Goal: Task Accomplishment & Management: Manage account settings

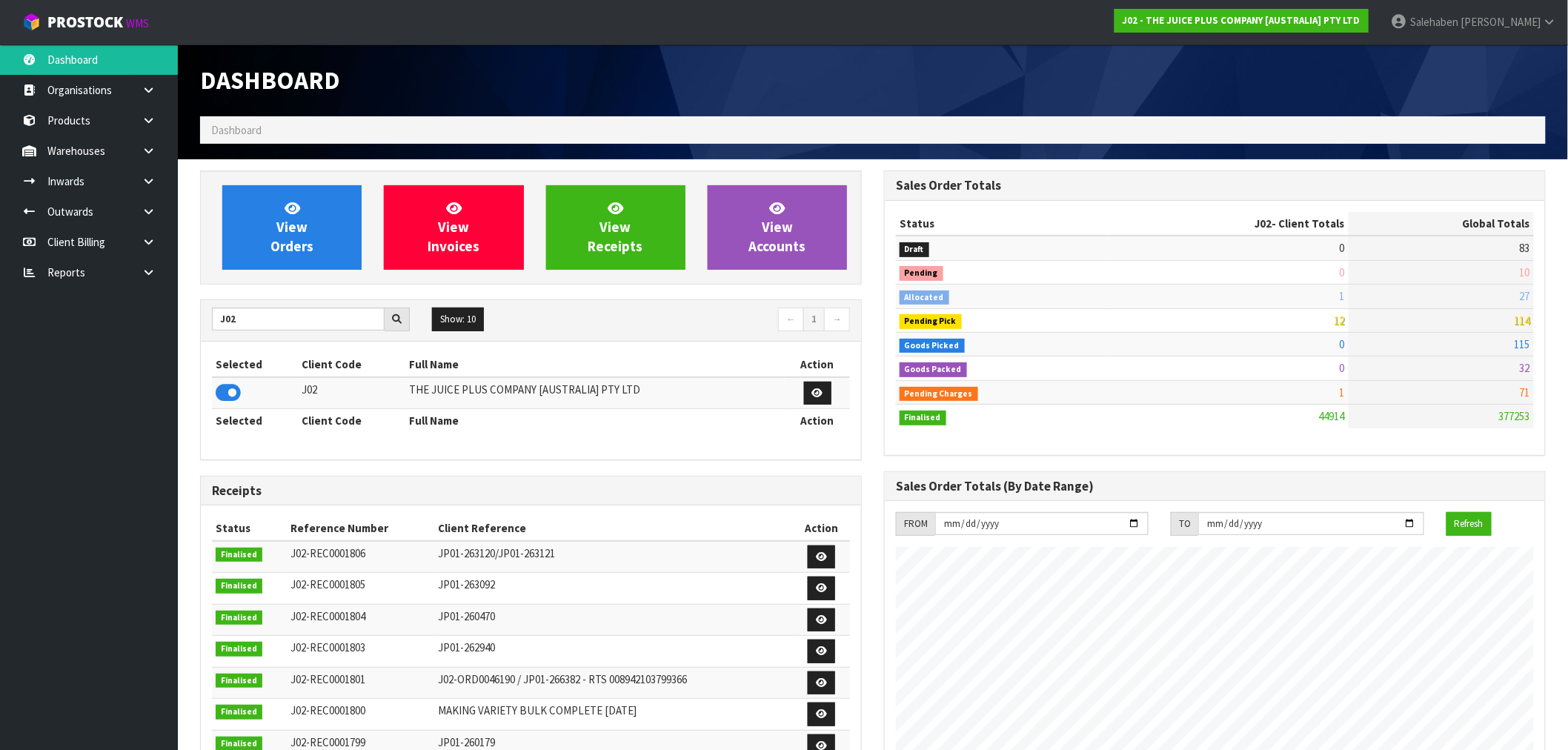
scroll to position [1122, 684]
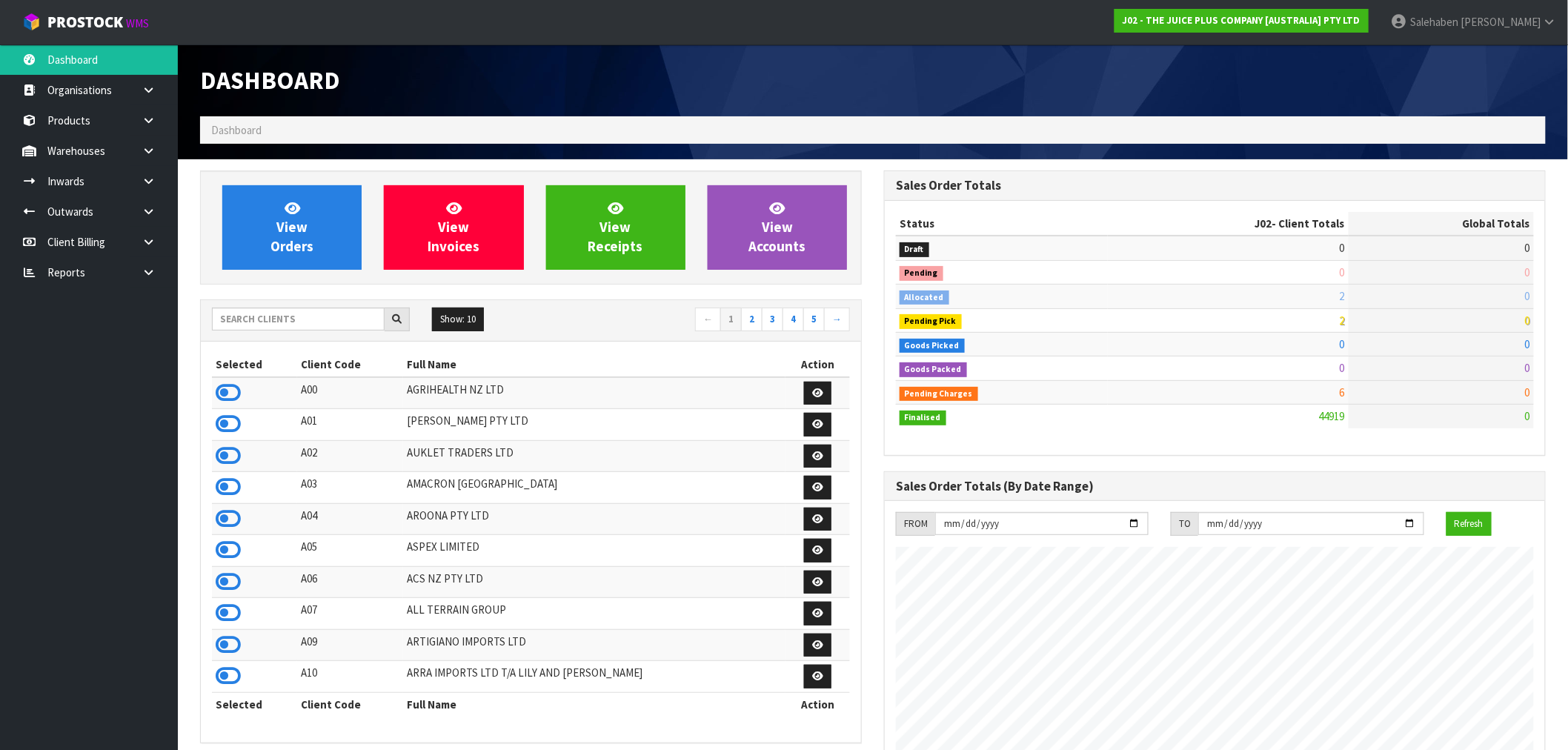
scroll to position [1122, 684]
click at [284, 321] on input "text" at bounding box center [298, 319] width 173 height 23
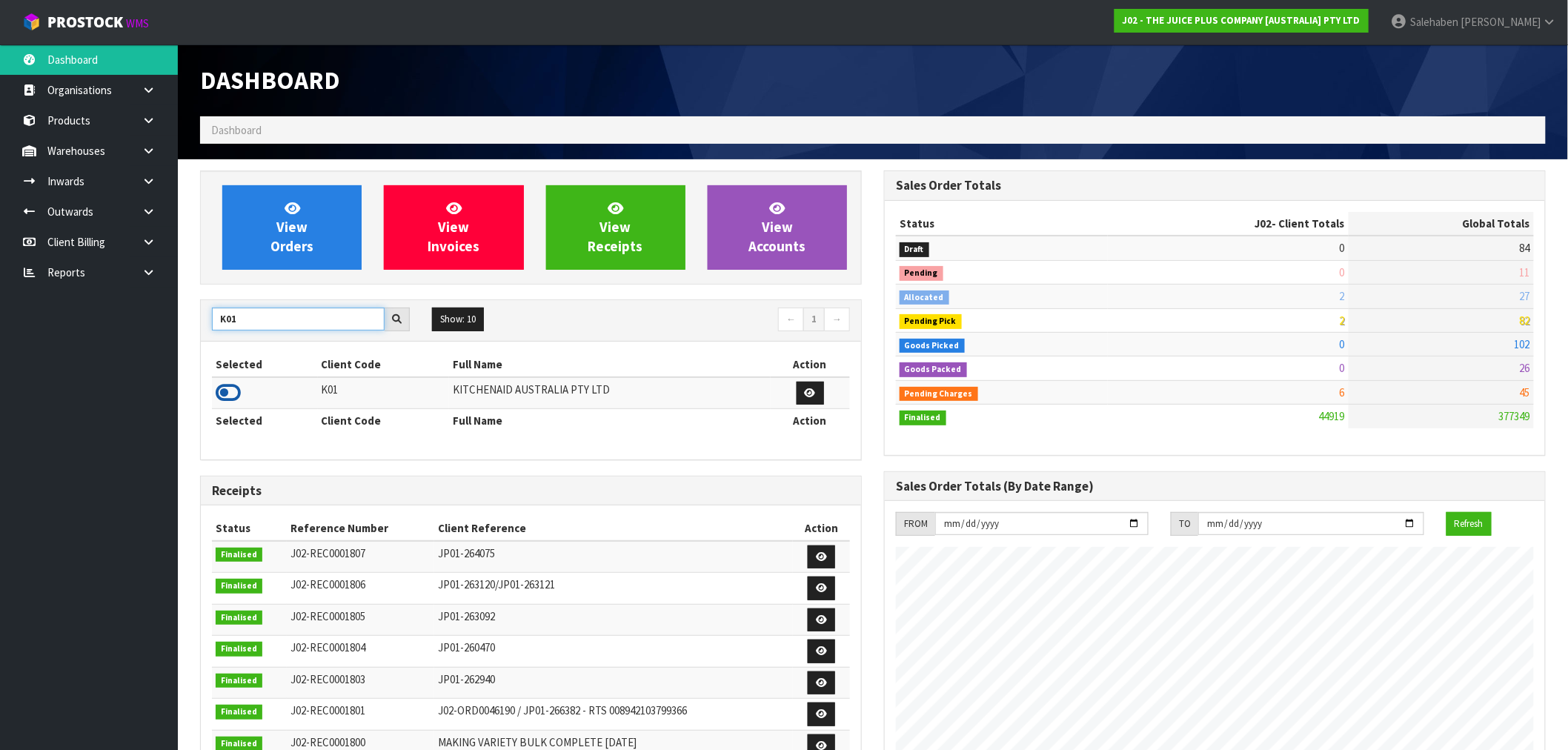
type input "K01"
click at [233, 391] on icon at bounding box center [228, 392] width 25 height 22
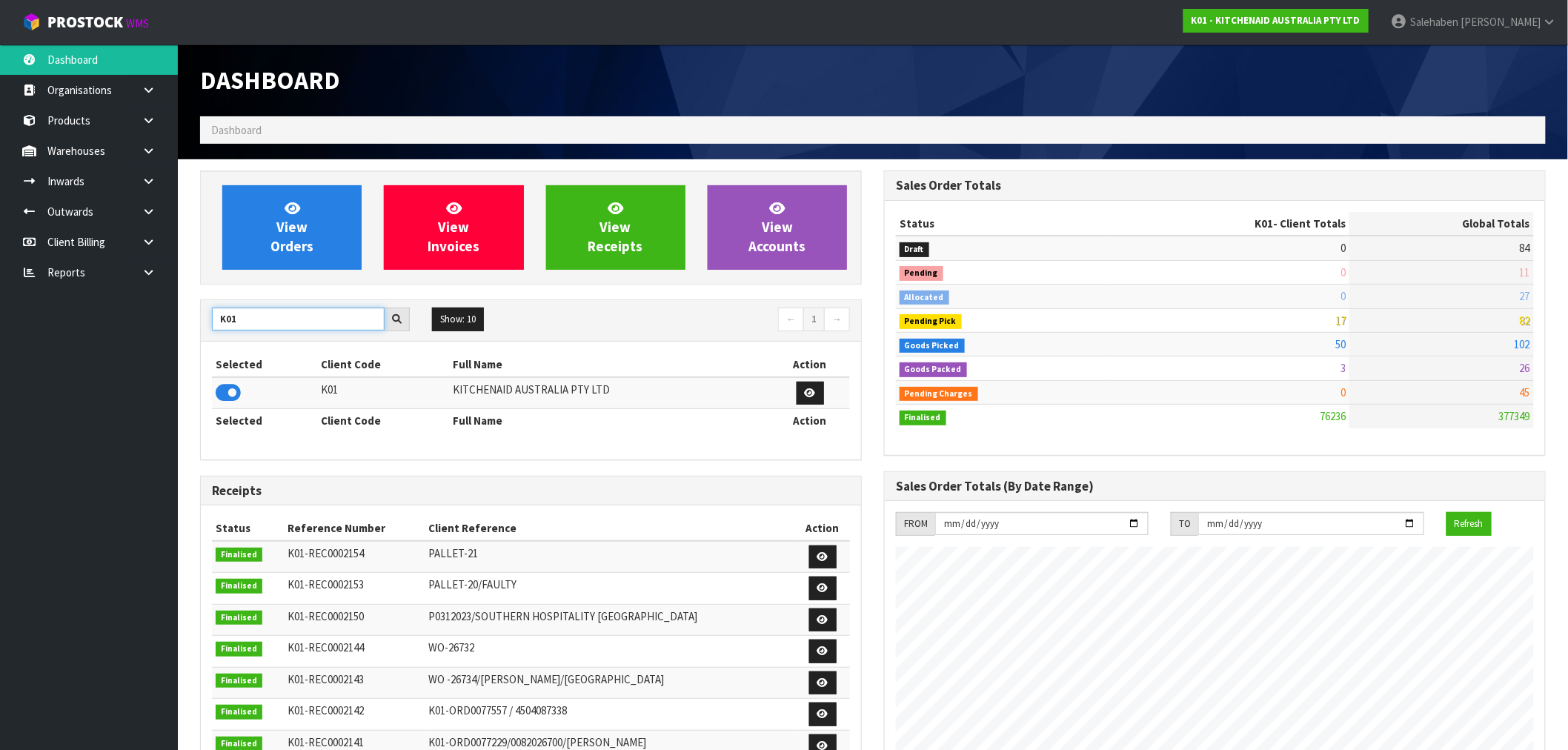
drag, startPoint x: 242, startPoint y: 319, endPoint x: 187, endPoint y: 334, distance: 57.0
click at [187, 334] on section "View Orders View Invoices View Receipts View Accounts K01 Show: 10 5 10 25 50 ←…" at bounding box center [873, 733] width 1390 height 1146
click at [228, 385] on icon at bounding box center [228, 392] width 25 height 22
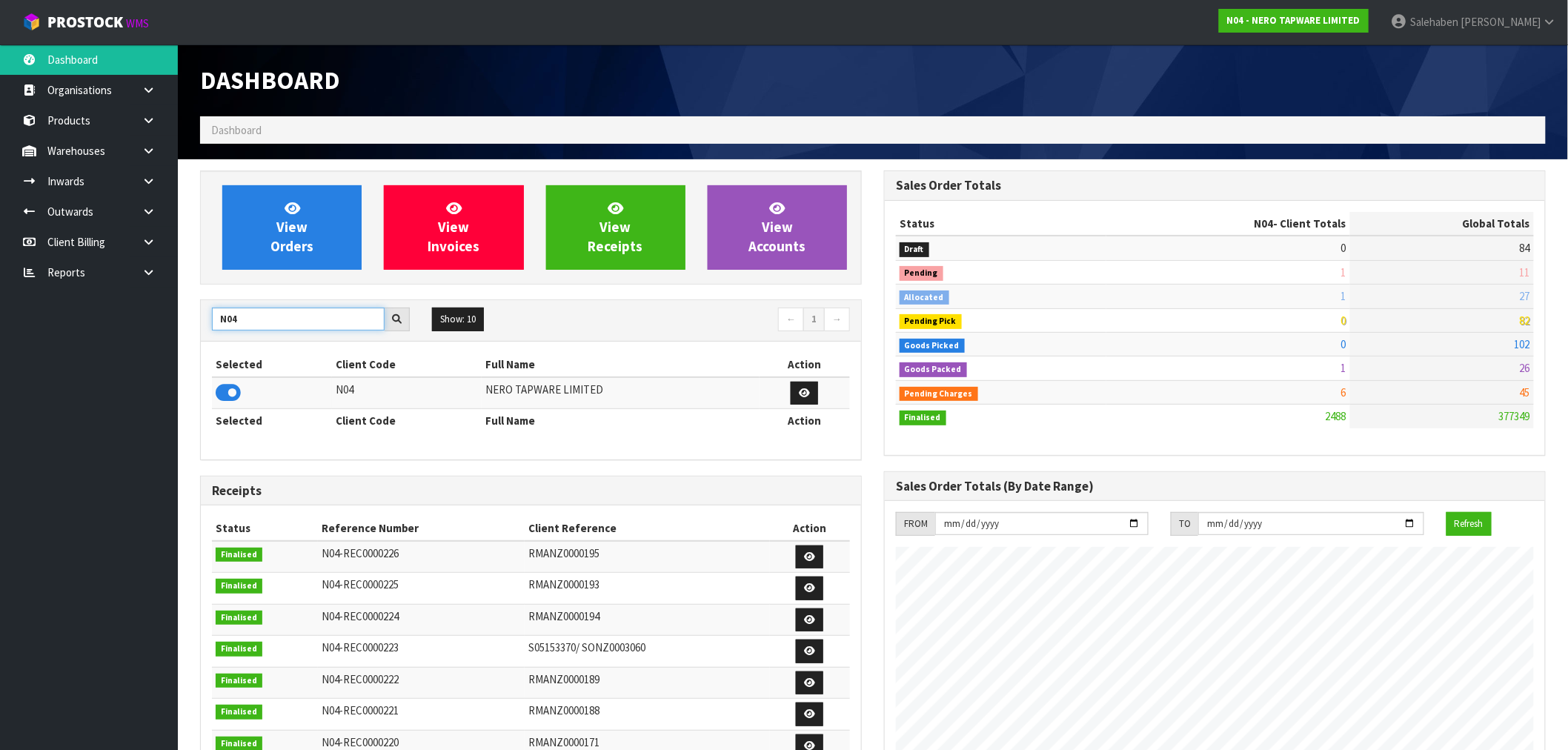
drag, startPoint x: 250, startPoint y: 318, endPoint x: 143, endPoint y: 334, distance: 108.2
click at [143, 334] on body "Toggle navigation ProStock WMS N04 - NERO TAPWARE LIMITED Salehaben Patel Logou…" at bounding box center [784, 375] width 1568 height 750
click at [233, 391] on icon at bounding box center [228, 392] width 25 height 22
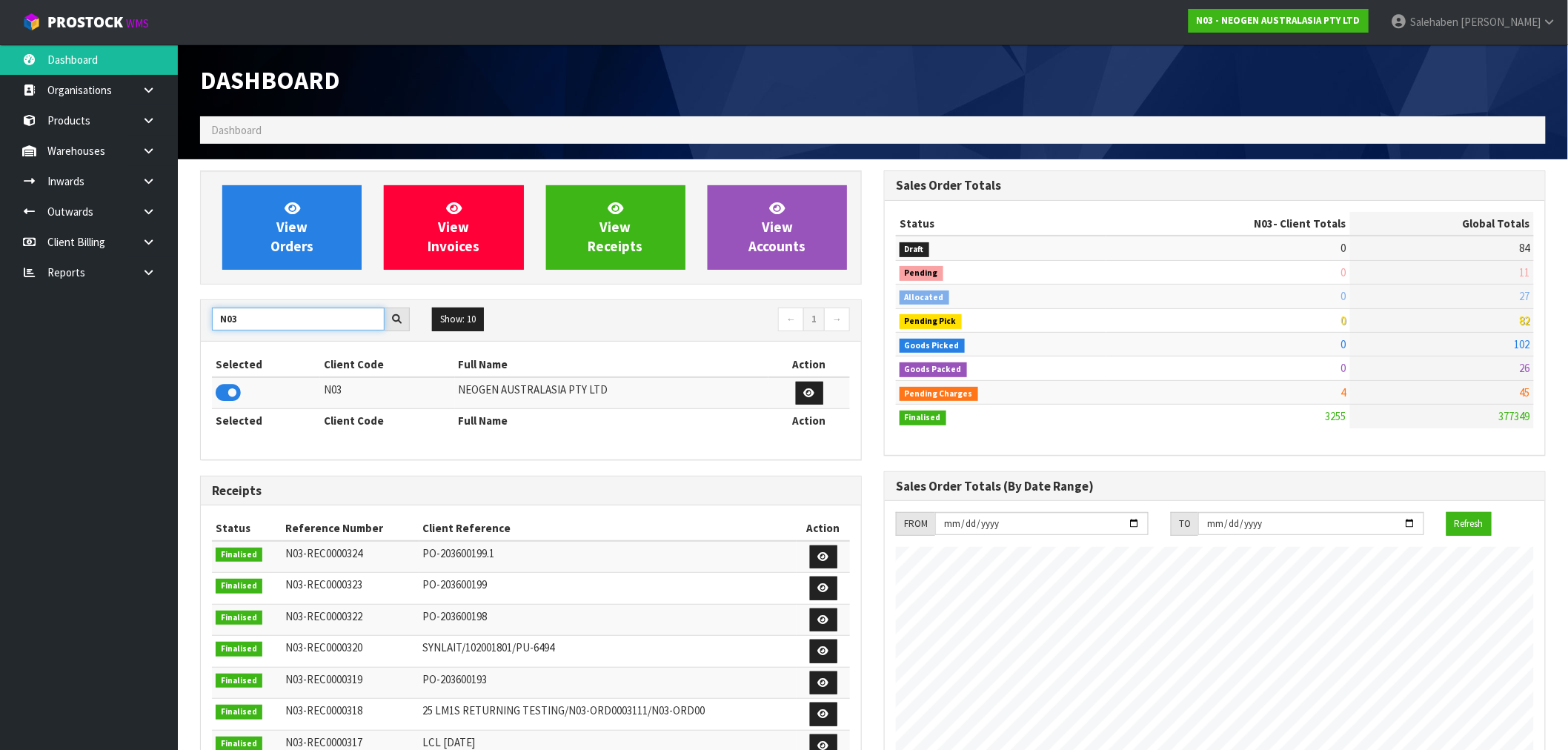
drag, startPoint x: 245, startPoint y: 320, endPoint x: 176, endPoint y: 328, distance: 69.5
click at [198, 324] on div "View Orders View Invoices View Receipts View Accounts N03 Show: 10 5 10 25 50 ←…" at bounding box center [531, 600] width 684 height 860
click at [219, 394] on icon at bounding box center [228, 392] width 25 height 22
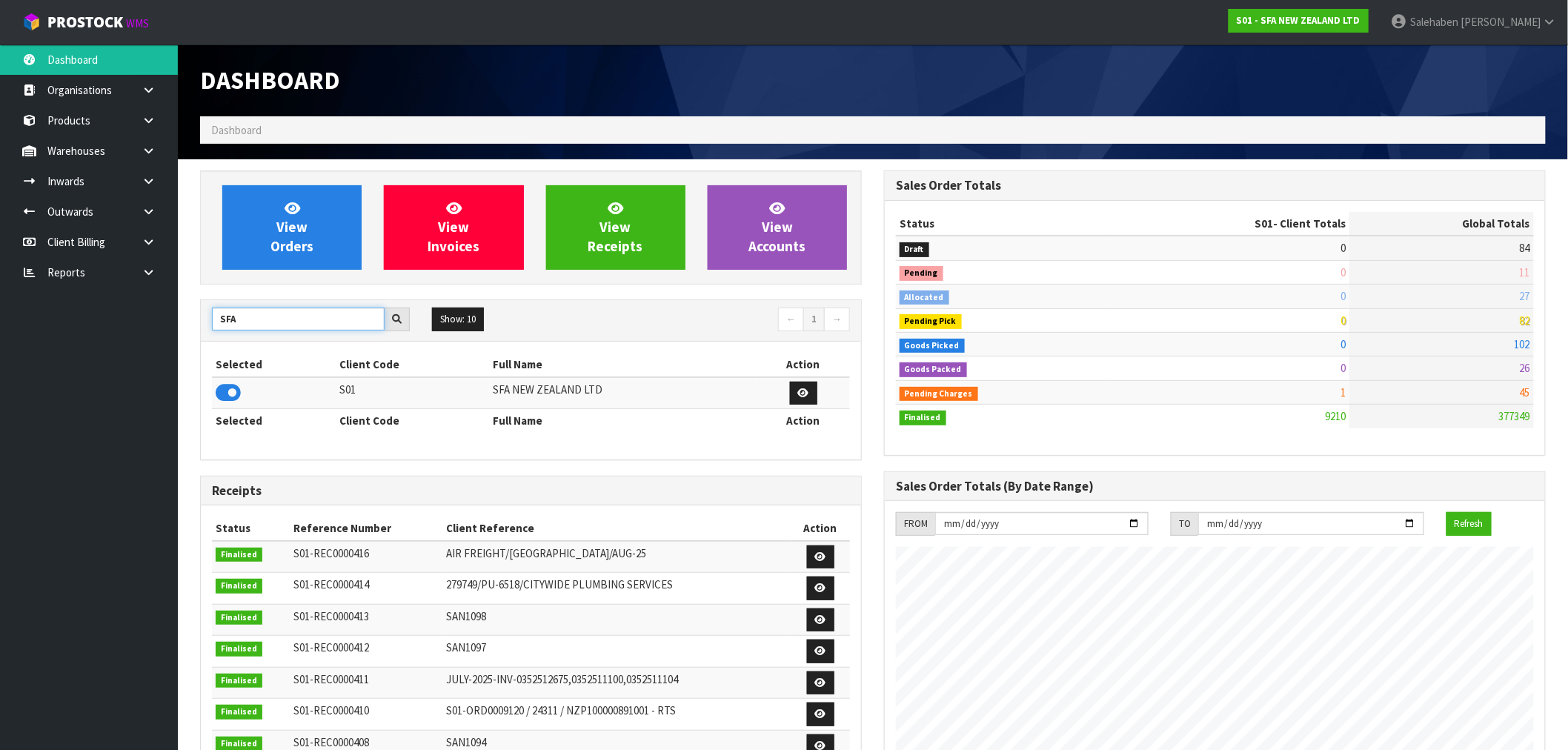
drag, startPoint x: 250, startPoint y: 324, endPoint x: 97, endPoint y: 329, distance: 153.1
click at [97, 329] on body "Toggle navigation ProStock WMS S01 - SFA NEW ZEALAND LTD Salehaben Patel Logout…" at bounding box center [784, 375] width 1568 height 750
click at [230, 395] on icon at bounding box center [228, 392] width 25 height 22
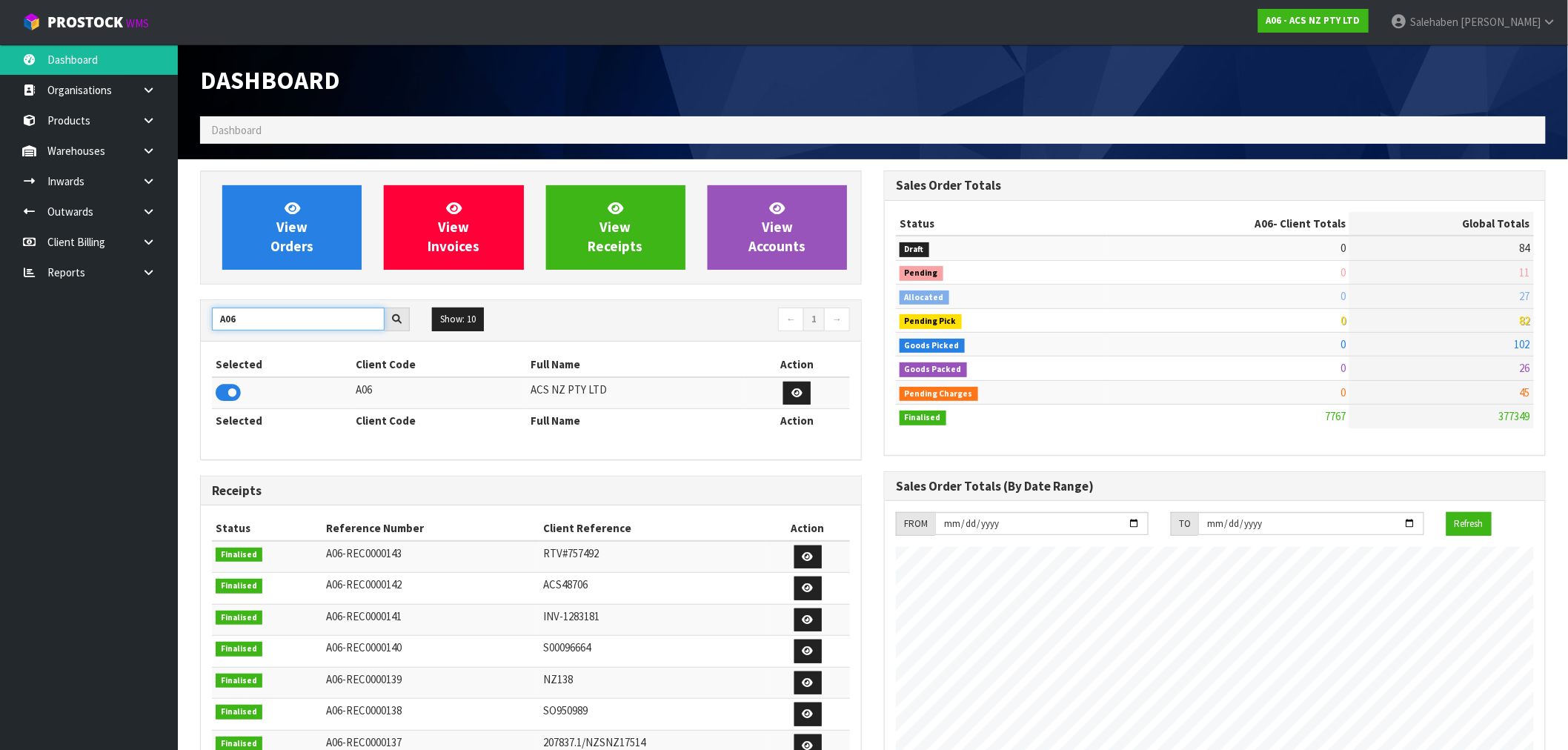
drag, startPoint x: 253, startPoint y: 318, endPoint x: 47, endPoint y: 347, distance: 208.0
click at [122, 328] on body "Toggle navigation ProStock WMS A06 - ACS NZ PTY LTD Salehaben Patel Logout Dash…" at bounding box center [784, 375] width 1568 height 750
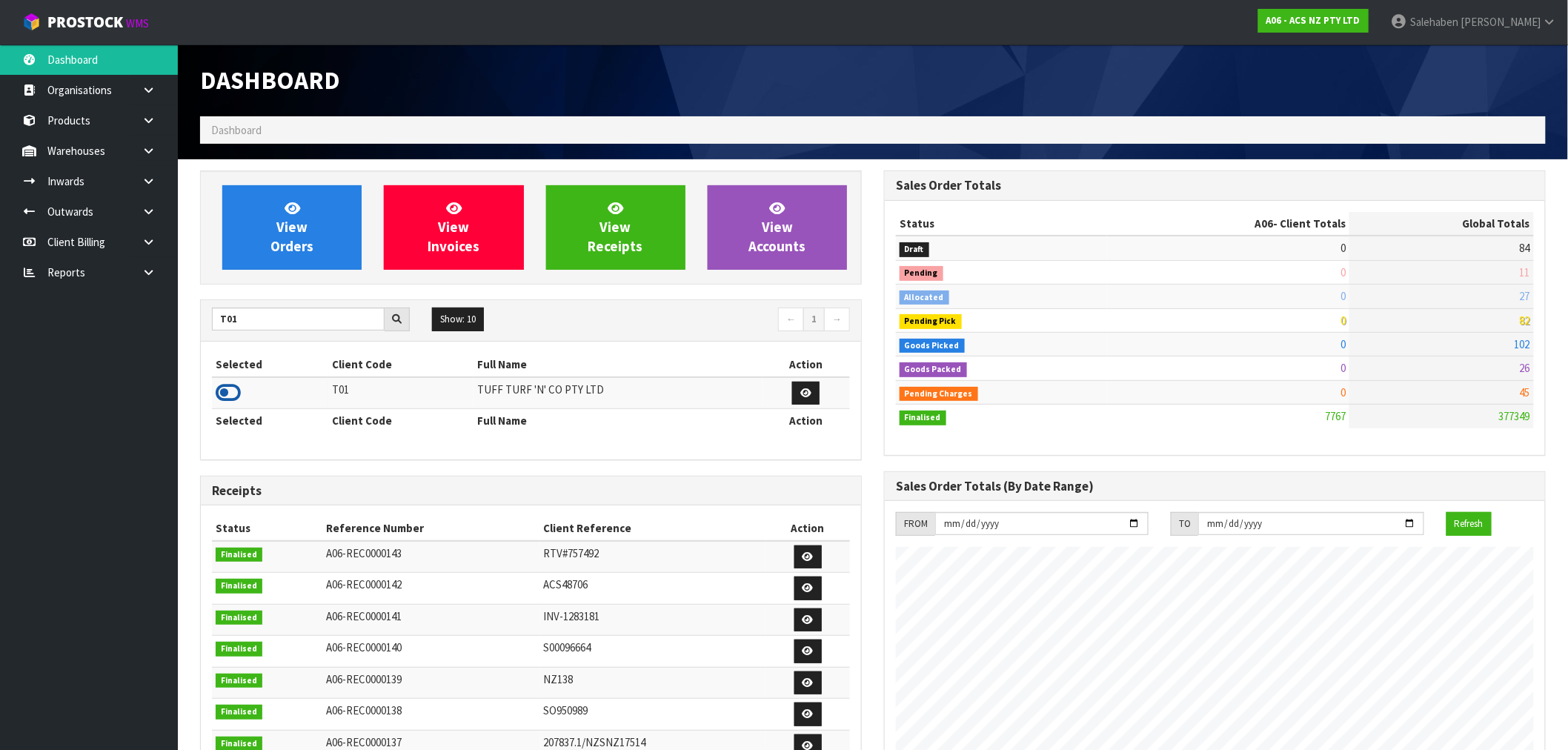
click at [230, 396] on icon at bounding box center [228, 392] width 25 height 22
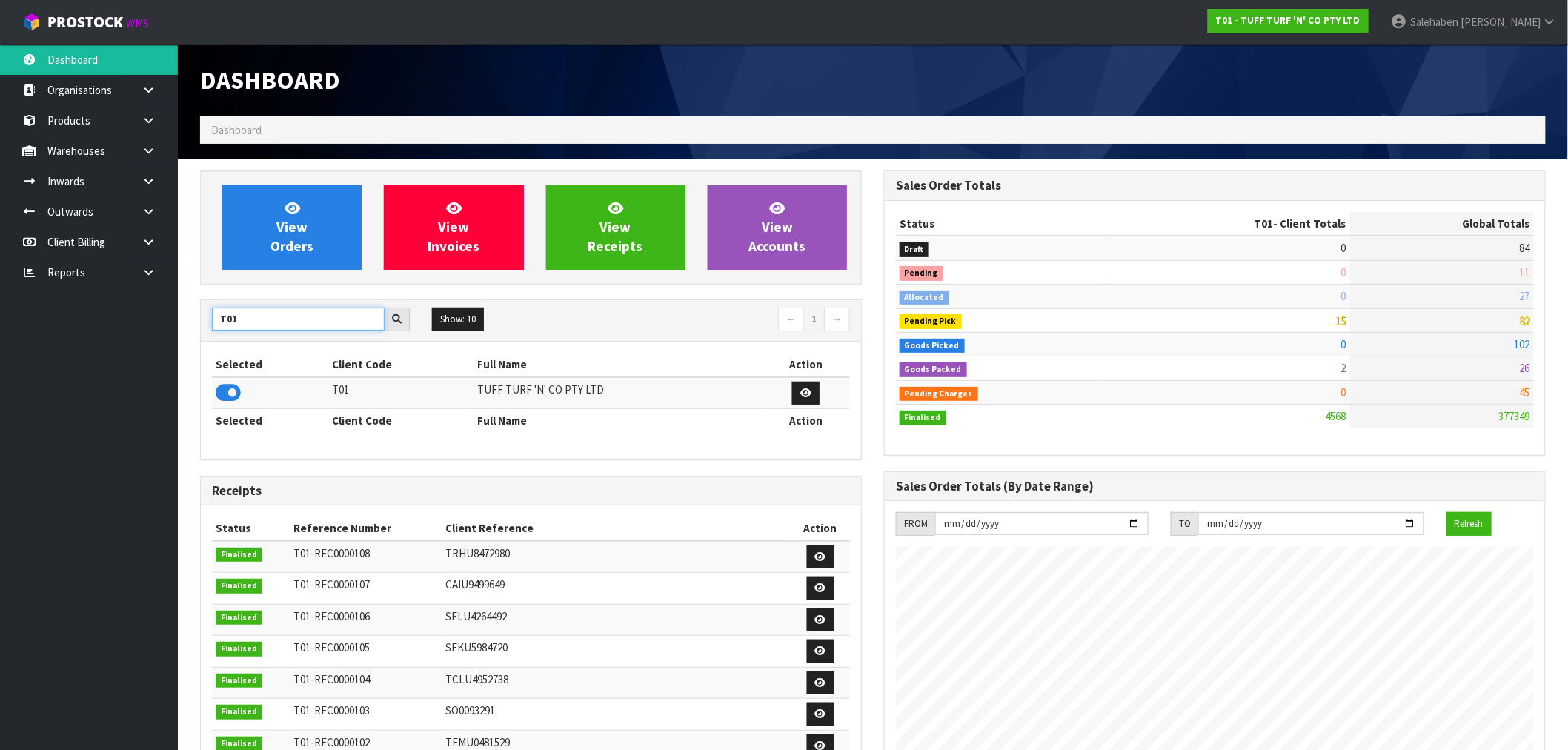
drag, startPoint x: 249, startPoint y: 318, endPoint x: 19, endPoint y: 359, distance: 233.6
click at [52, 362] on body "Toggle navigation ProStock WMS T01 - TUFF TURF 'N' CO PTY LTD Salehaben Patel L…" at bounding box center [784, 375] width 1568 height 750
type input "J02"
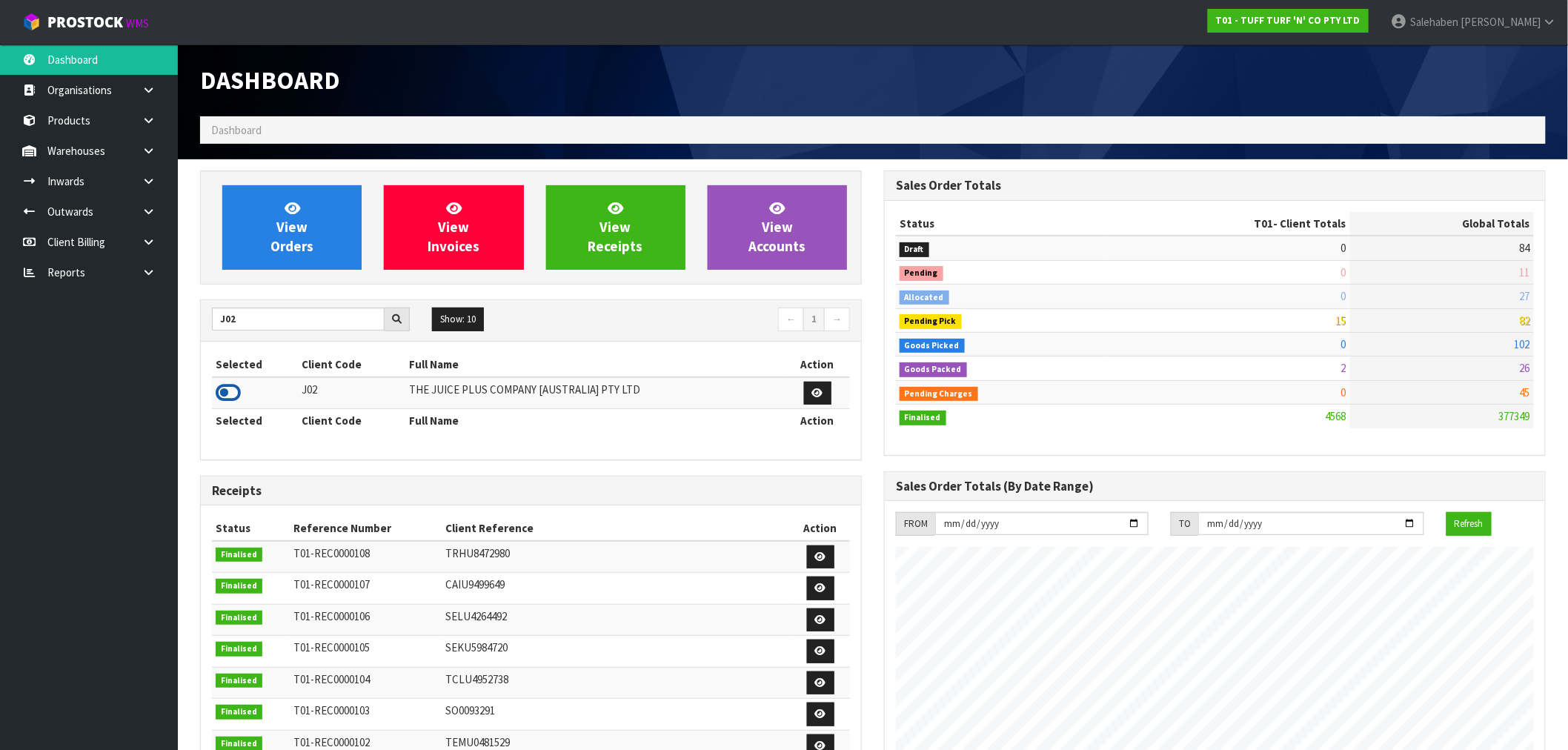
click at [231, 388] on icon at bounding box center [228, 392] width 25 height 22
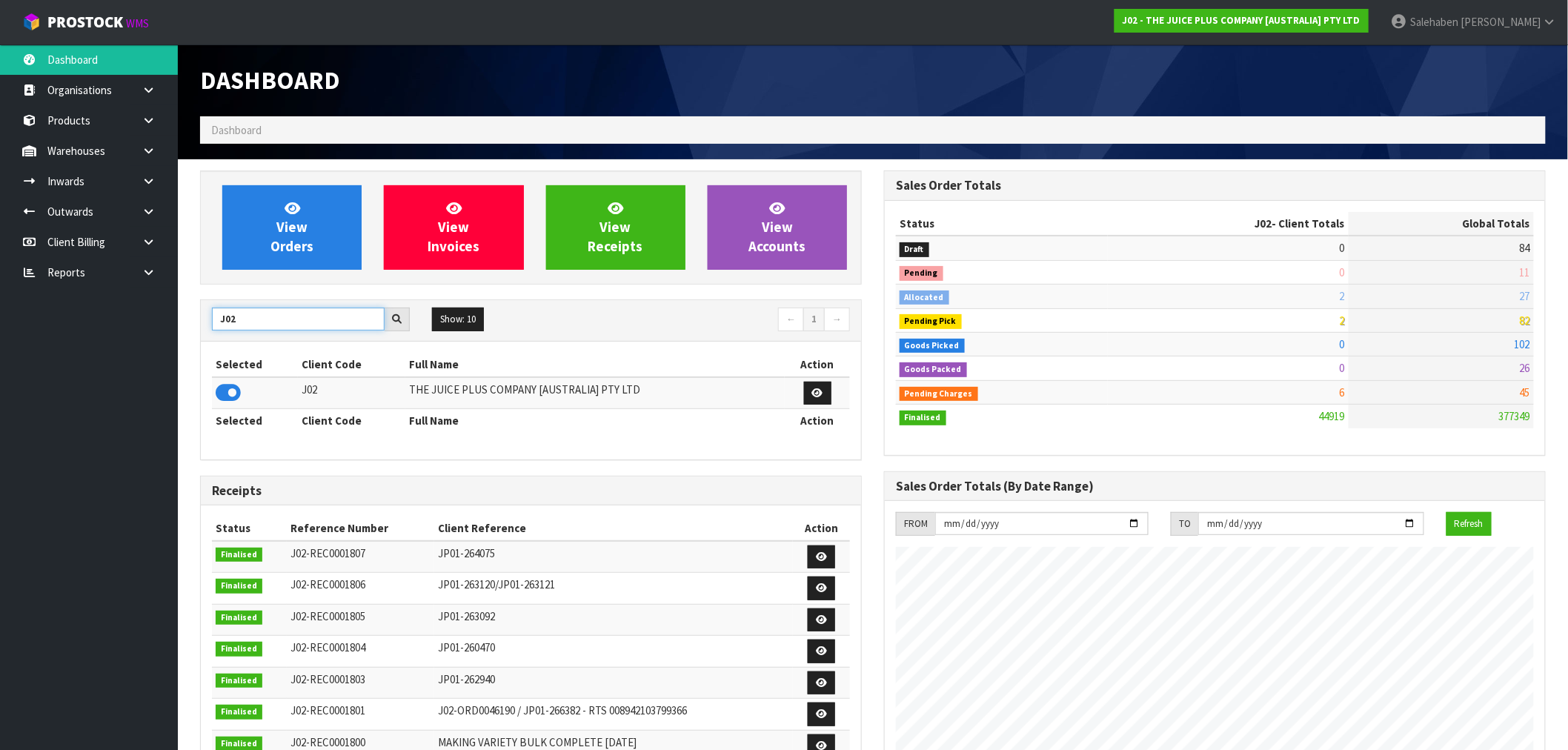
drag, startPoint x: 242, startPoint y: 321, endPoint x: 206, endPoint y: 319, distance: 36.1
click at [212, 321] on input "J02" at bounding box center [298, 319] width 173 height 23
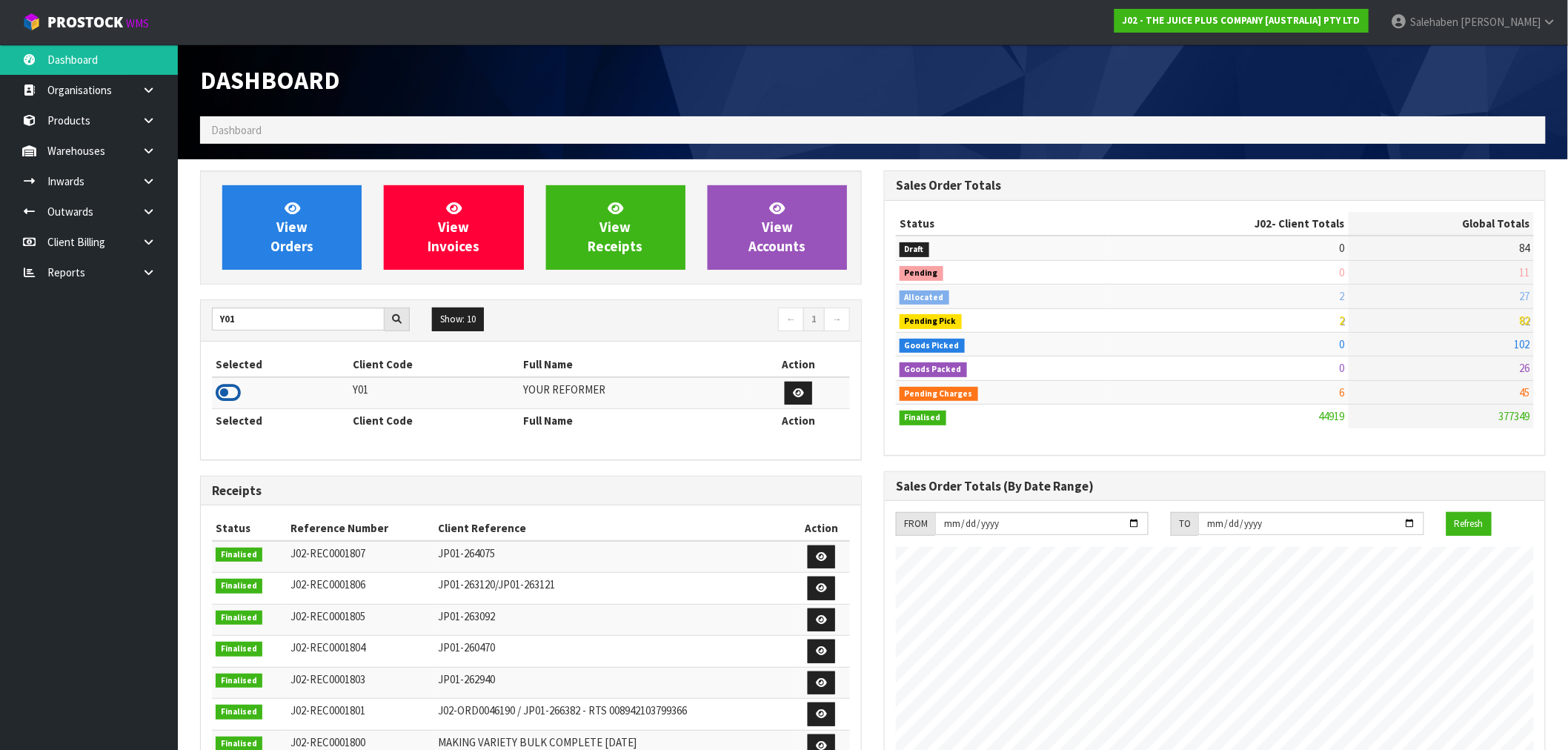
click at [232, 391] on icon at bounding box center [228, 392] width 25 height 22
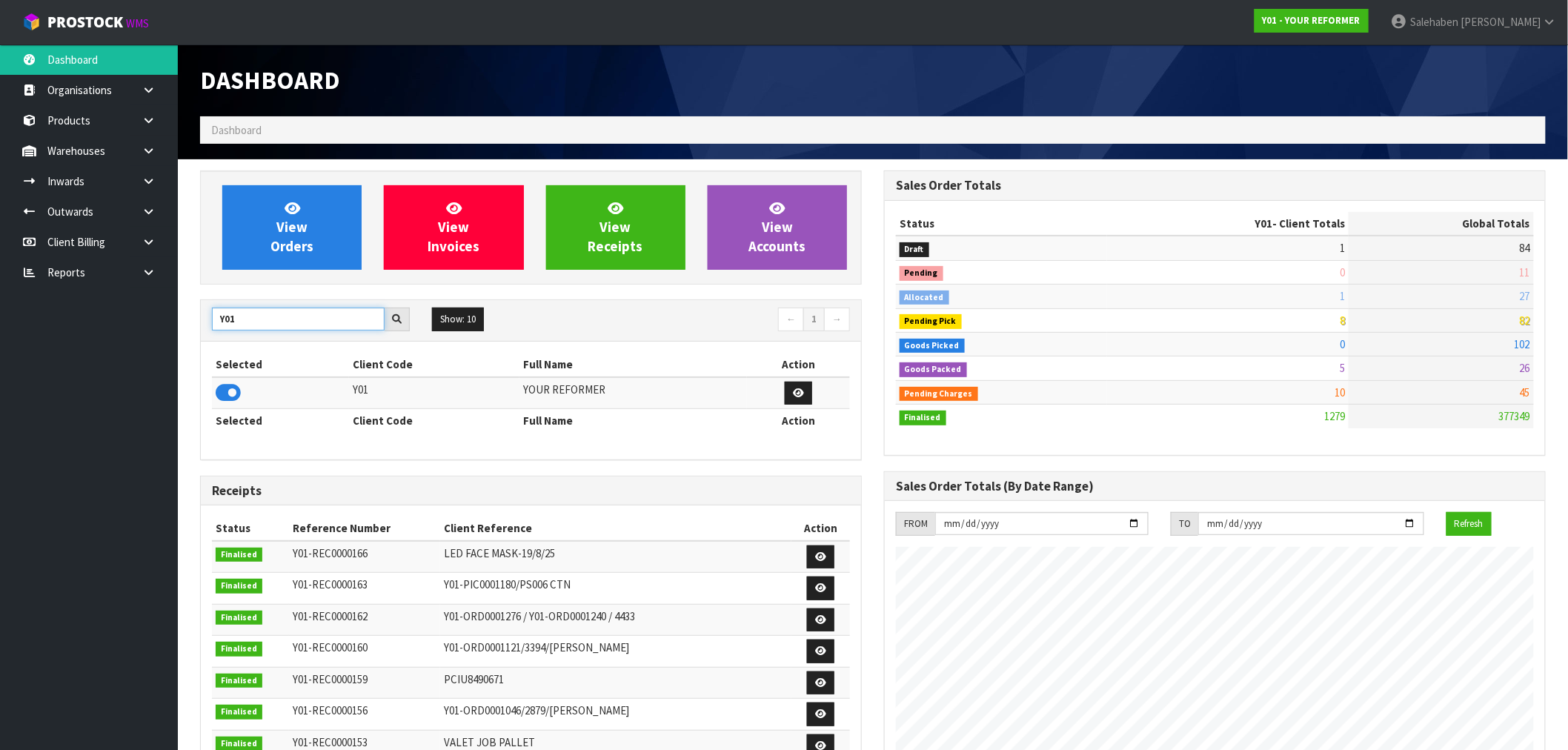
drag, startPoint x: 255, startPoint y: 321, endPoint x: 195, endPoint y: 350, distance: 66.6
click at [203, 344] on div "Y01 Show: 10 5 10 25 50 ← 1 → Selected Client Code Full Name Action Y01 YOUR RE…" at bounding box center [531, 380] width 662 height 161
type input "S08"
click at [230, 391] on icon at bounding box center [228, 392] width 25 height 22
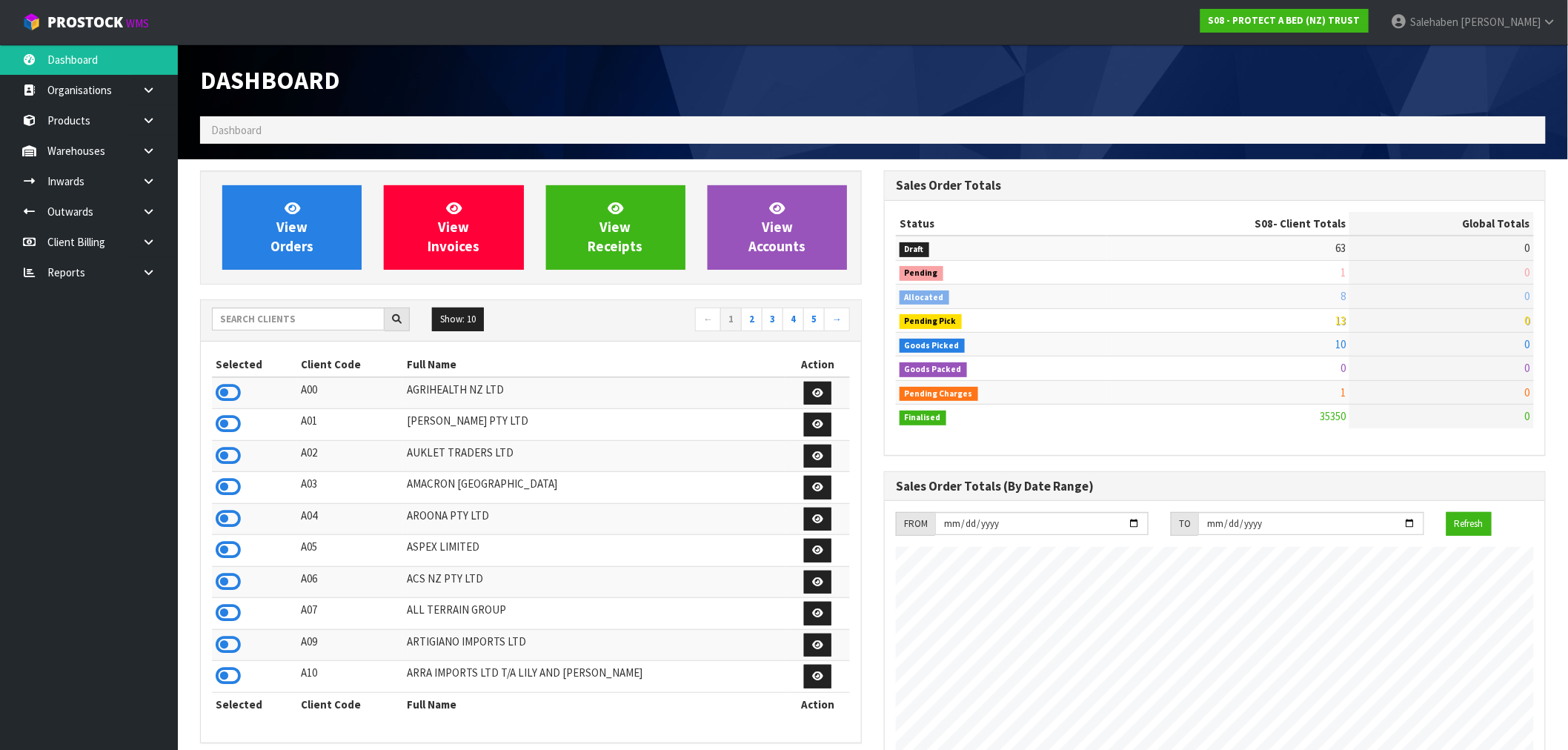
scroll to position [1122, 684]
click at [271, 315] on input "text" at bounding box center [298, 319] width 173 height 23
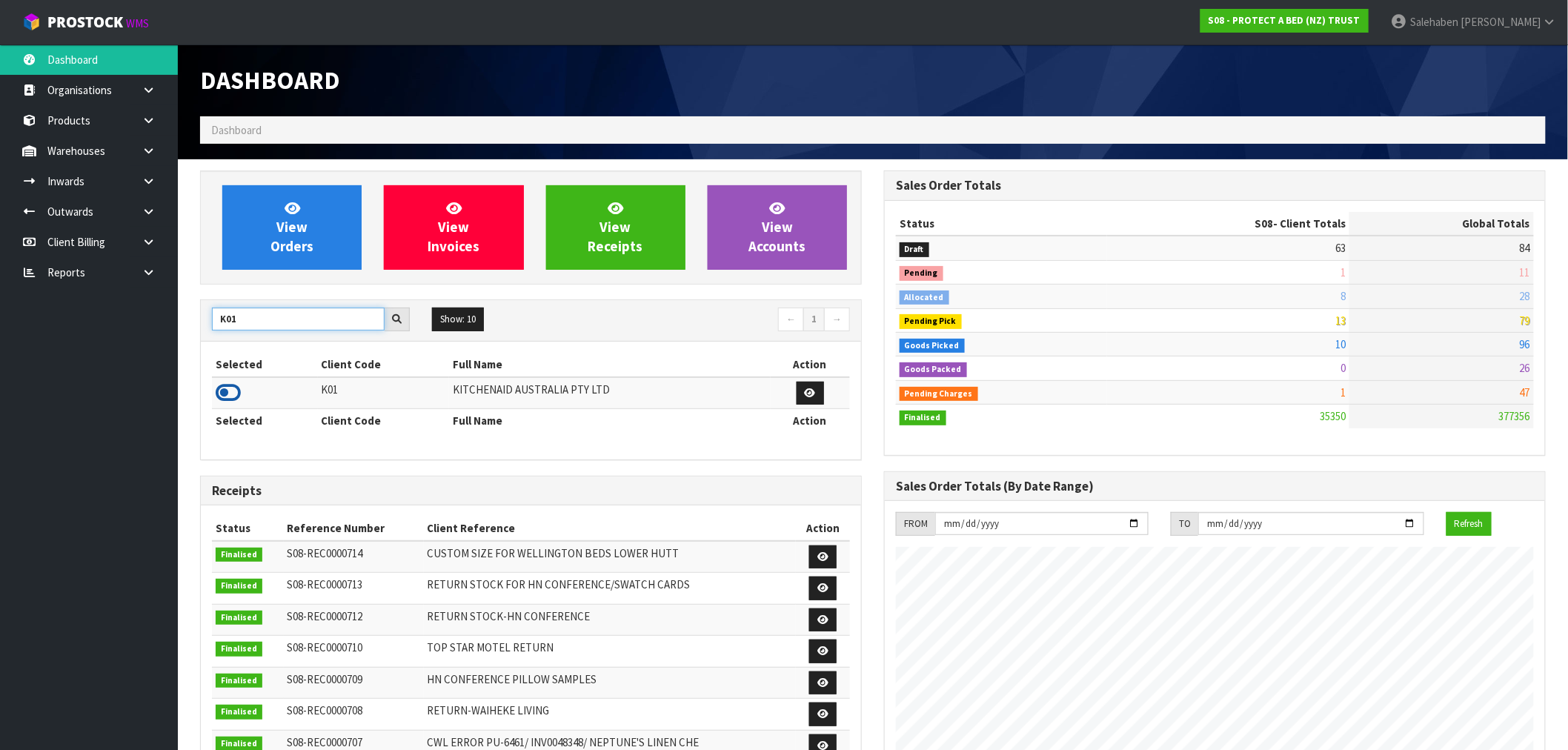
type input "K01"
drag, startPoint x: 237, startPoint y: 397, endPoint x: 223, endPoint y: 395, distance: 14.1
click at [236, 397] on icon at bounding box center [228, 392] width 25 height 22
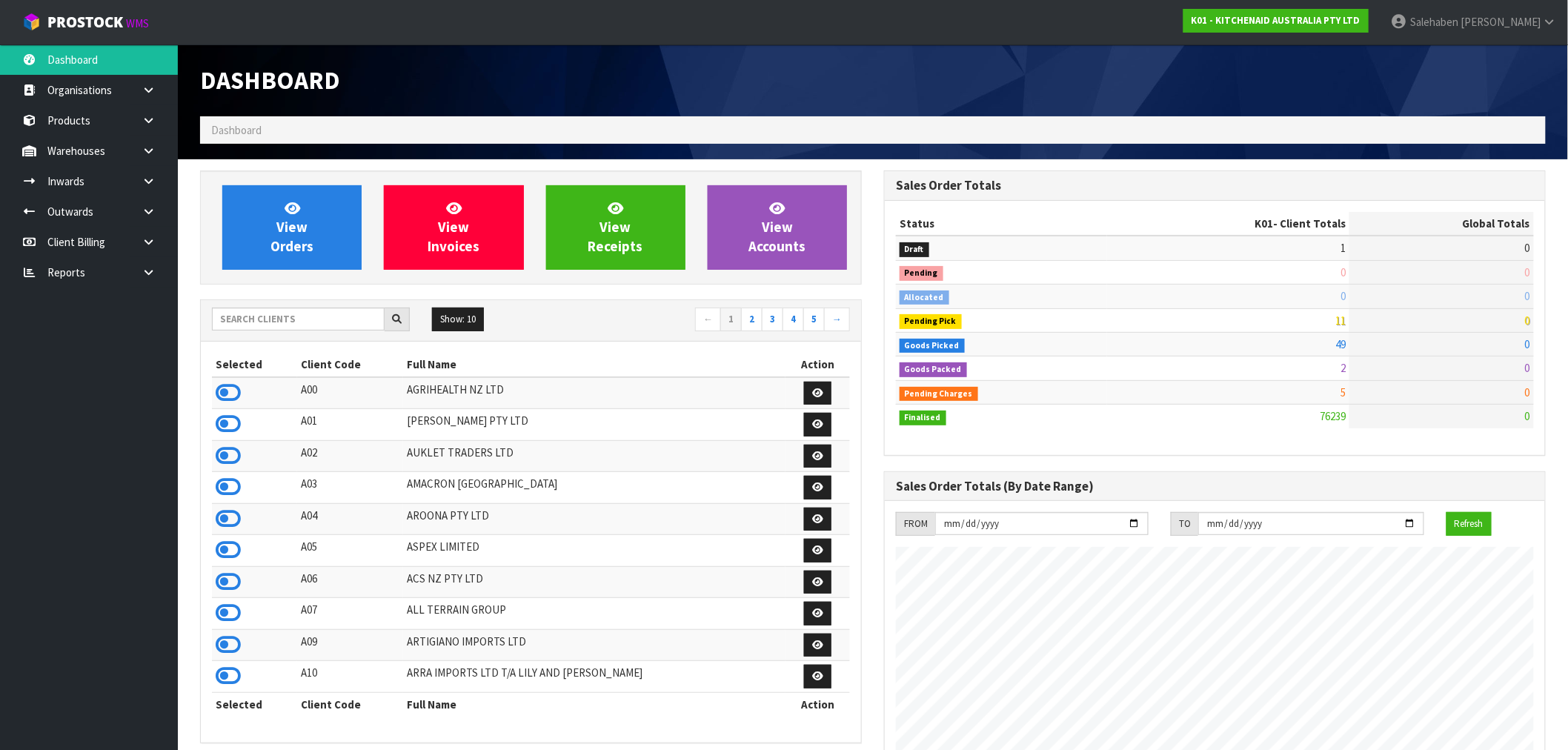
scroll to position [1122, 684]
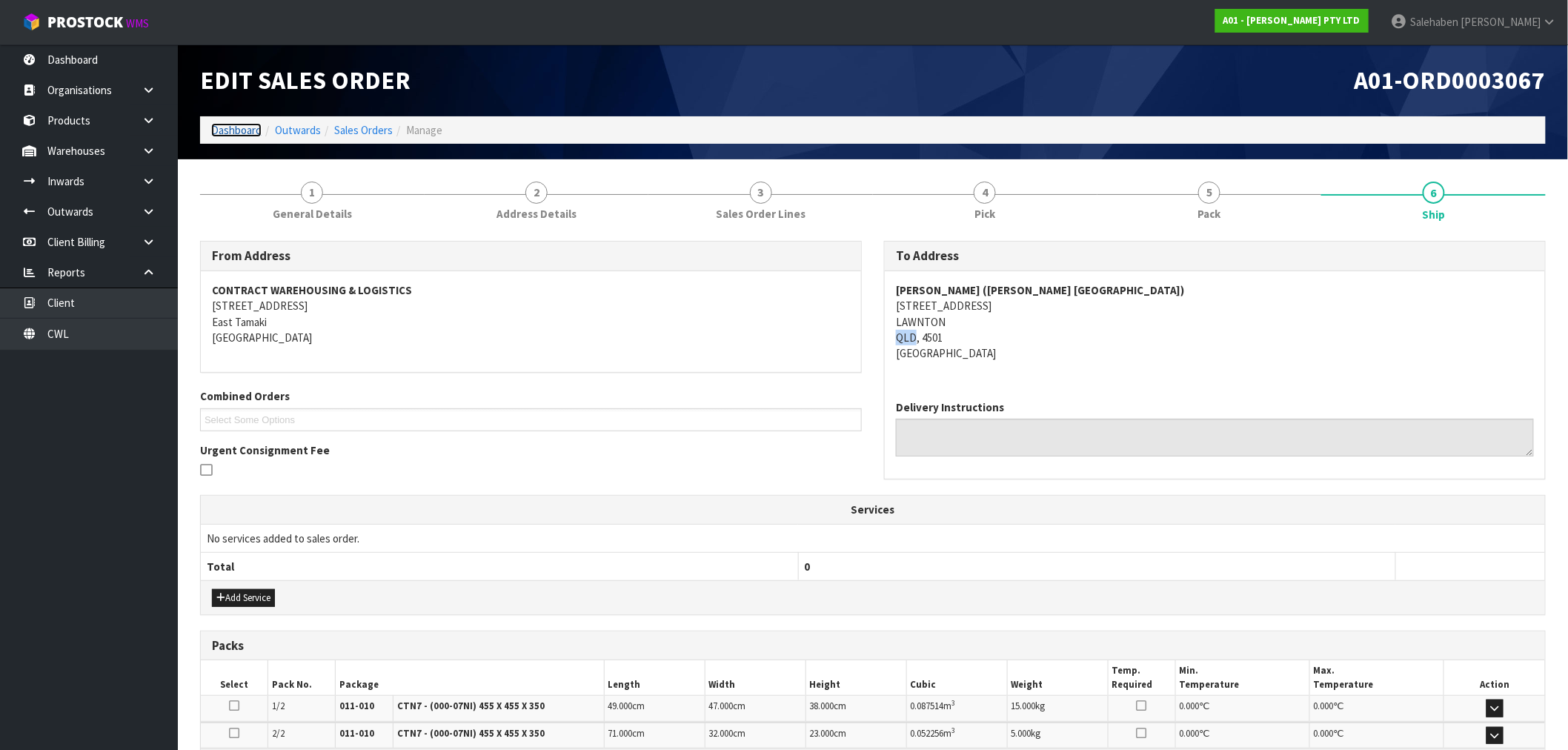
click at [235, 134] on link "Dashboard" at bounding box center [236, 130] width 50 height 14
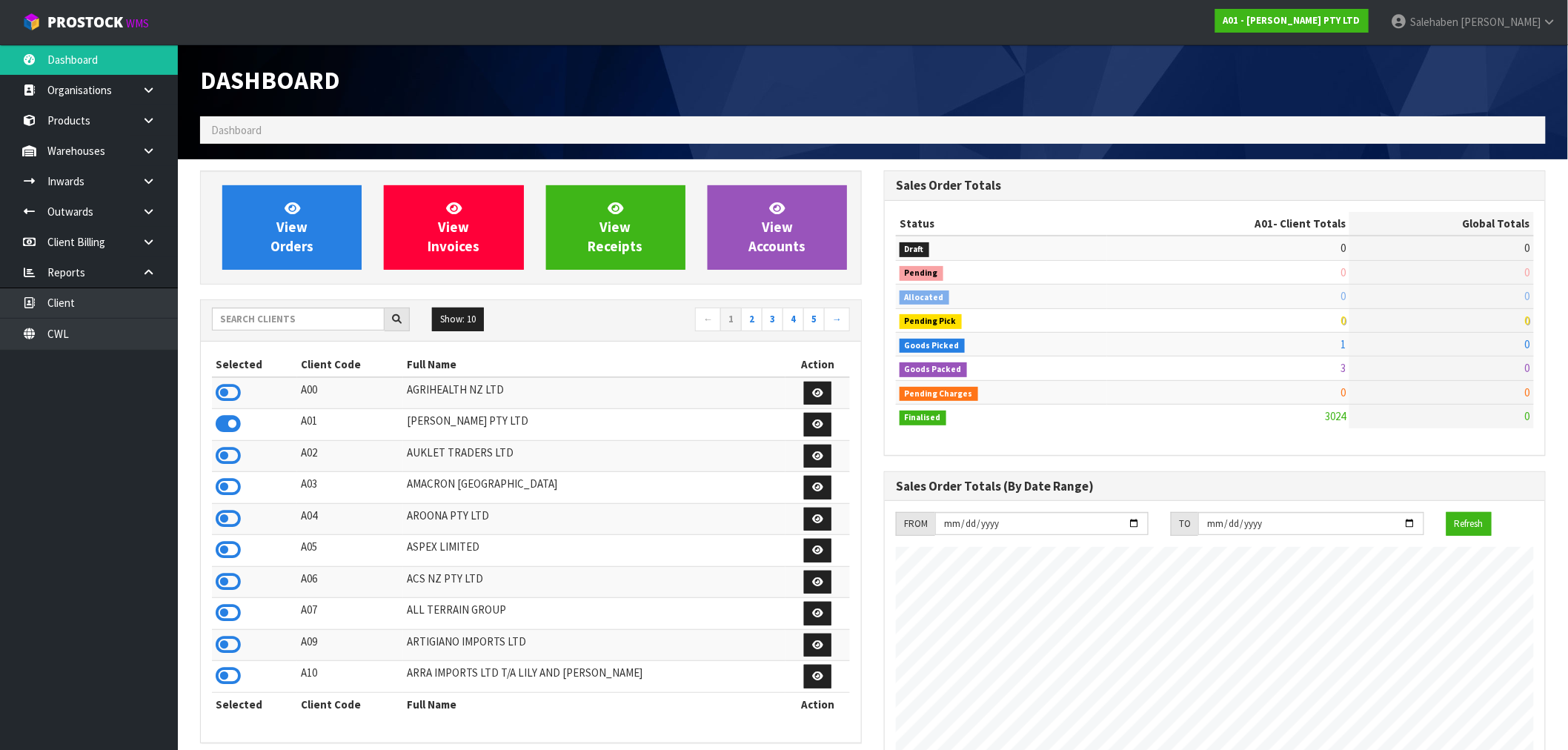
scroll to position [954, 684]
click at [267, 321] on input "text" at bounding box center [298, 319] width 173 height 23
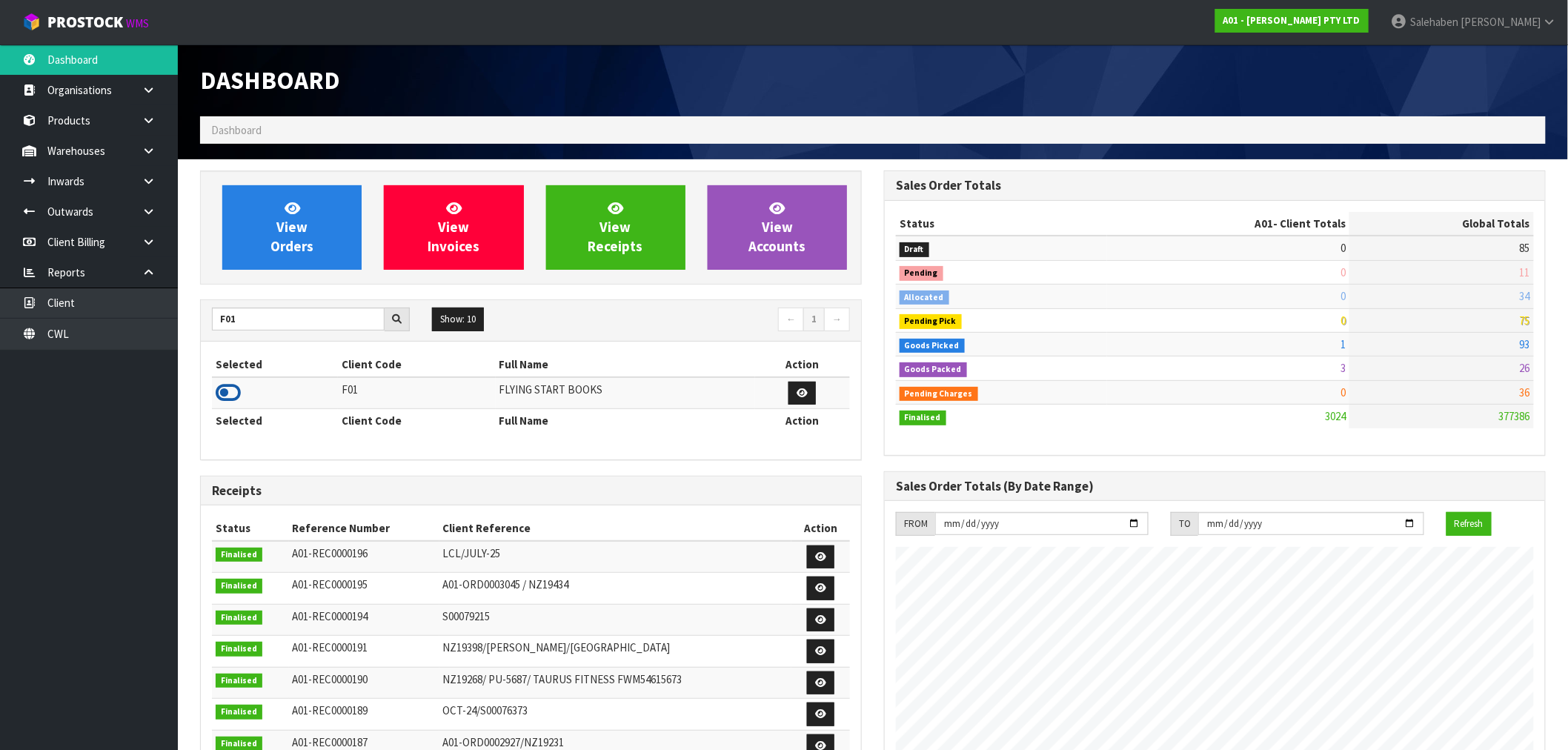
click at [233, 390] on icon at bounding box center [228, 392] width 25 height 22
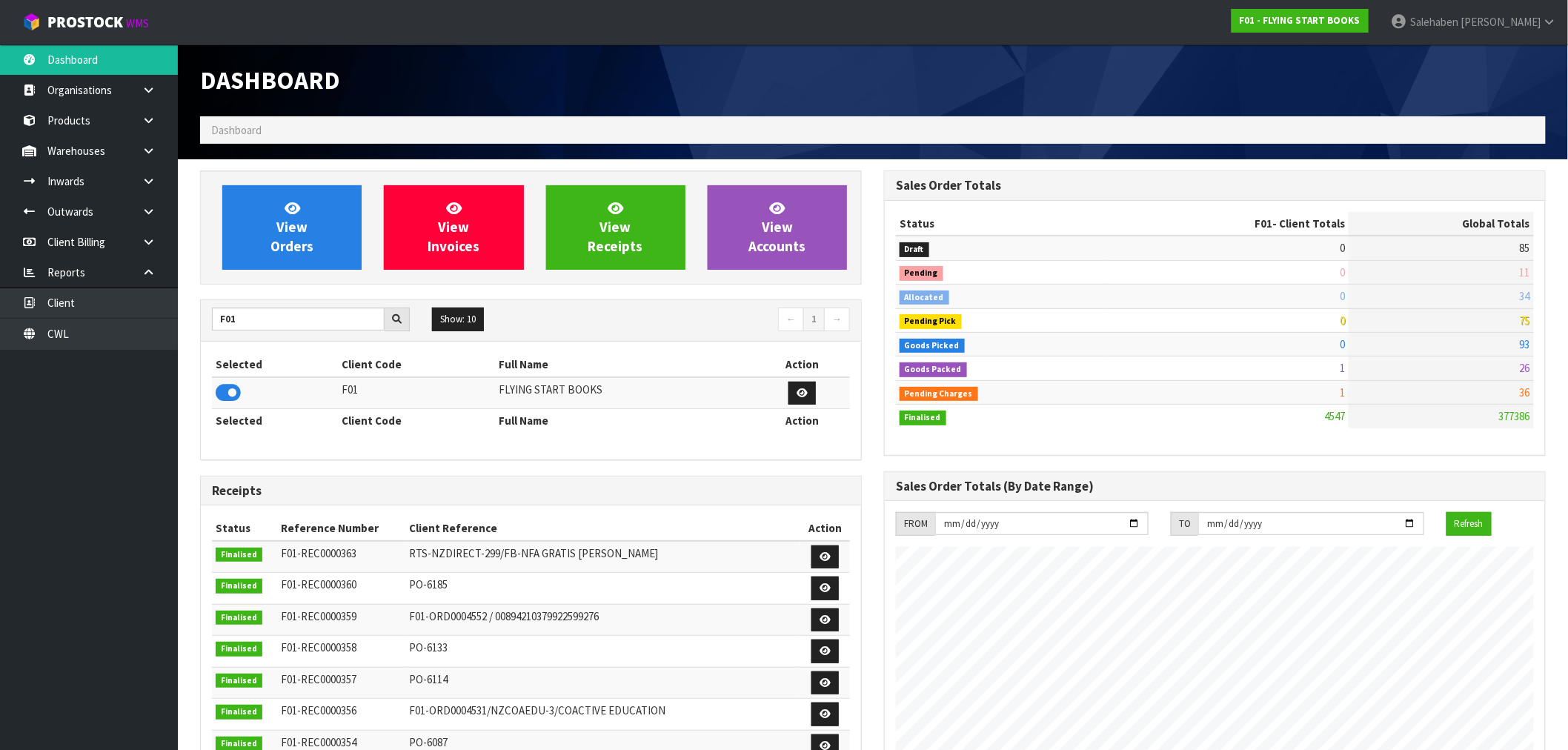
scroll to position [1122, 684]
drag, startPoint x: 242, startPoint y: 320, endPoint x: 83, endPoint y: 328, distance: 159.2
click at [84, 329] on body "Toggle navigation ProStock WMS F01 - FLYING START BOOKS [PERSON_NAME] Logout Da…" at bounding box center [784, 375] width 1568 height 750
type input "S08"
click at [239, 390] on icon at bounding box center [228, 392] width 25 height 22
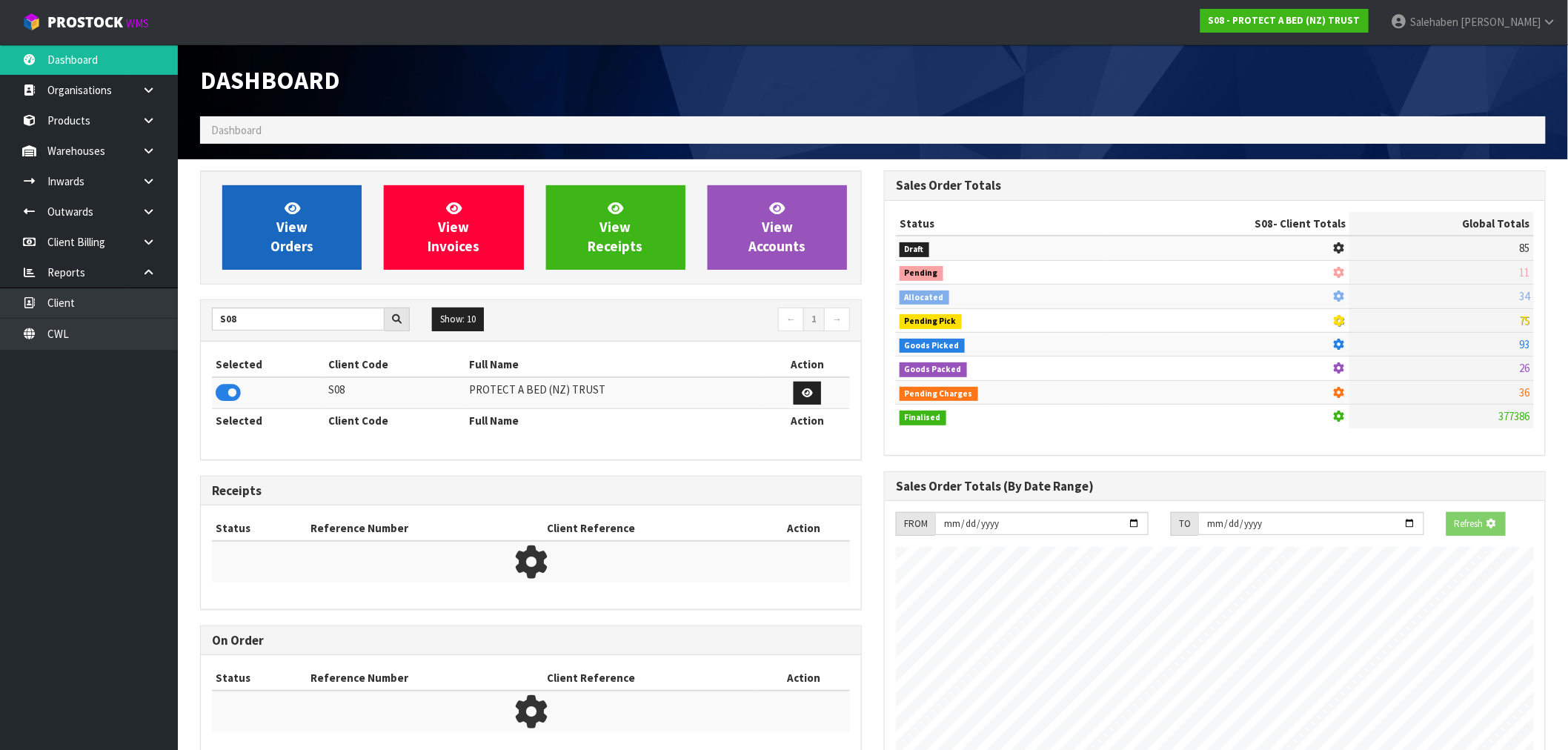
scroll to position [740060, 740475]
click at [308, 232] on link "View Orders" at bounding box center [292, 227] width 139 height 84
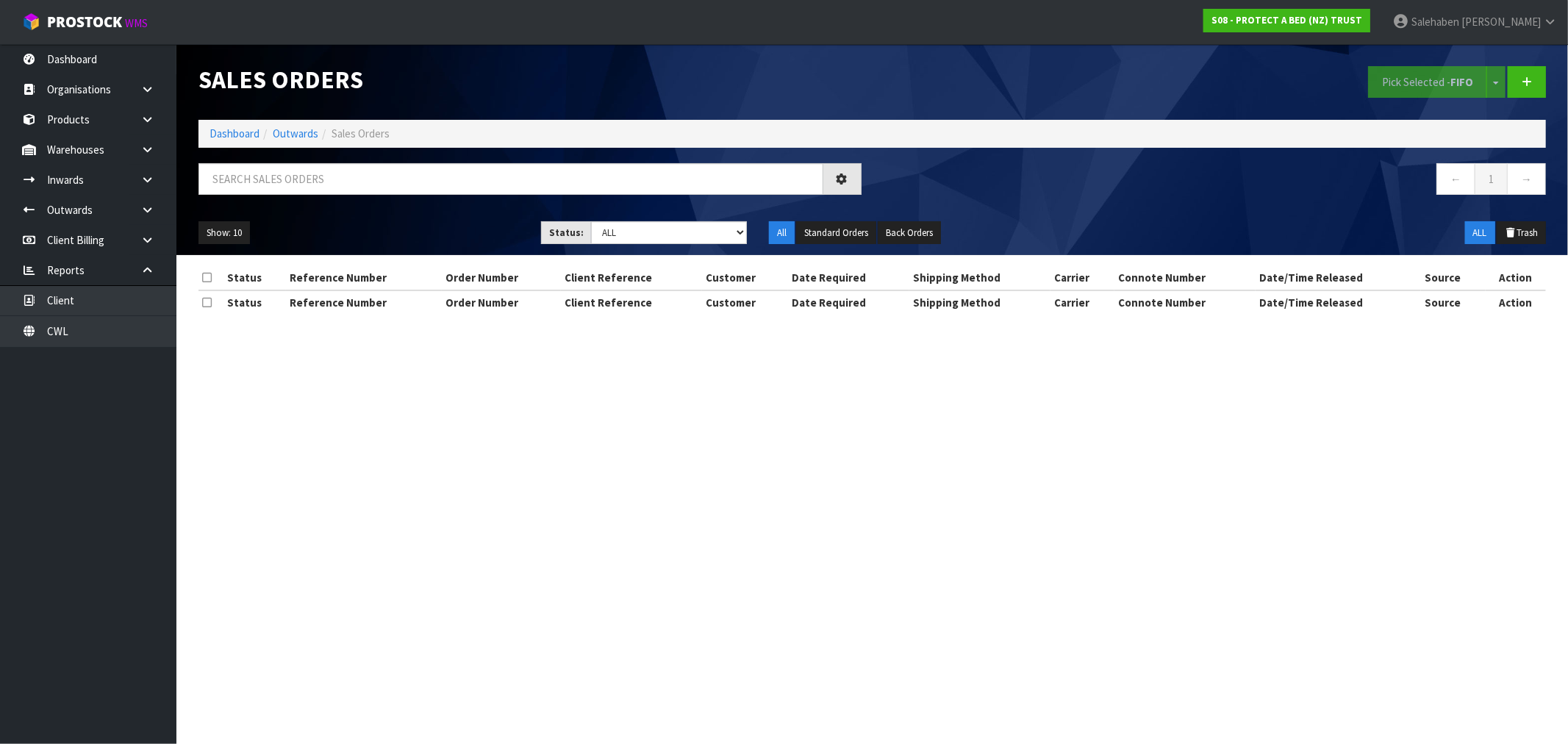
drag, startPoint x: 650, startPoint y: 214, endPoint x: 662, endPoint y: 258, distance: 45.6
click at [660, 249] on div "Show: 10 5 10 25 50 Status: Draft Pending Allocated Pending Pick Goods Picked G…" at bounding box center [872, 233] width 1370 height 45
click at [666, 234] on select "Draft Pending Allocated Pending Pick Goods Picked Goods Packed Pending Charges …" at bounding box center [669, 233] width 156 height 23
select select "string:3"
click at [591, 222] on select "Draft Pending Allocated Pending Pick Goods Picked Goods Packed Pending Charges …" at bounding box center [669, 233] width 156 height 23
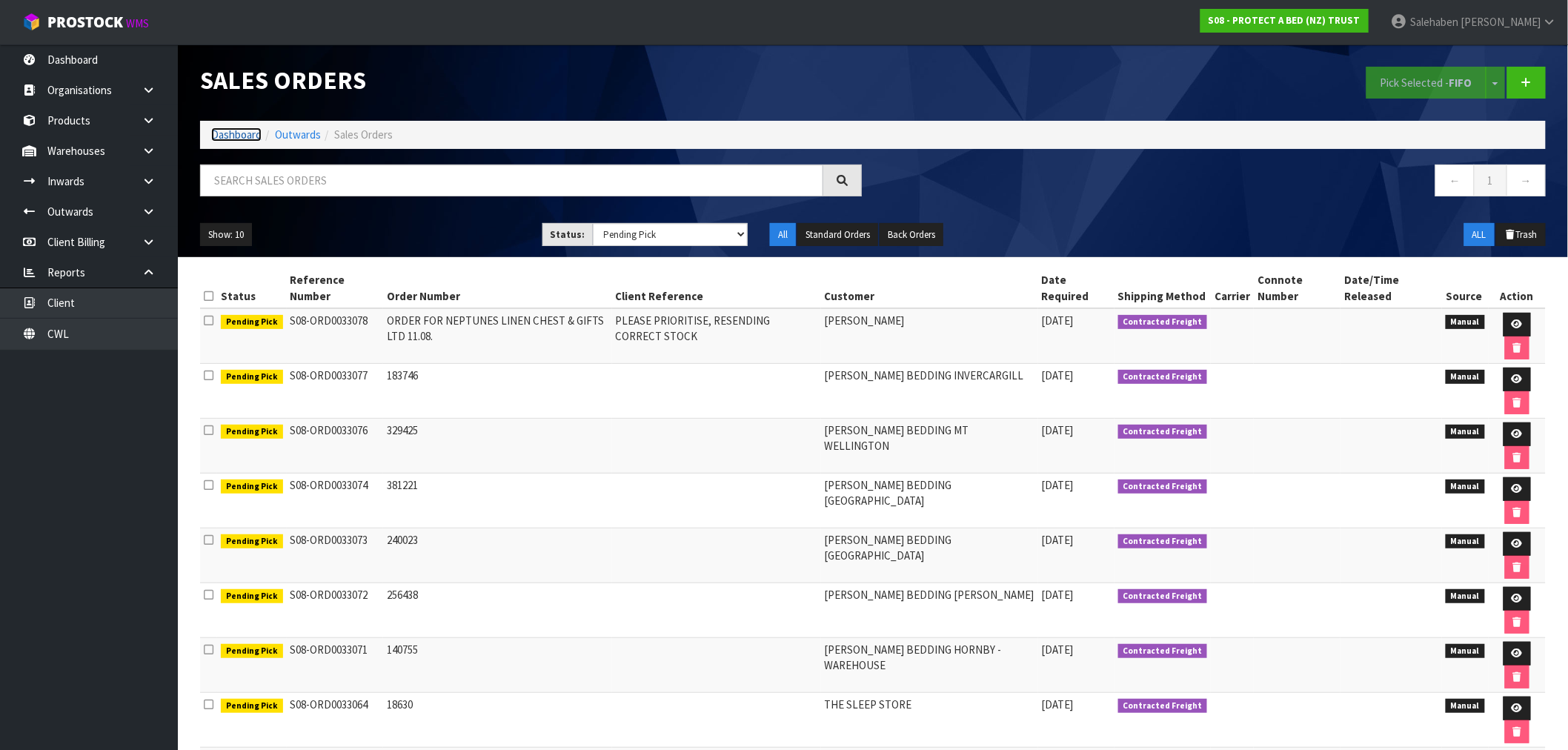
click at [243, 134] on link "Dashboard" at bounding box center [236, 134] width 50 height 14
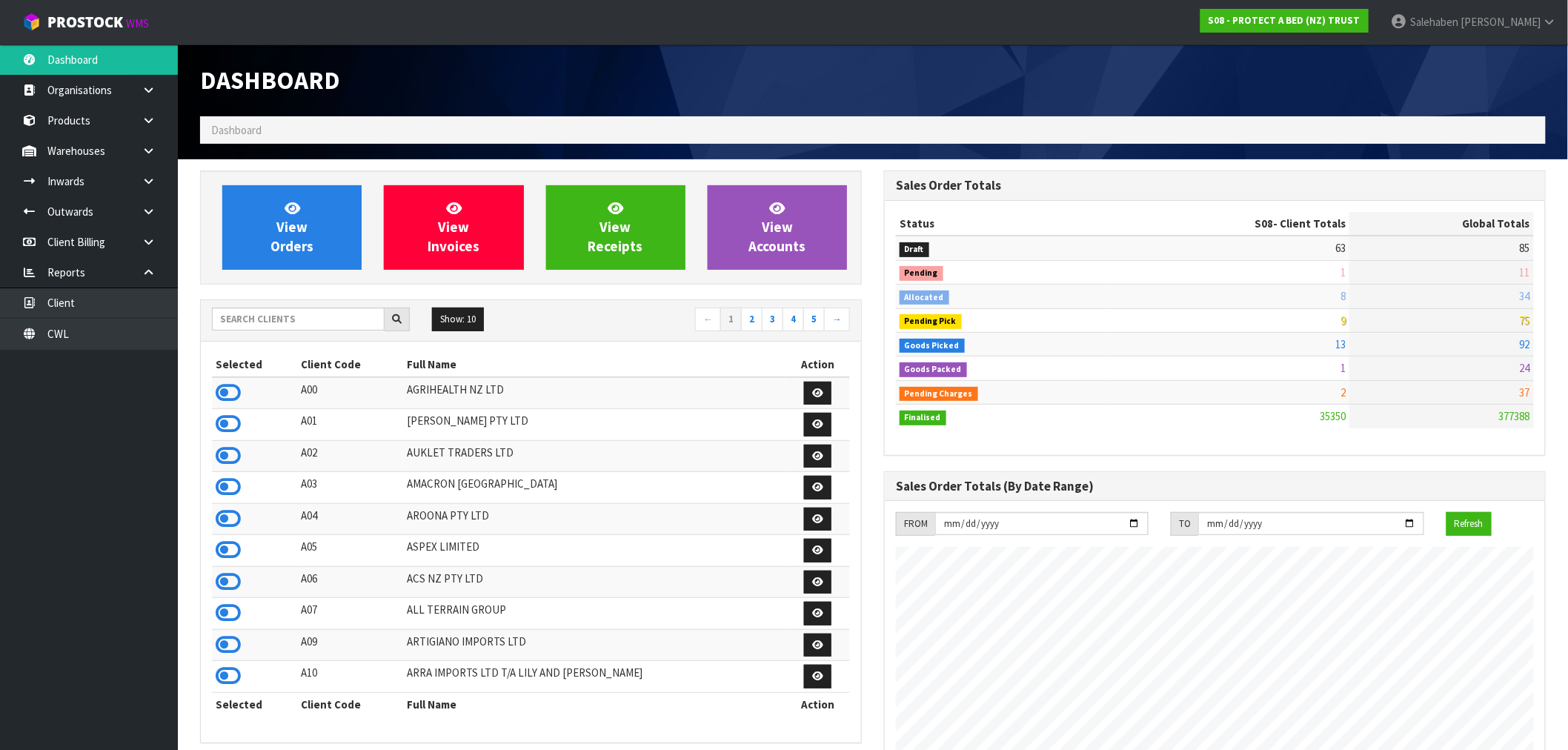
scroll to position [1122, 684]
click at [271, 223] on link "View Orders" at bounding box center [292, 227] width 139 height 84
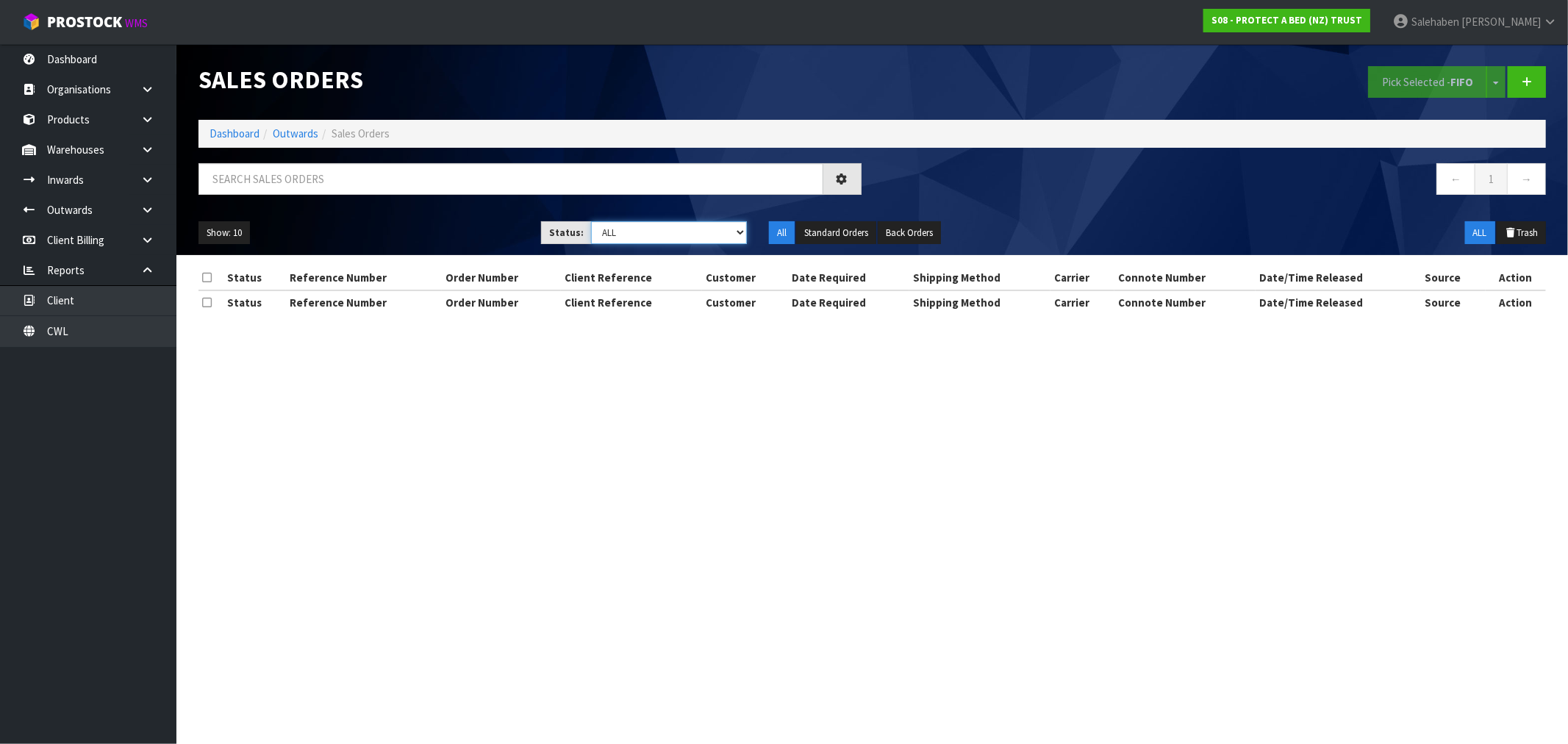
click at [639, 238] on select "Draft Pending Allocated Pending Pick Goods Picked Goods Packed Pending Charges …" at bounding box center [669, 233] width 156 height 23
select select "string:3"
click at [591, 222] on select "Draft Pending Allocated Pending Pick Goods Picked Goods Packed Pending Charges …" at bounding box center [669, 233] width 156 height 23
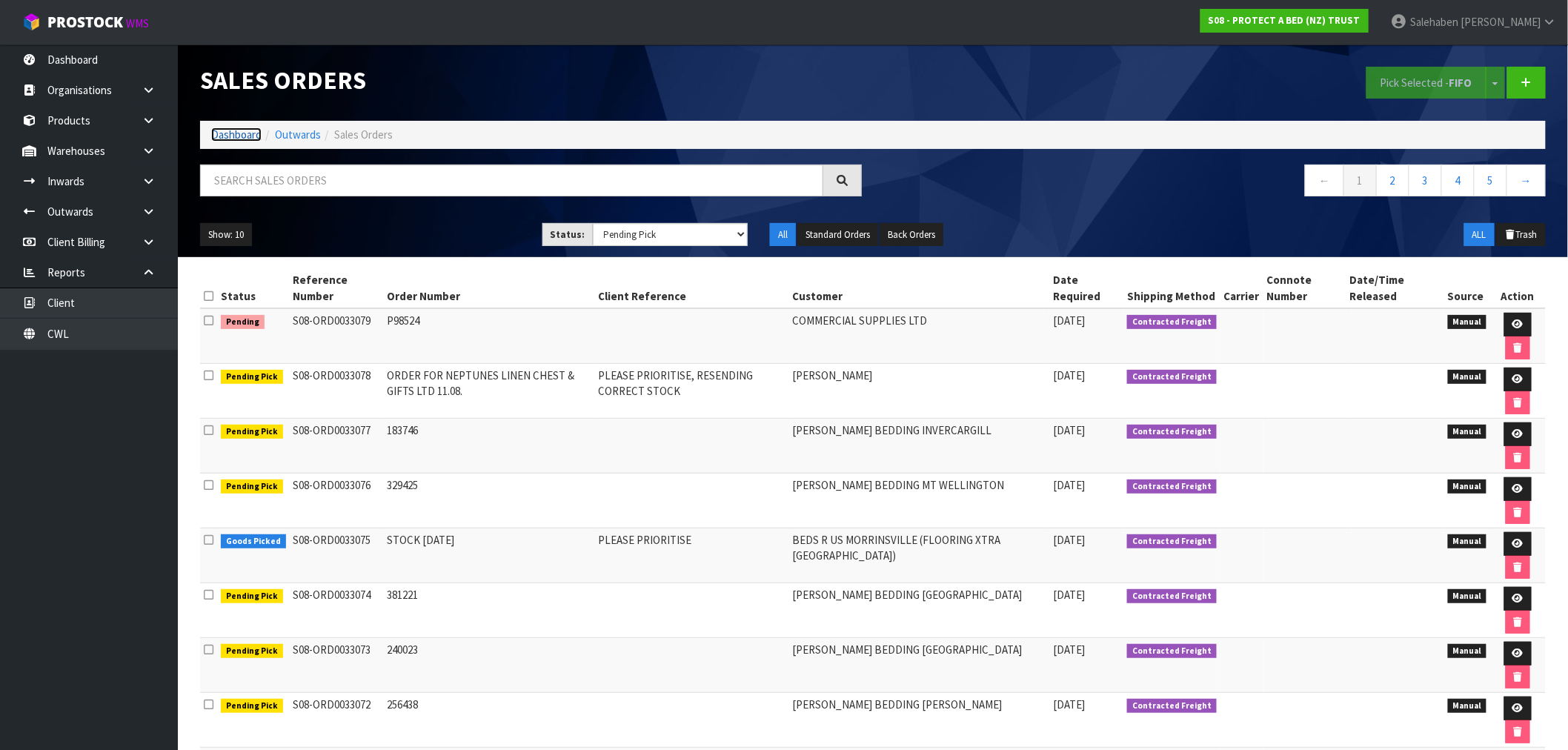
drag, startPoint x: 240, startPoint y: 131, endPoint x: 208, endPoint y: 152, distance: 38.3
click at [240, 131] on link "Dashboard" at bounding box center [236, 134] width 50 height 14
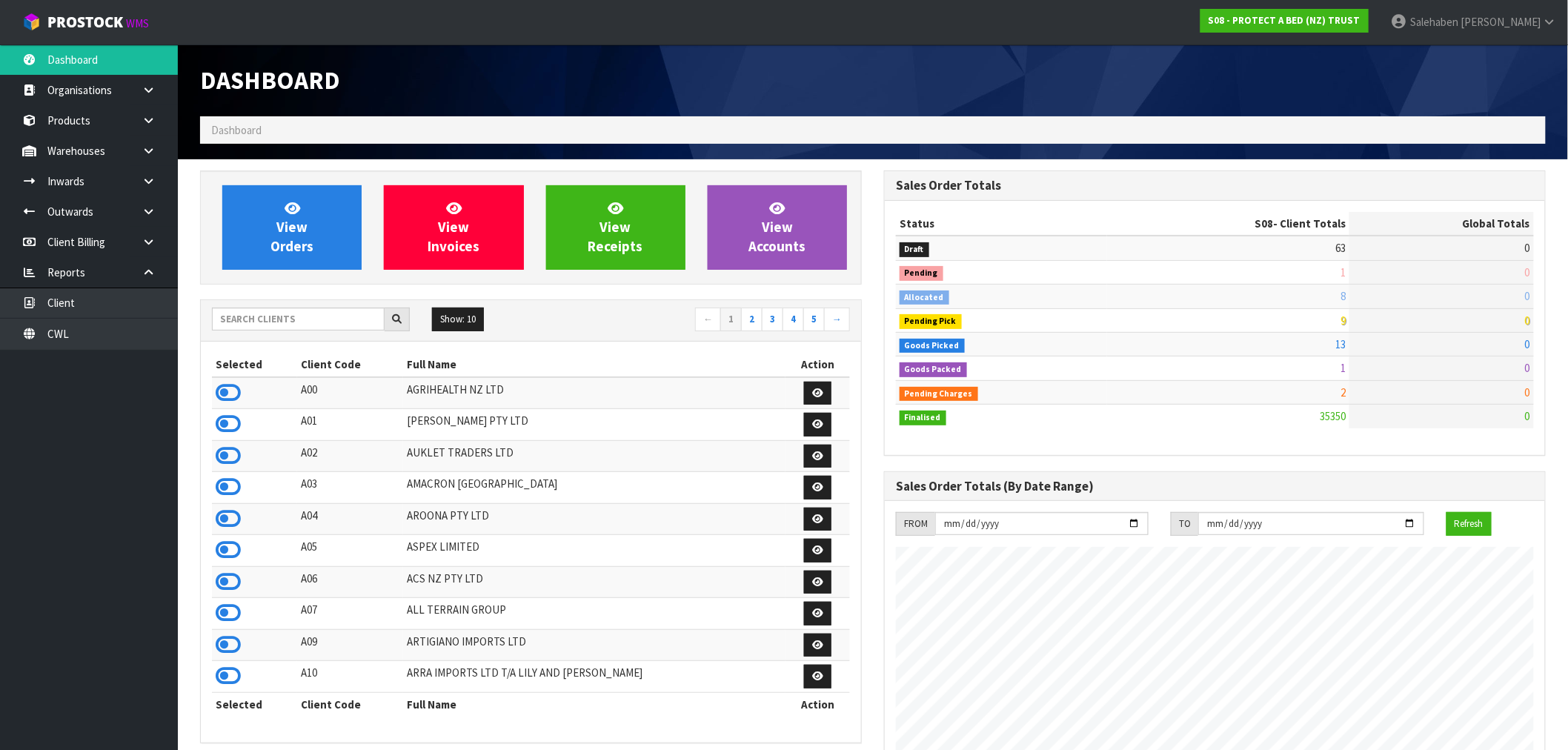
scroll to position [924, 684]
click at [277, 312] on input "text" at bounding box center [298, 319] width 173 height 23
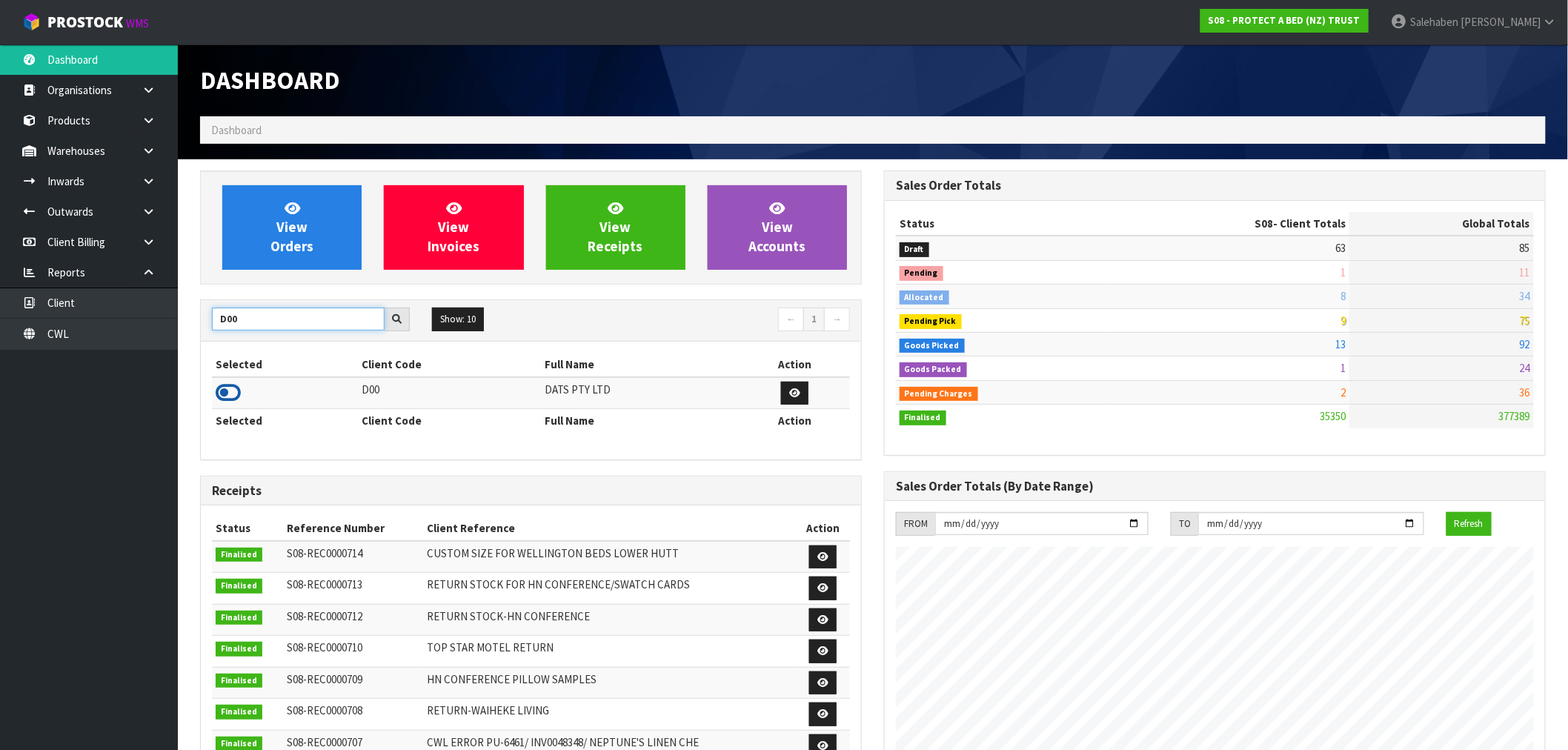
type input "D00"
click at [231, 391] on icon at bounding box center [228, 392] width 25 height 22
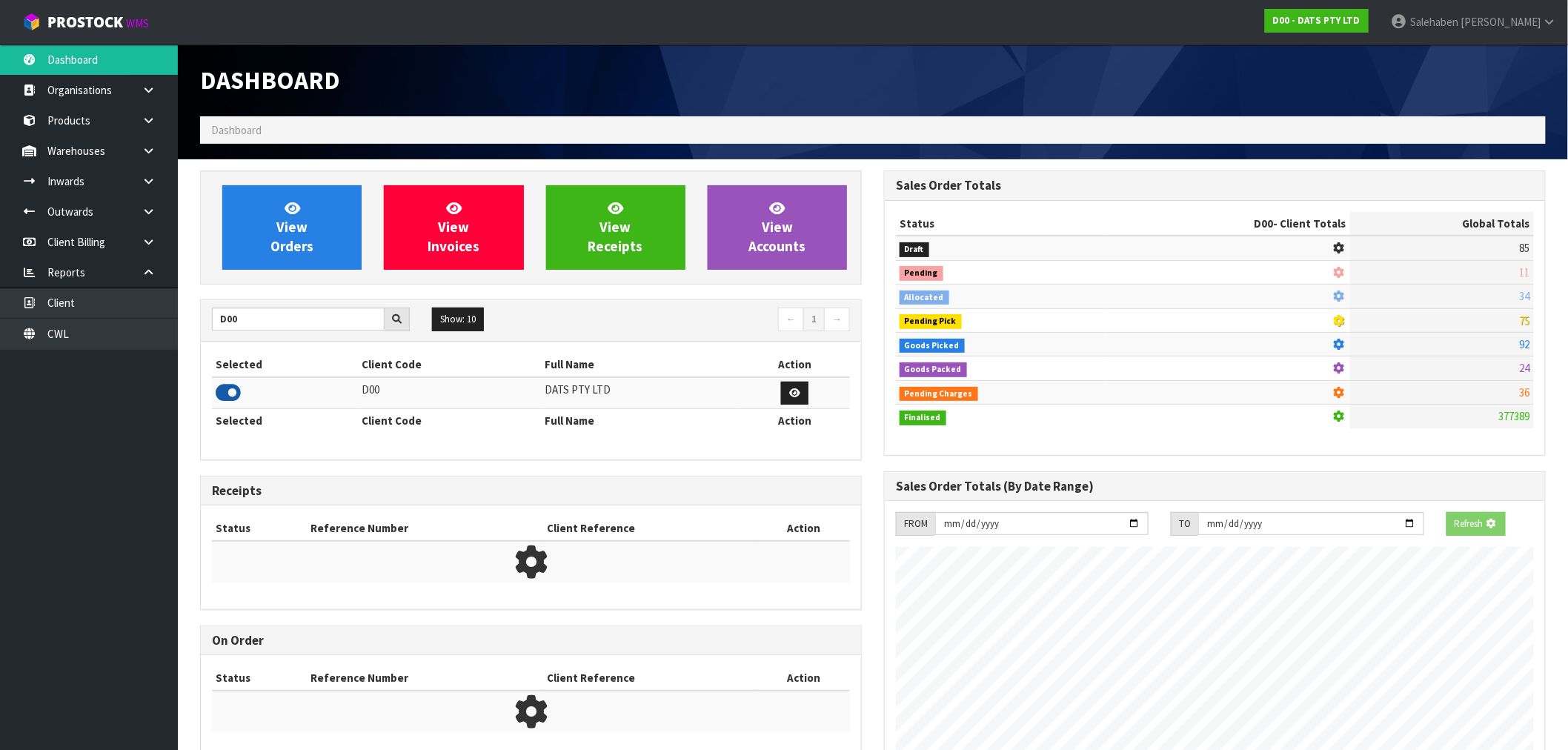
scroll to position [924, 684]
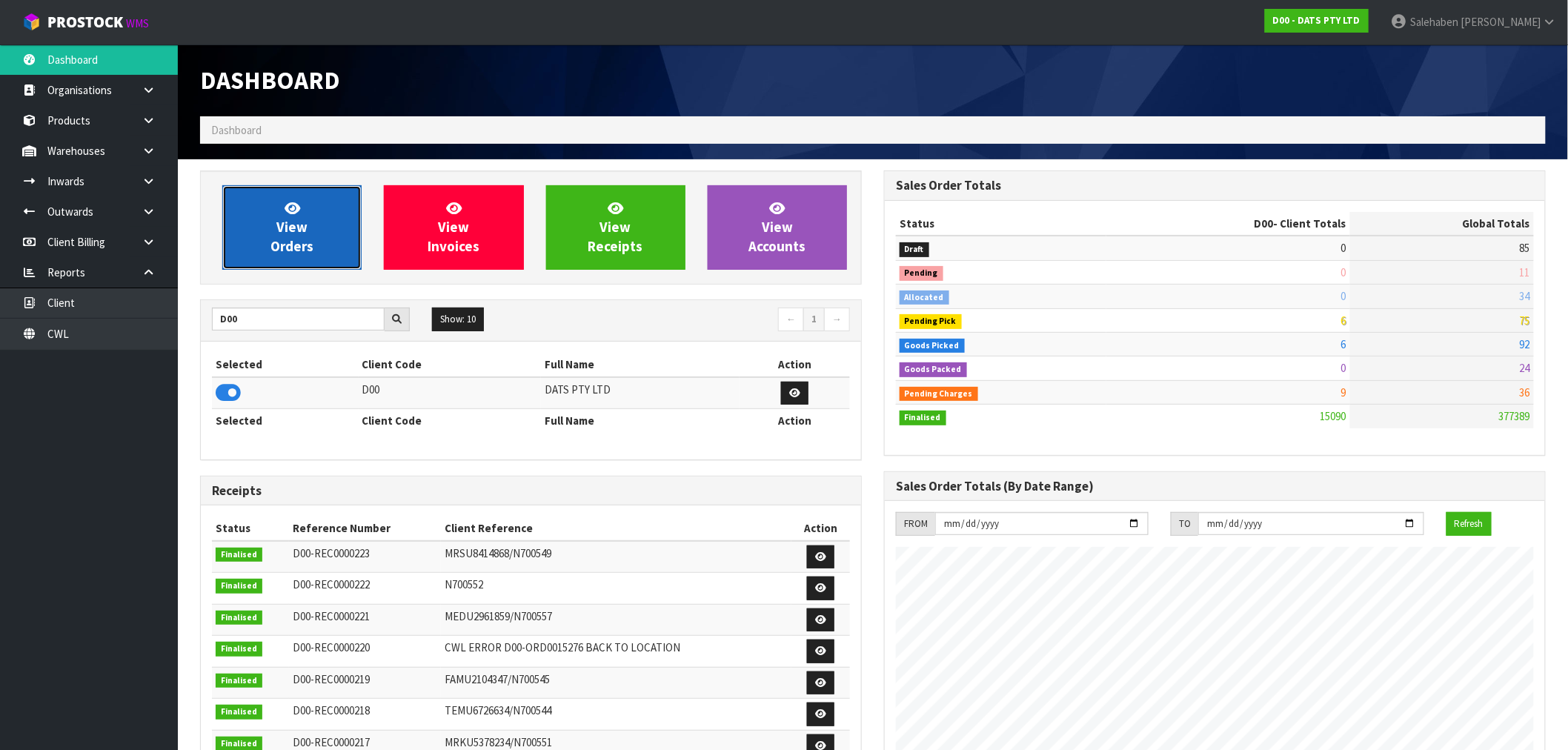
click at [308, 245] on span "View Orders" at bounding box center [292, 226] width 43 height 55
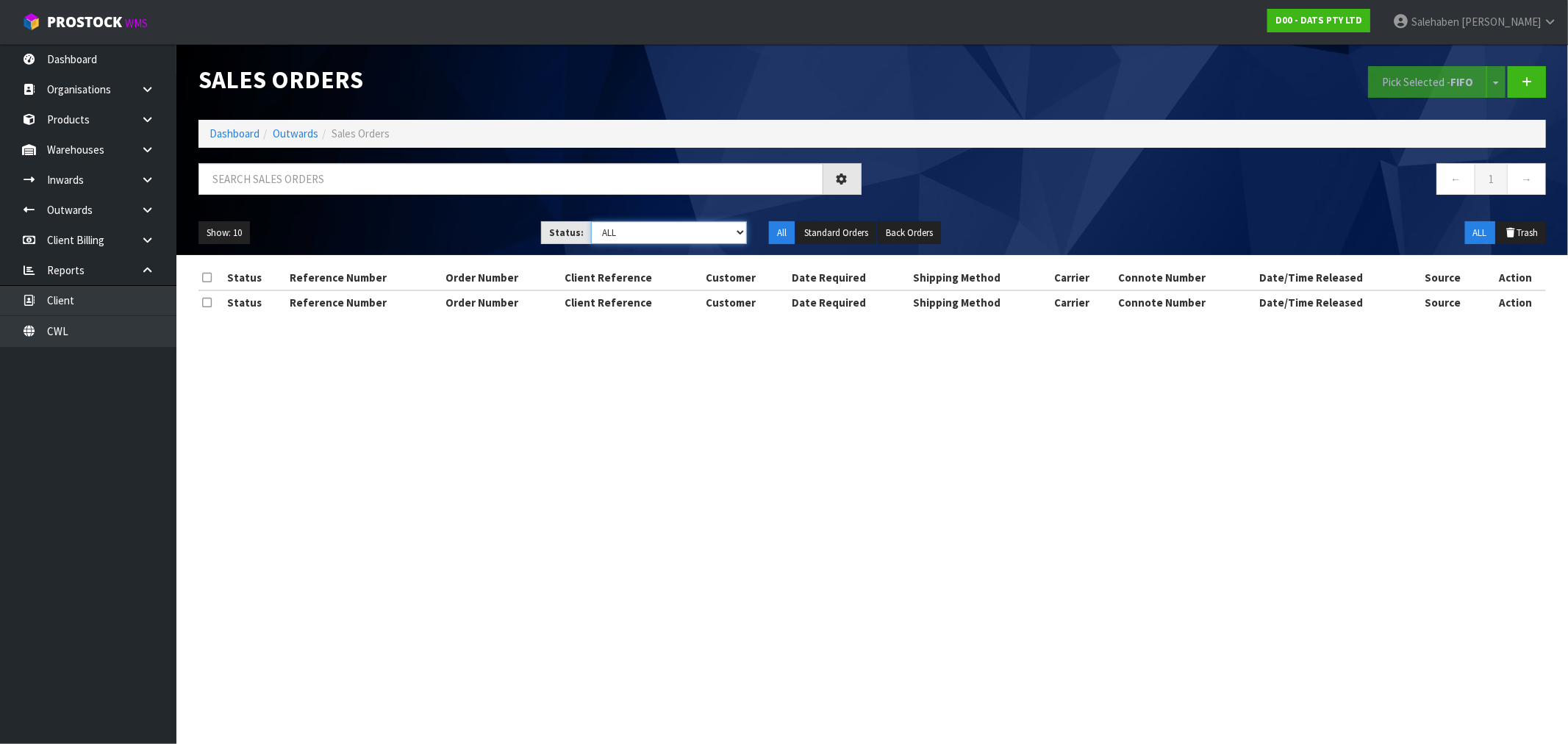
click at [633, 229] on select "Draft Pending Allocated Pending Pick Goods Picked Goods Packed Pending Charges …" at bounding box center [669, 233] width 156 height 23
select select "string:3"
click at [591, 222] on select "Draft Pending Allocated Pending Pick Goods Picked Goods Packed Pending Charges …" at bounding box center [669, 233] width 156 height 23
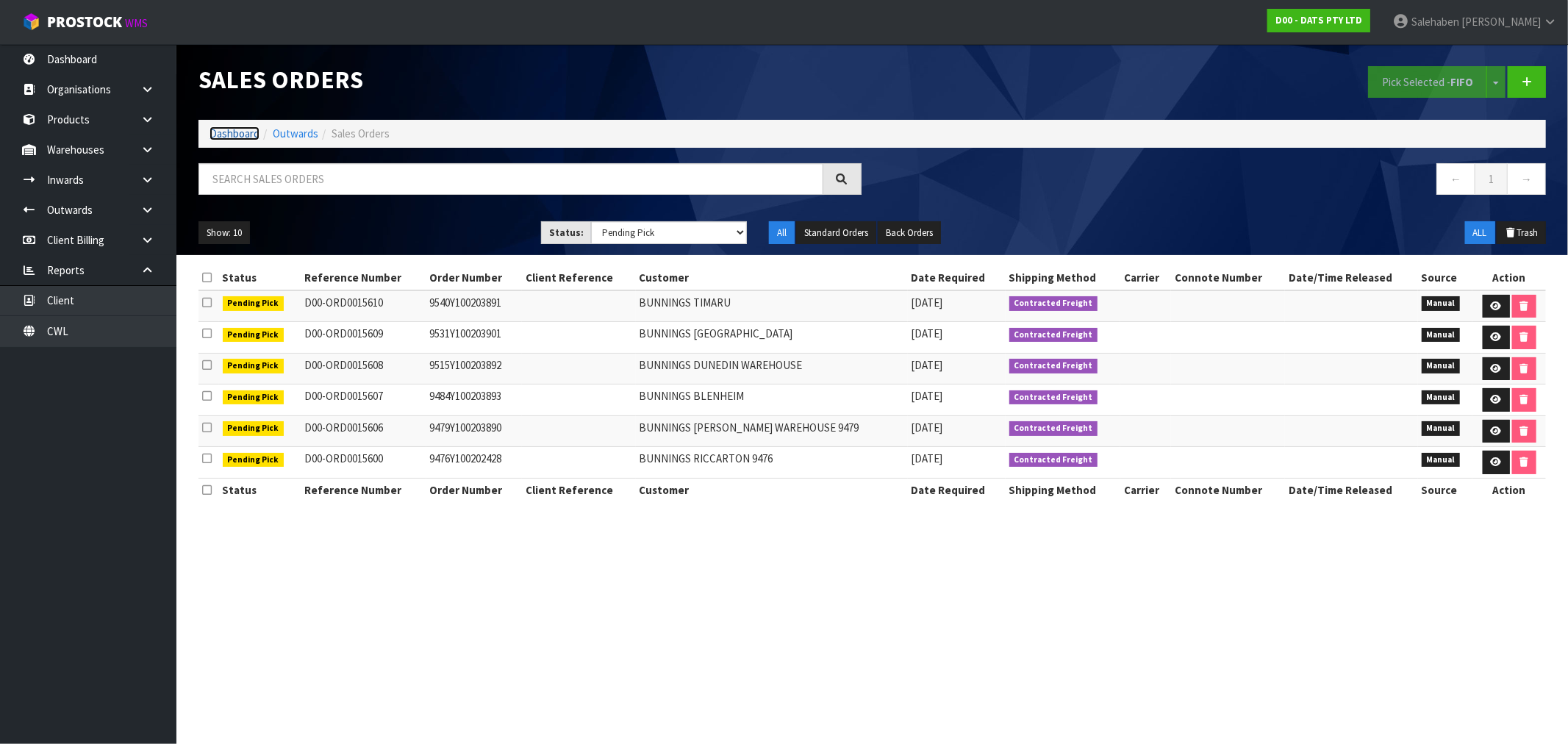
click at [229, 134] on link "Dashboard" at bounding box center [234, 133] width 50 height 14
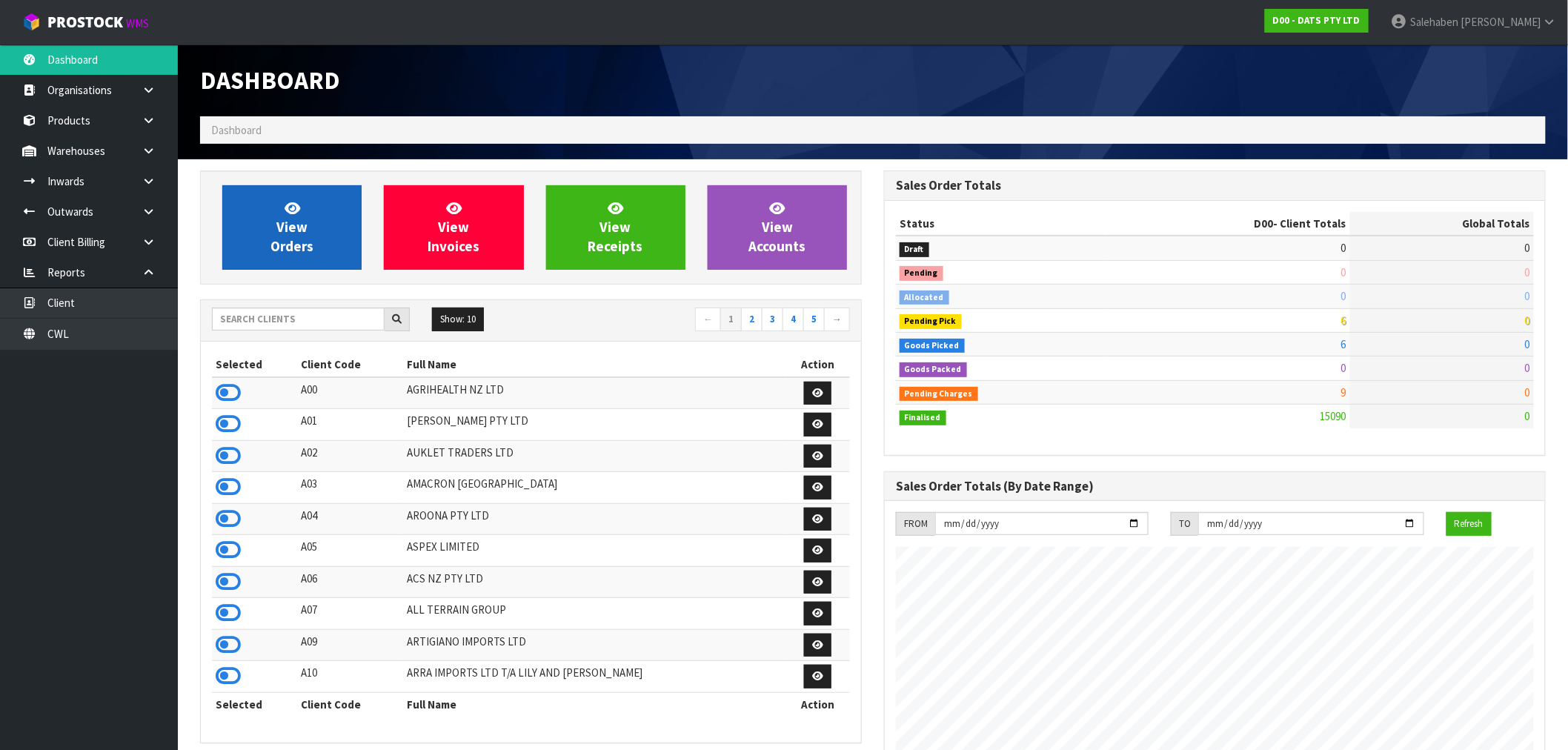
scroll to position [1122, 684]
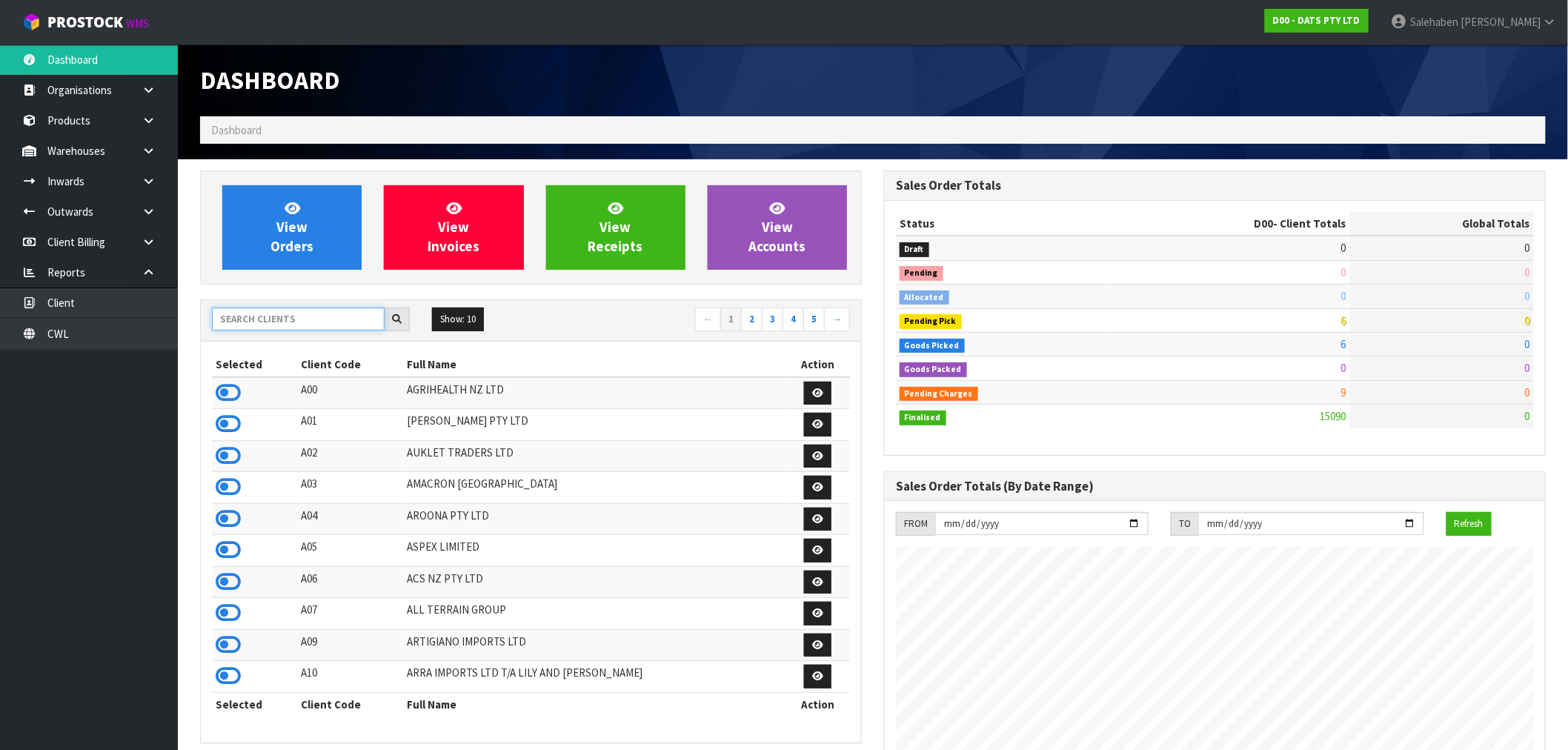
drag, startPoint x: 275, startPoint y: 312, endPoint x: 264, endPoint y: 324, distance: 16.3
click at [271, 321] on input "text" at bounding box center [298, 319] width 173 height 23
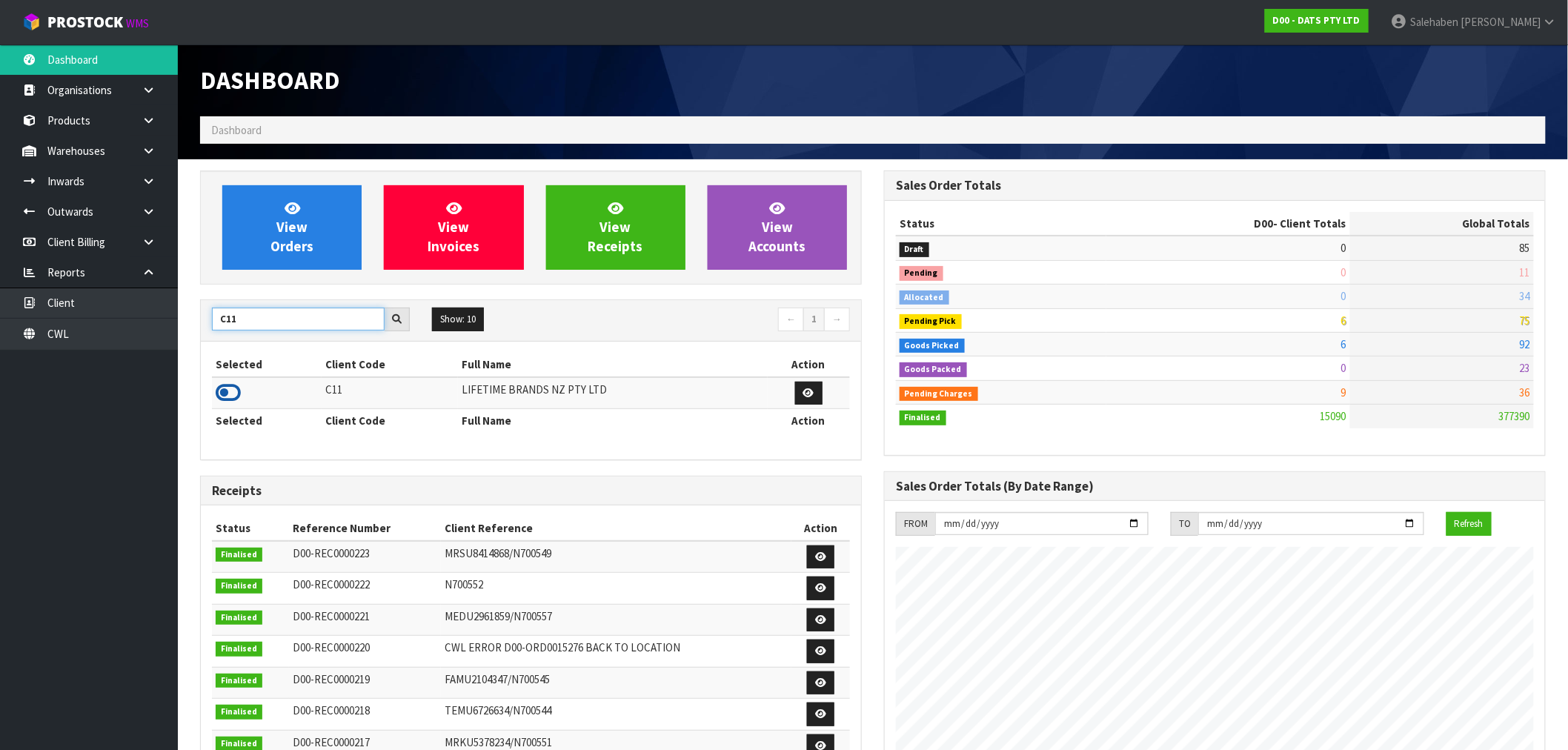
type input "C11"
click at [239, 389] on icon at bounding box center [228, 392] width 25 height 22
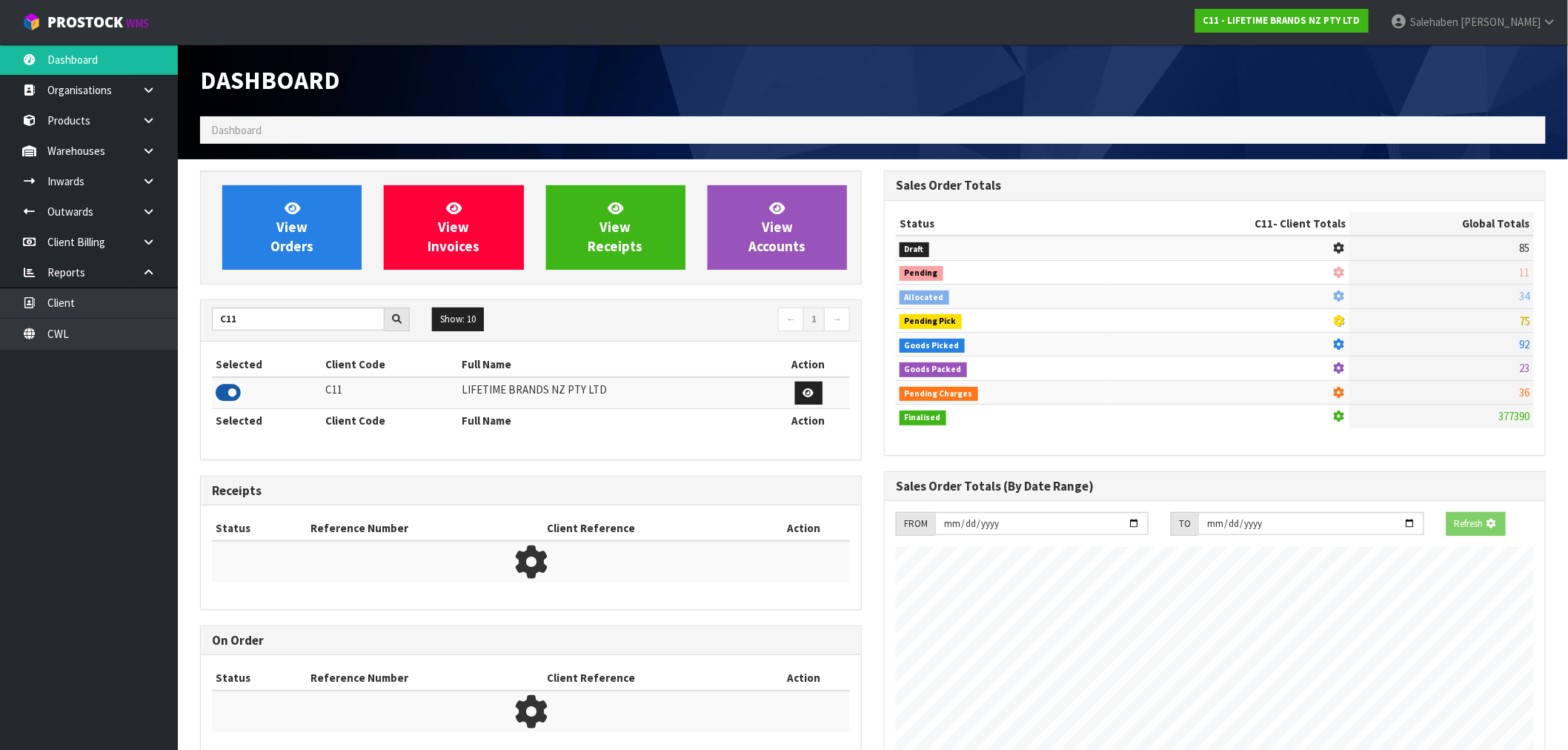
scroll to position [0, 0]
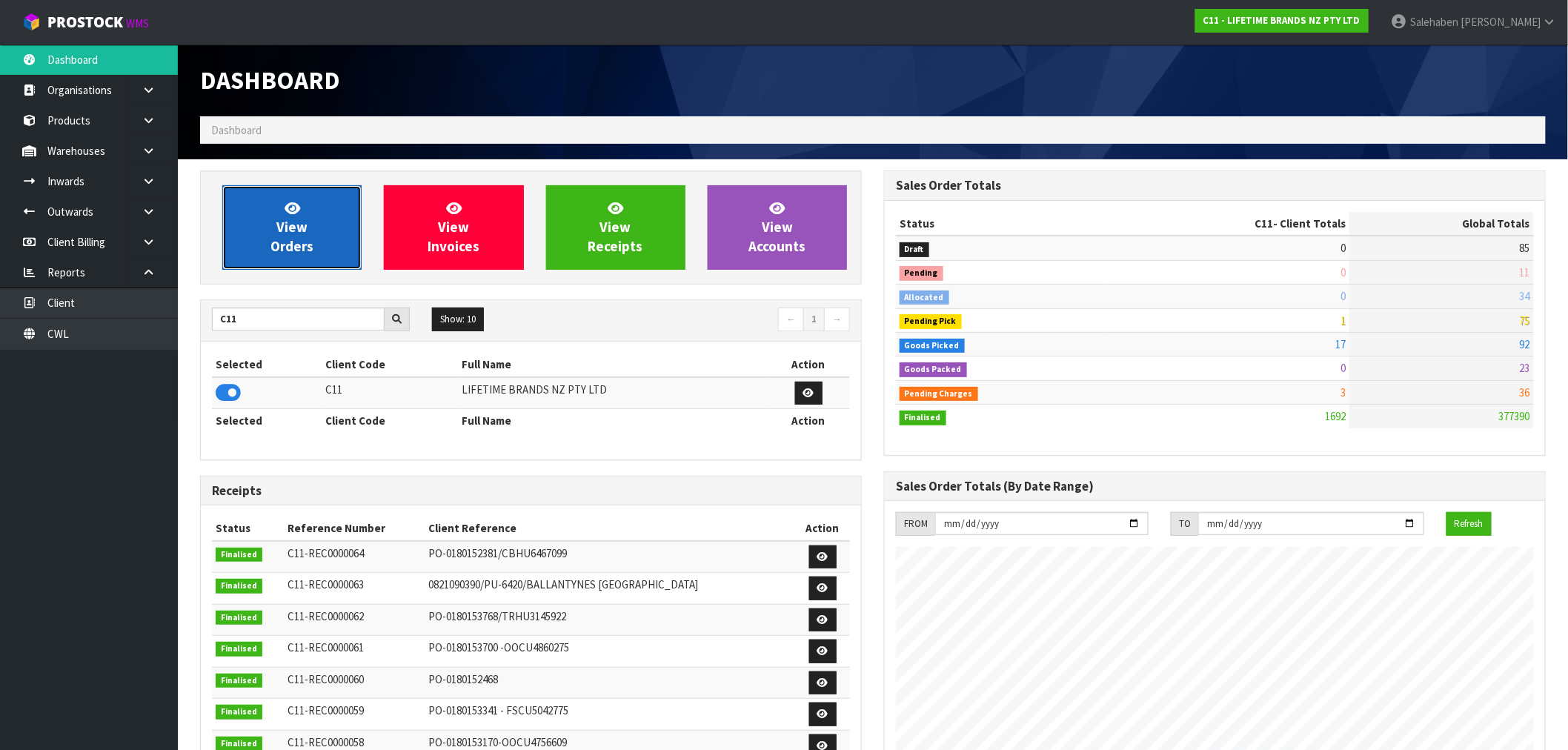
click at [305, 245] on span "View Orders" at bounding box center [292, 226] width 43 height 55
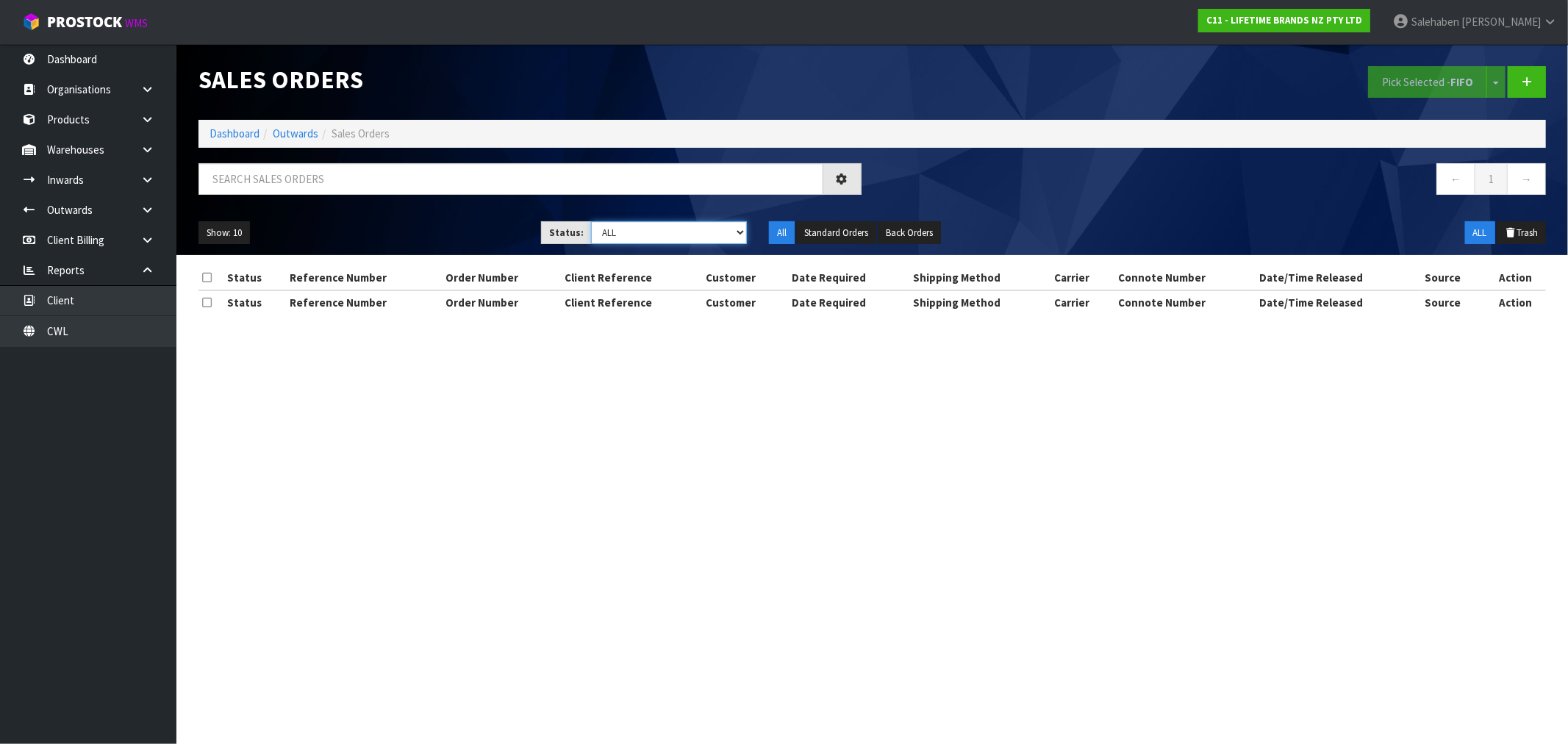
click at [666, 231] on select "Draft Pending Allocated Pending Pick Goods Picked Goods Packed Pending Charges …" at bounding box center [669, 233] width 156 height 23
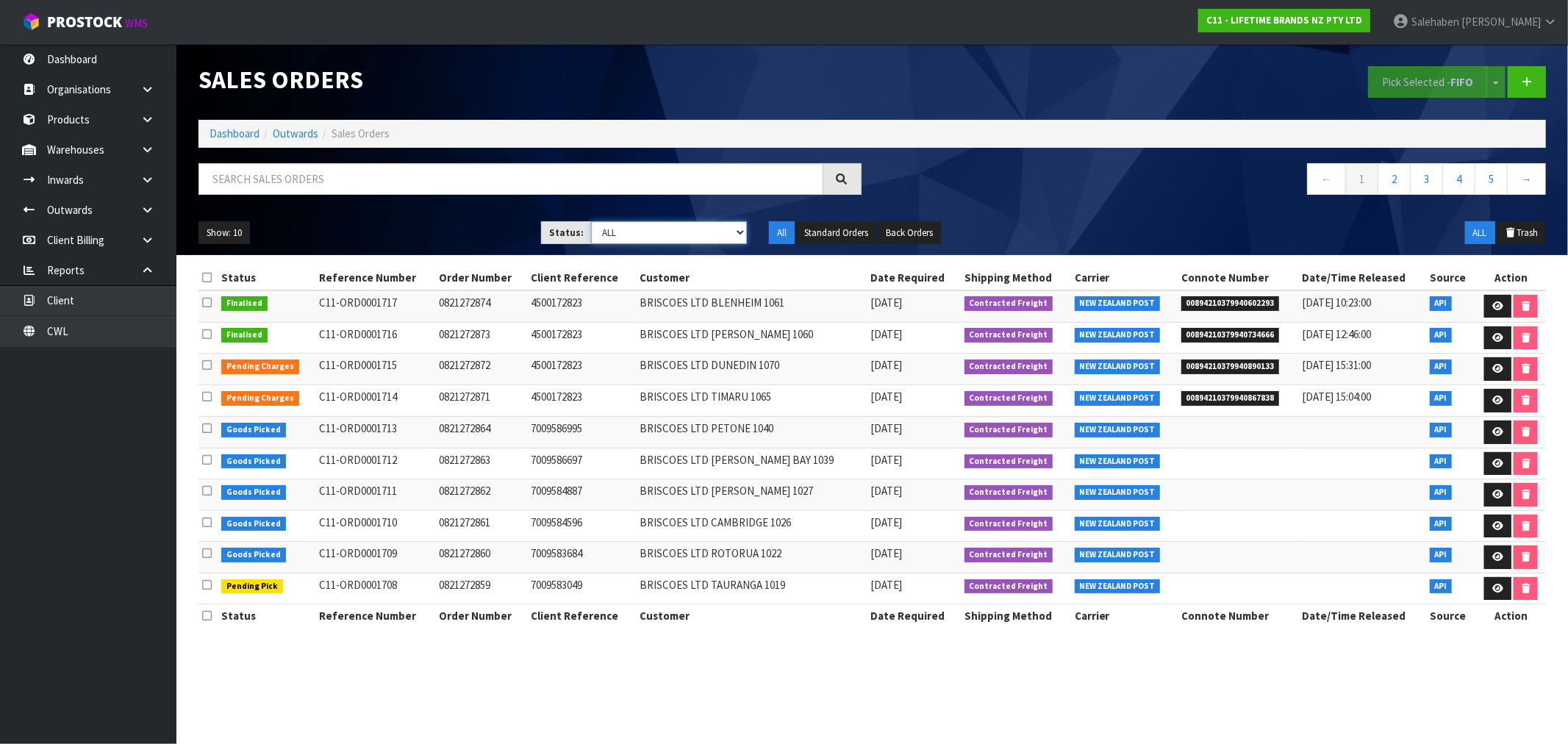
select select "string:3"
click at [591, 222] on select "Draft Pending Allocated Pending Pick Goods Picked Goods Packed Pending Charges …" at bounding box center [669, 233] width 156 height 23
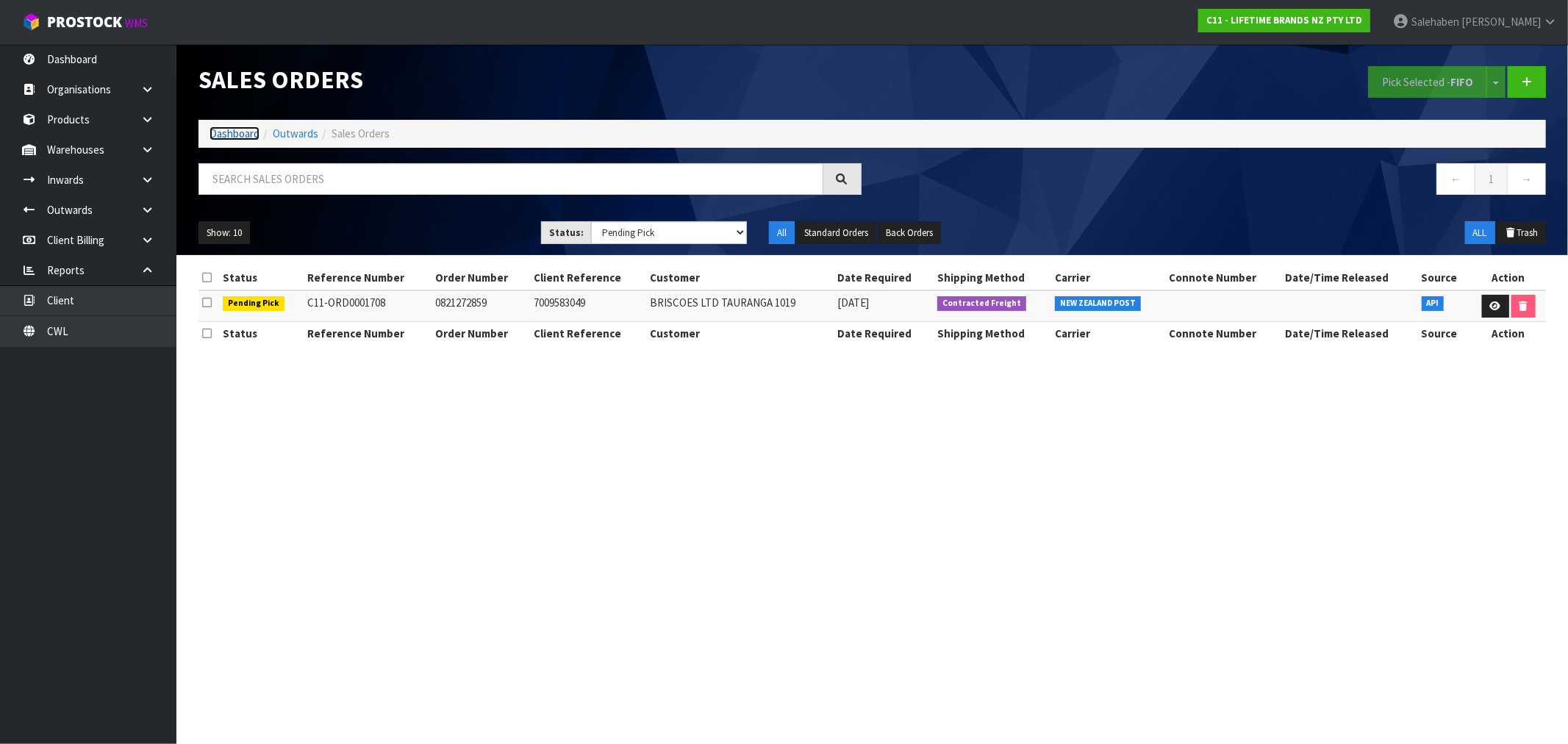
click at [234, 136] on link "Dashboard" at bounding box center [234, 133] width 50 height 14
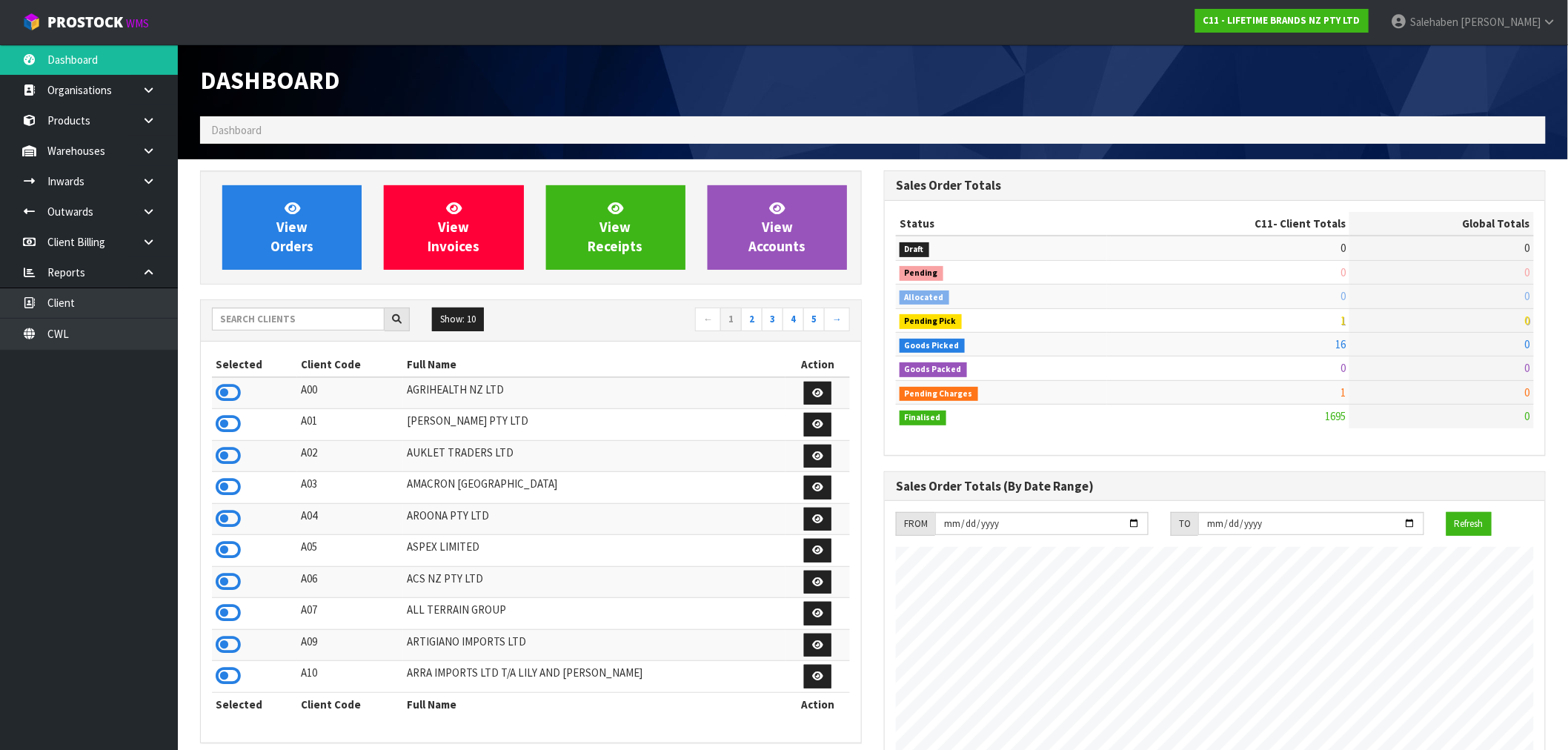
scroll to position [1122, 684]
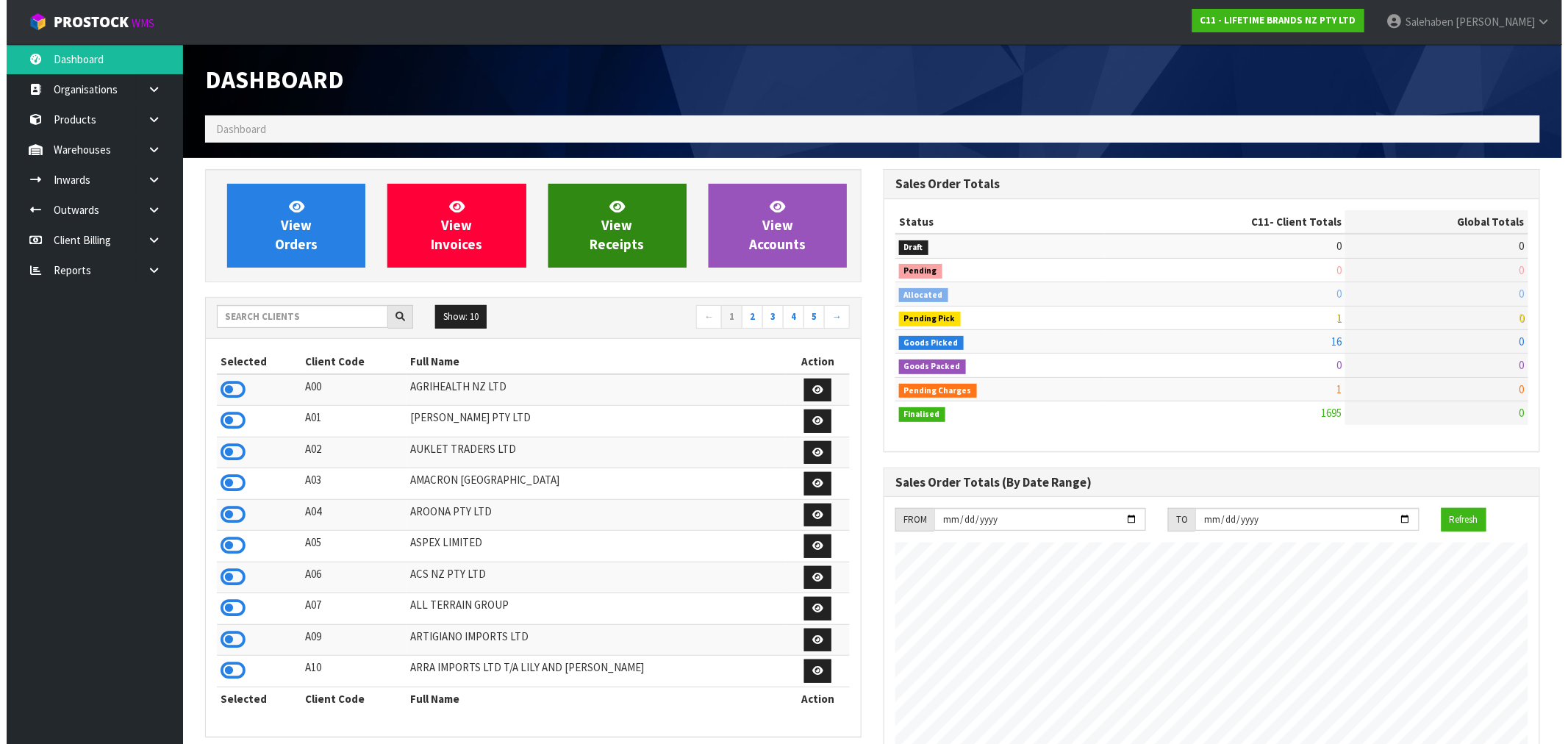
scroll to position [1113, 678]
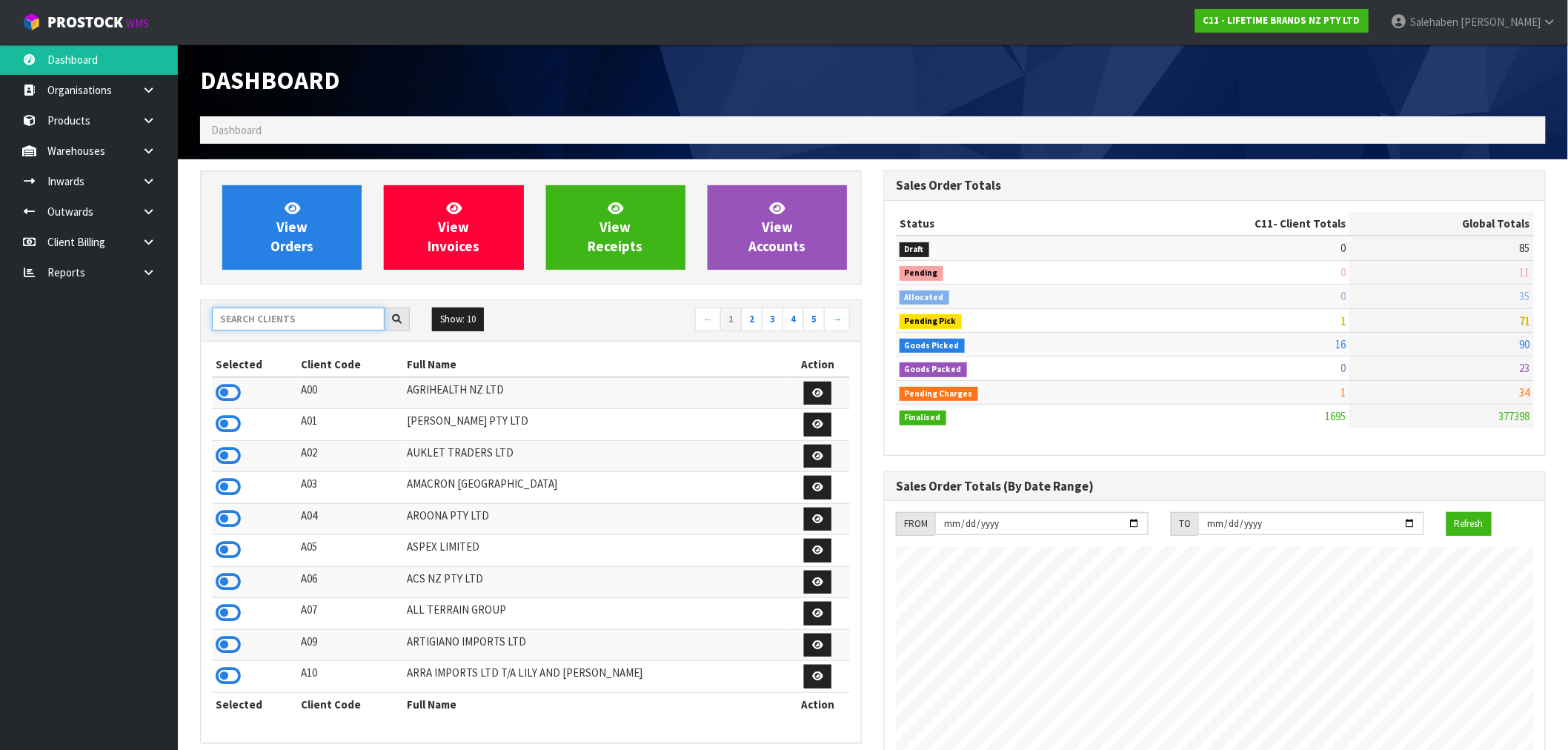
drag, startPoint x: 350, startPoint y: 316, endPoint x: 341, endPoint y: 320, distance: 9.8
click at [349, 316] on input "text" at bounding box center [298, 319] width 173 height 23
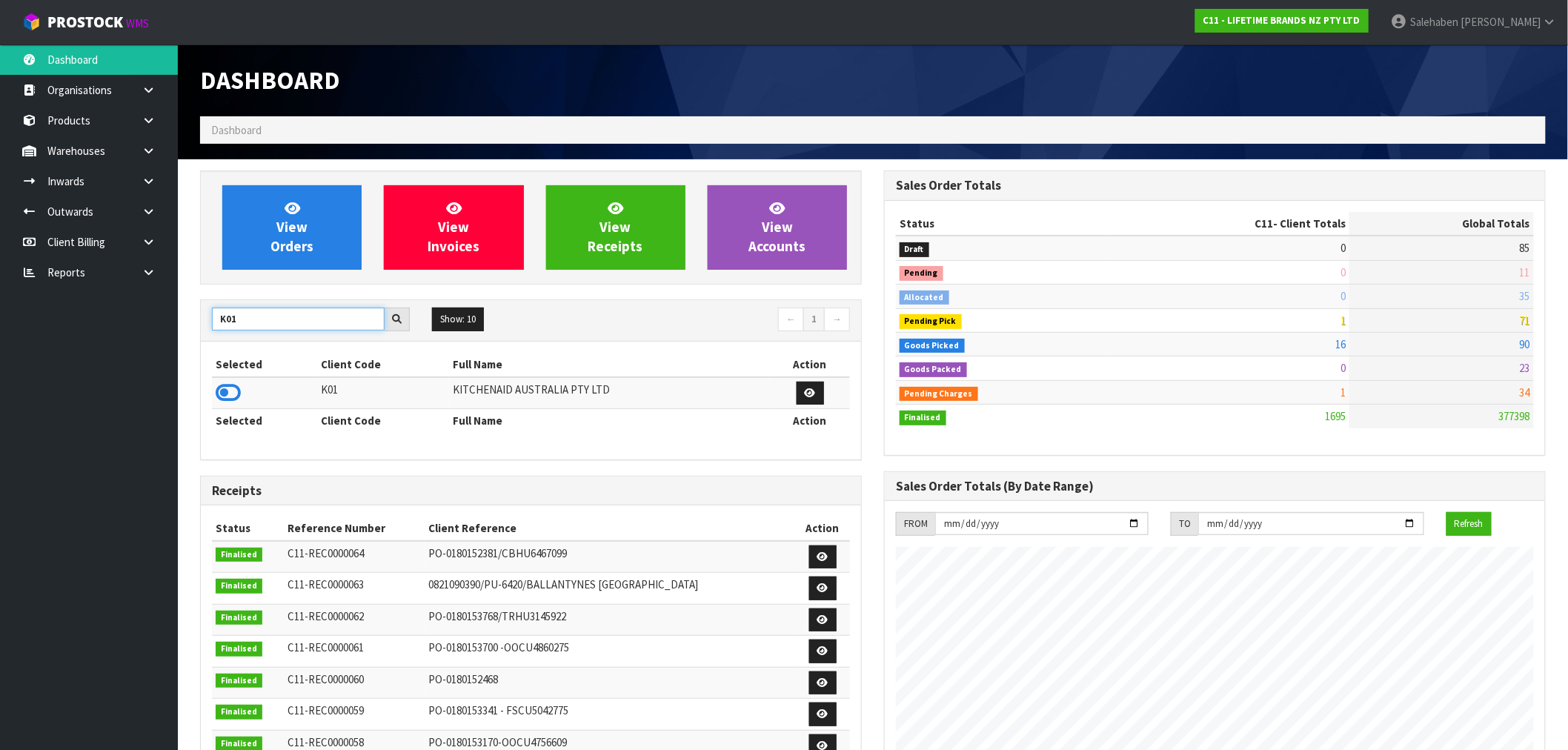
click at [341, 320] on input "K01" at bounding box center [298, 319] width 173 height 23
type input "K01"
drag, startPoint x: 197, startPoint y: 358, endPoint x: 186, endPoint y: 369, distance: 15.6
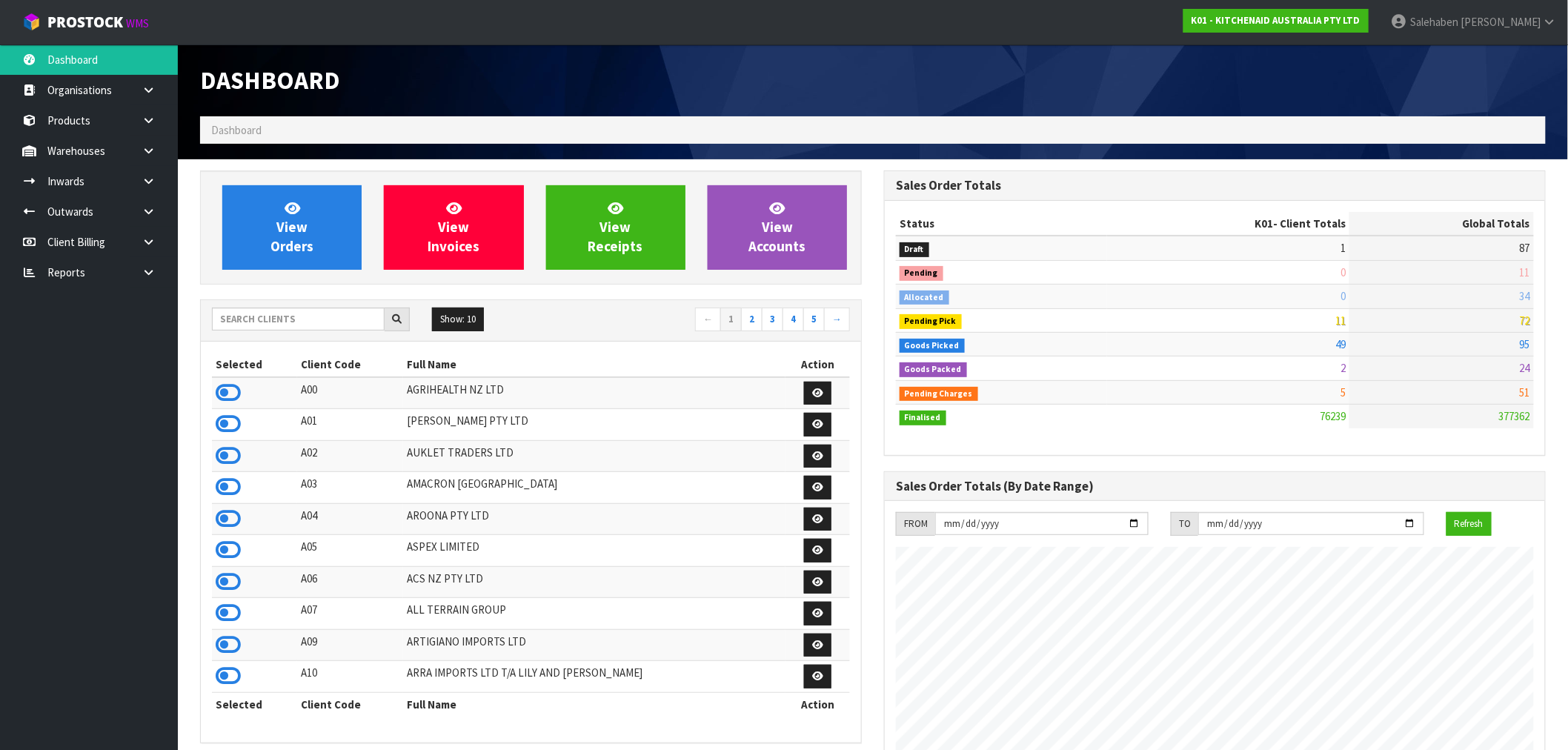
scroll to position [1122, 684]
click at [252, 326] on input "text" at bounding box center [298, 319] width 173 height 23
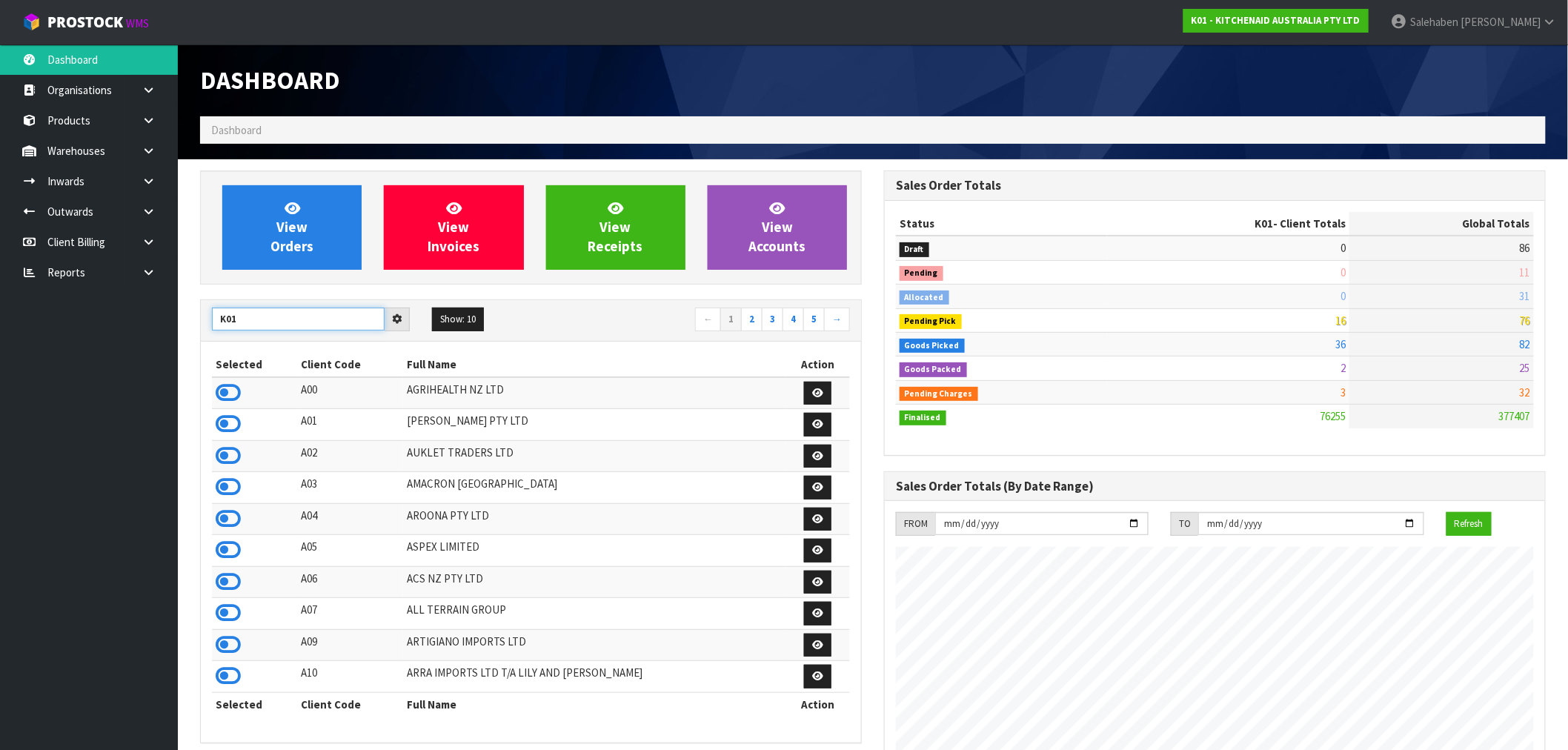
type input "K01"
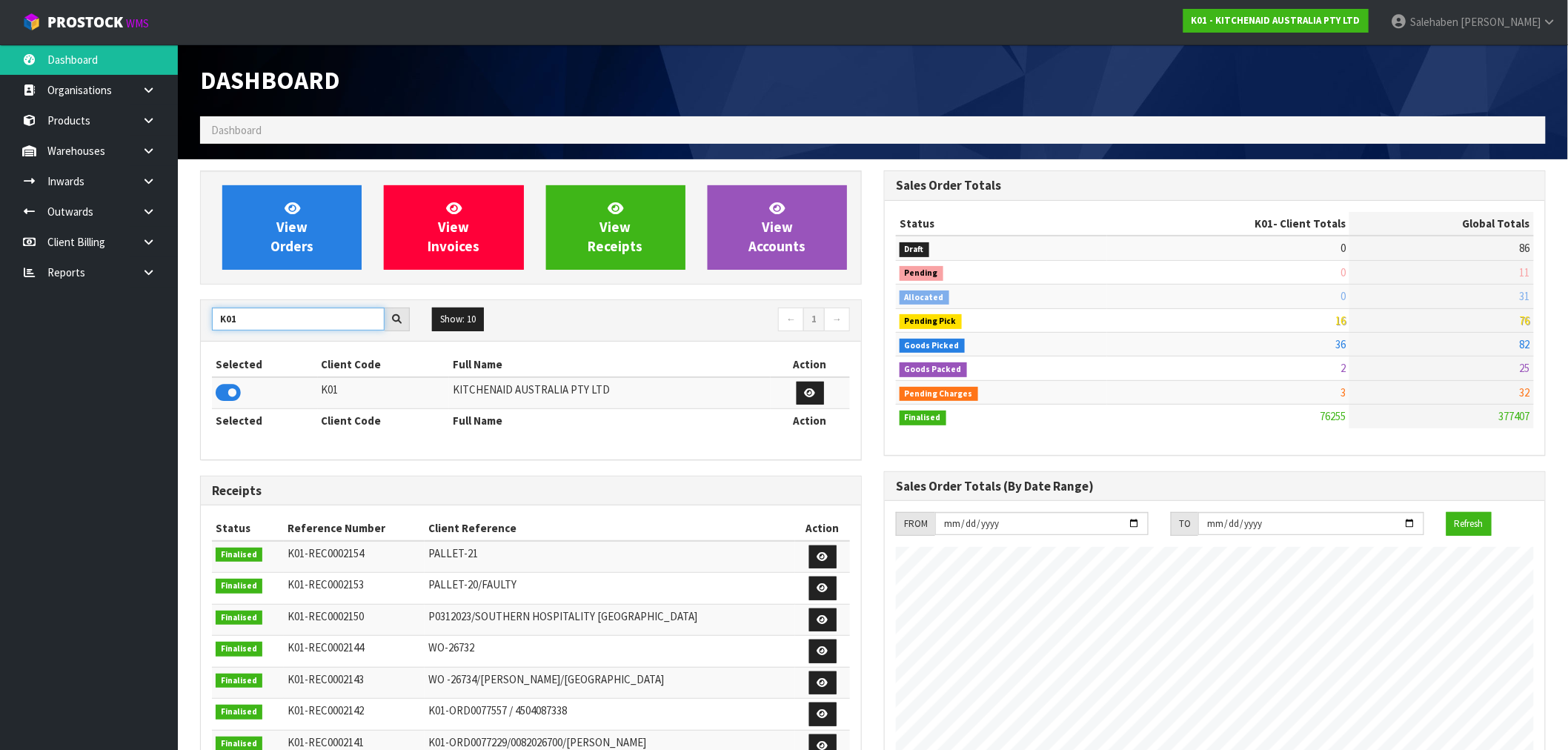
drag, startPoint x: 253, startPoint y: 319, endPoint x: 166, endPoint y: 327, distance: 87.4
click at [166, 327] on body "Toggle navigation ProStock WMS K01 - KITCHENAID AUSTRALIA PTY LTD [PERSON_NAME]…" at bounding box center [784, 375] width 1568 height 750
type input "S08"
click at [226, 387] on icon at bounding box center [228, 392] width 25 height 22
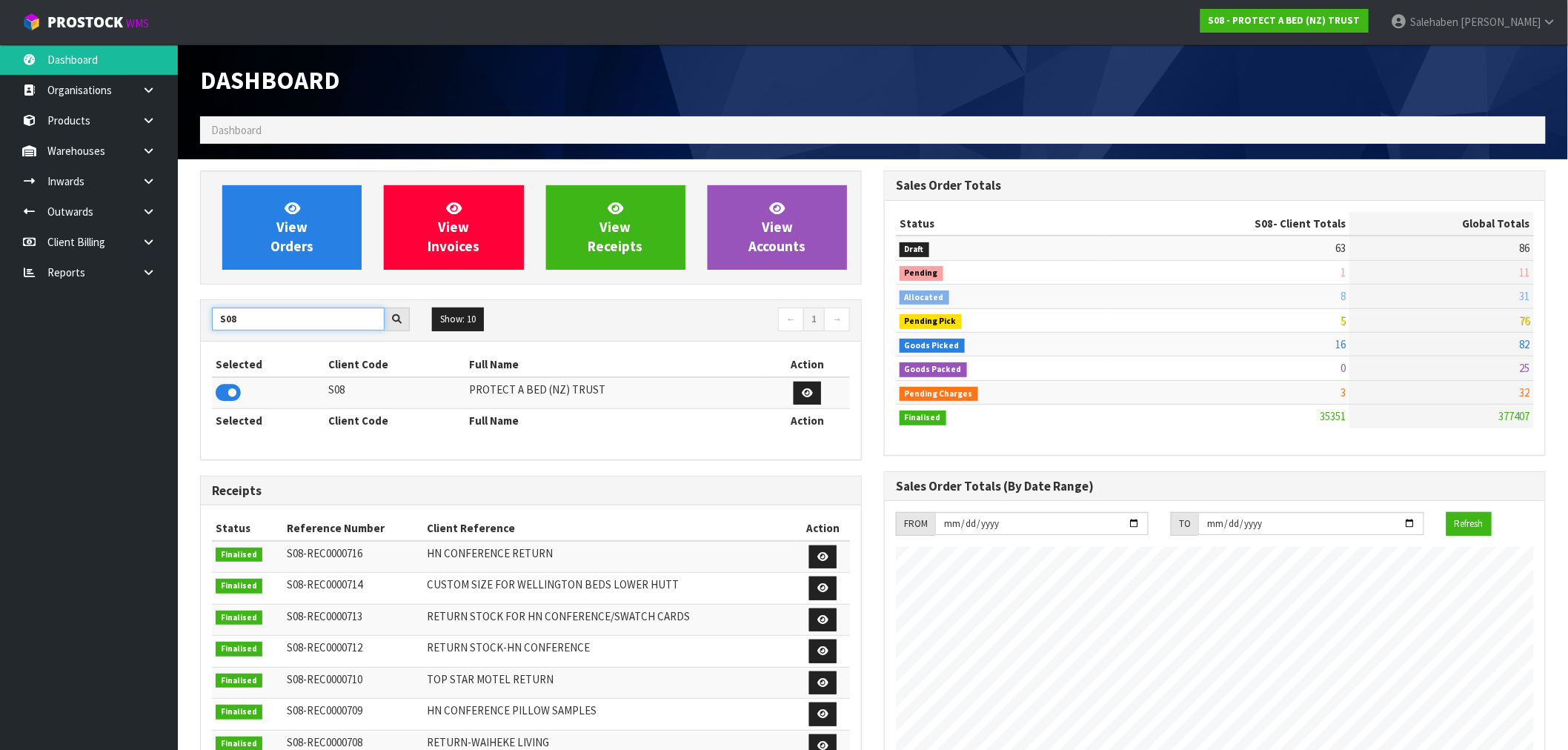
drag, startPoint x: 236, startPoint y: 319, endPoint x: 215, endPoint y: 330, distance: 23.7
click at [221, 328] on input "S08" at bounding box center [298, 319] width 173 height 23
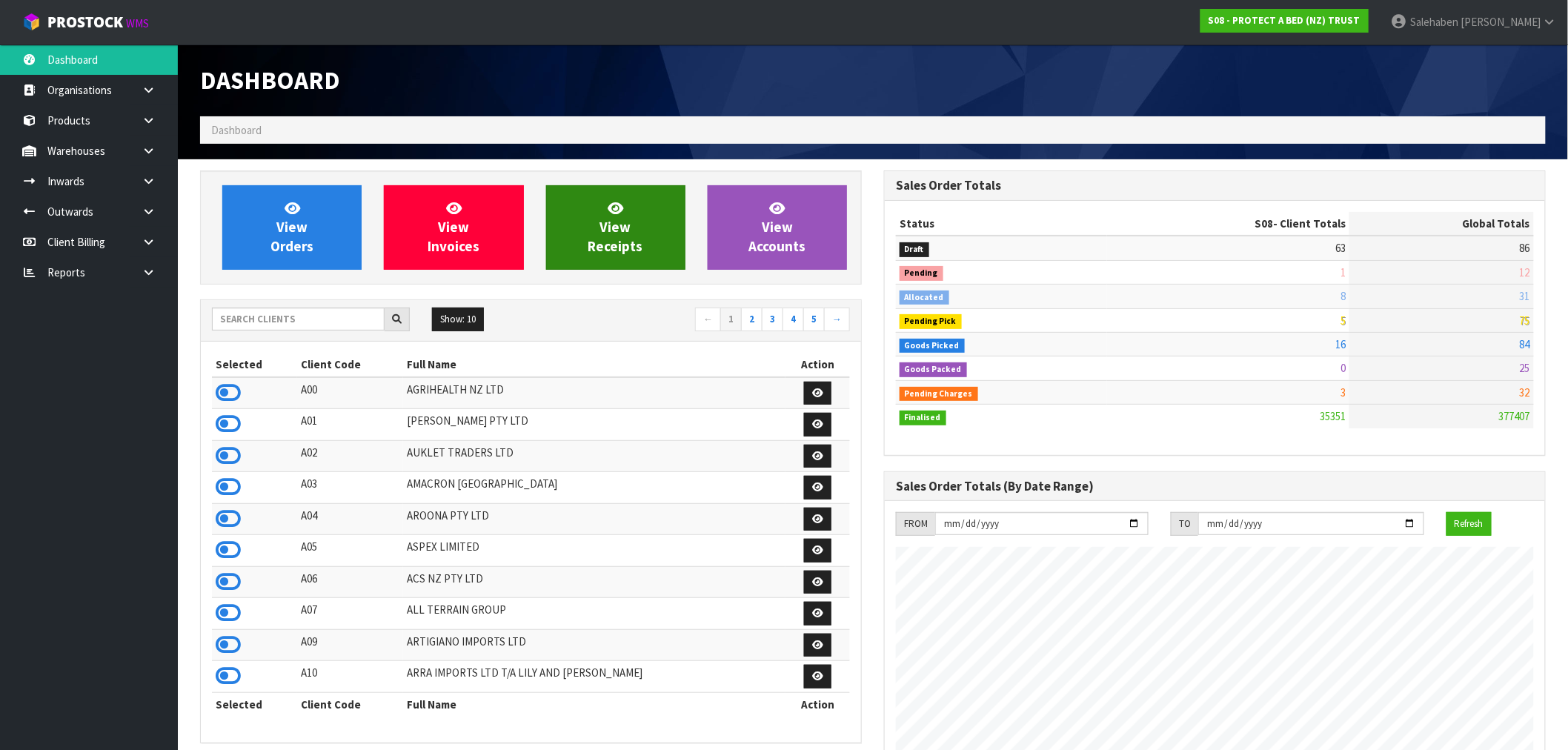
scroll to position [739860, 740475]
click at [335, 315] on input "text" at bounding box center [298, 319] width 173 height 23
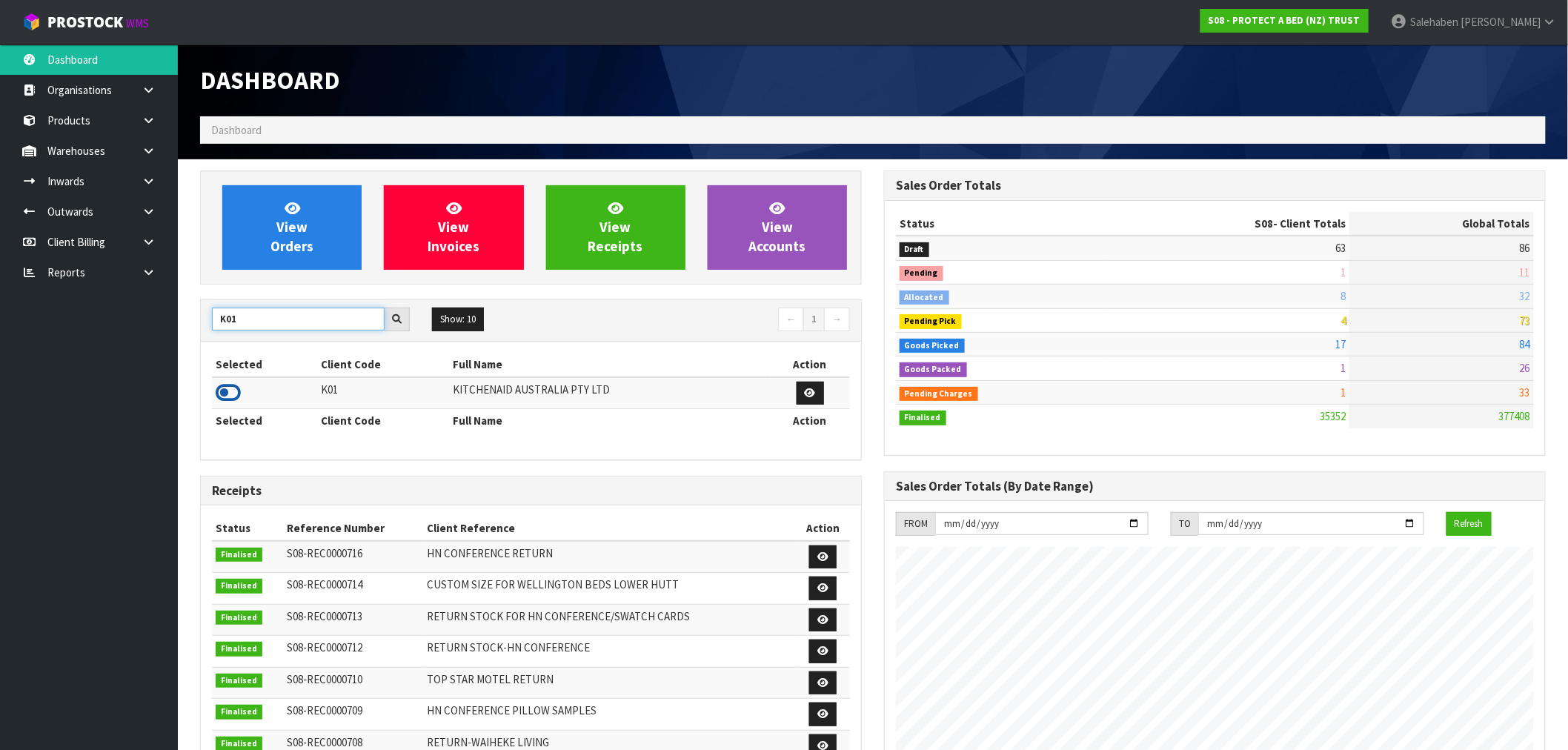
type input "K01"
click at [234, 394] on icon at bounding box center [228, 392] width 25 height 22
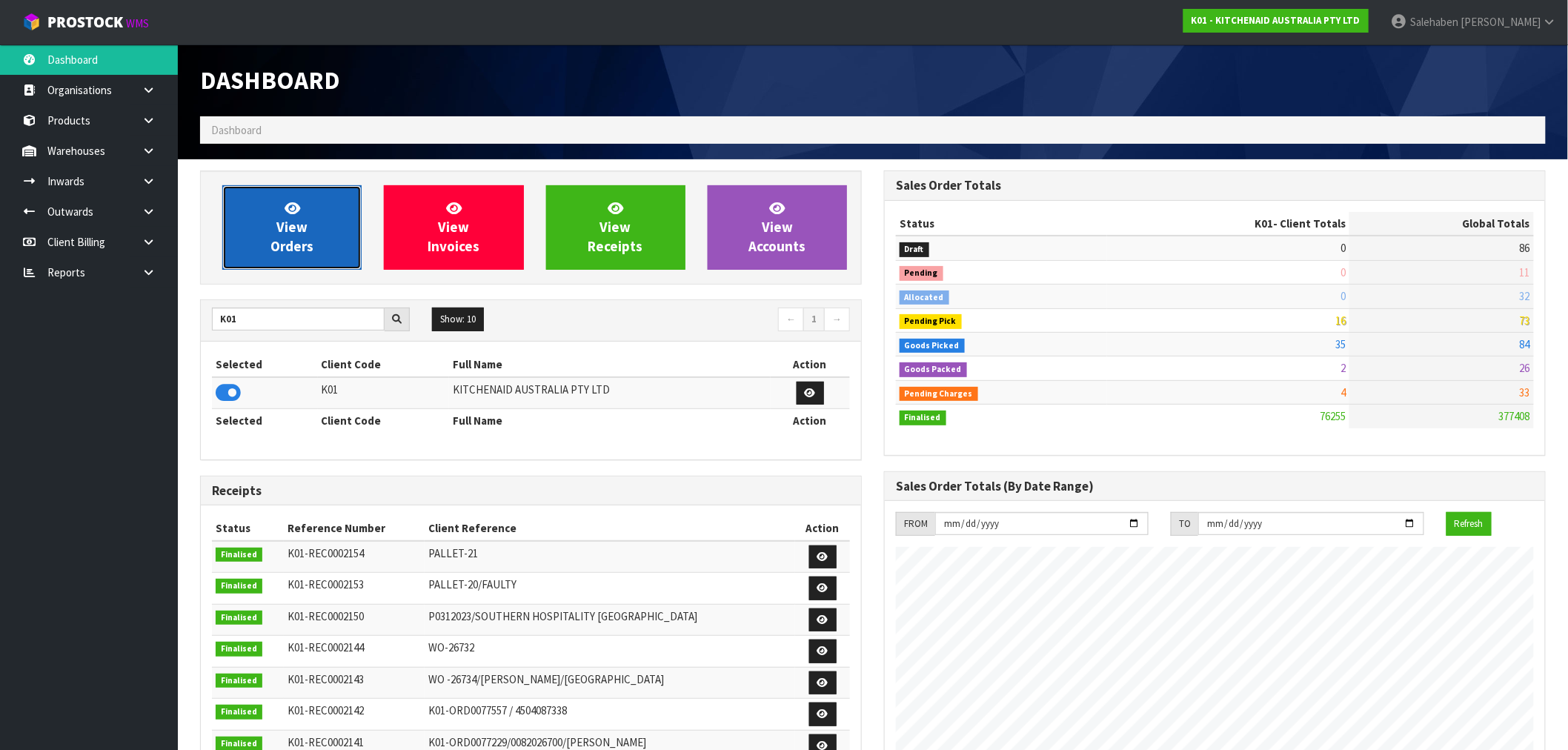
click at [299, 235] on span "View Orders" at bounding box center [292, 226] width 43 height 55
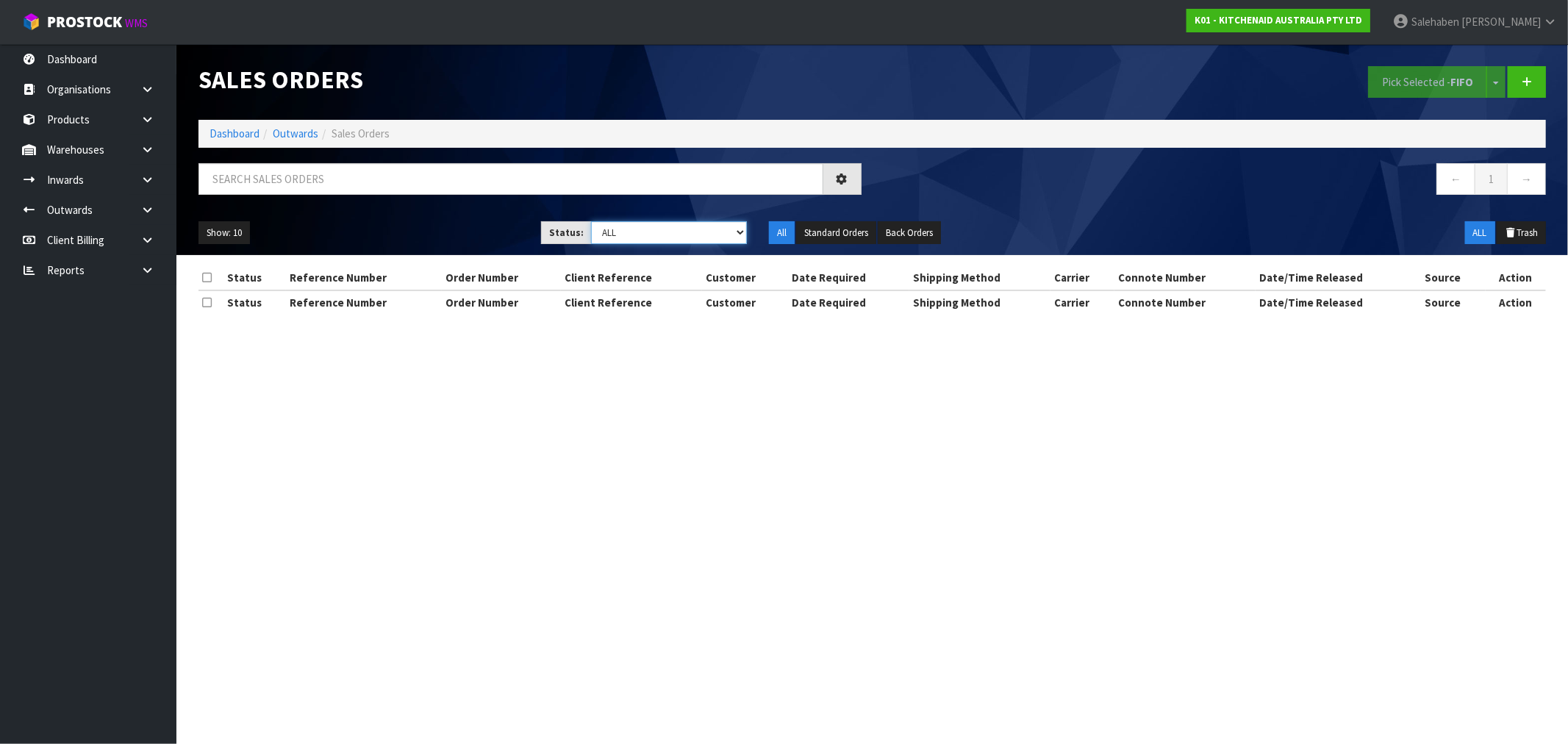
click at [623, 226] on select "Draft Pending Allocated Pending Pick Goods Picked Goods Packed Pending Charges …" at bounding box center [669, 233] width 156 height 23
select select "string:4"
click at [591, 222] on select "Draft Pending Allocated Pending Pick Goods Picked Goods Packed Pending Charges …" at bounding box center [669, 233] width 156 height 23
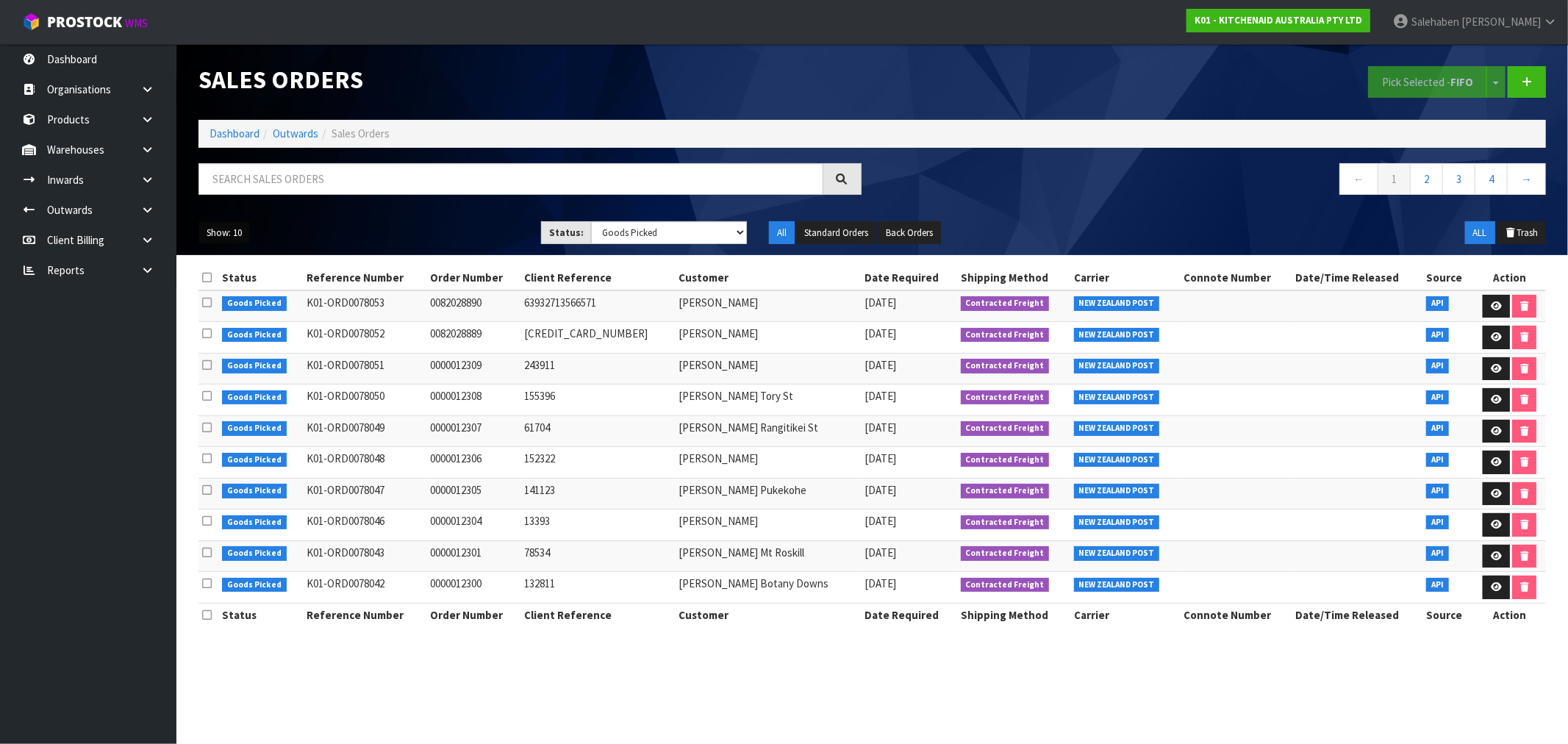
click at [226, 231] on button "Show: 10" at bounding box center [224, 233] width 51 height 23
click at [226, 325] on link "50" at bounding box center [257, 320] width 116 height 20
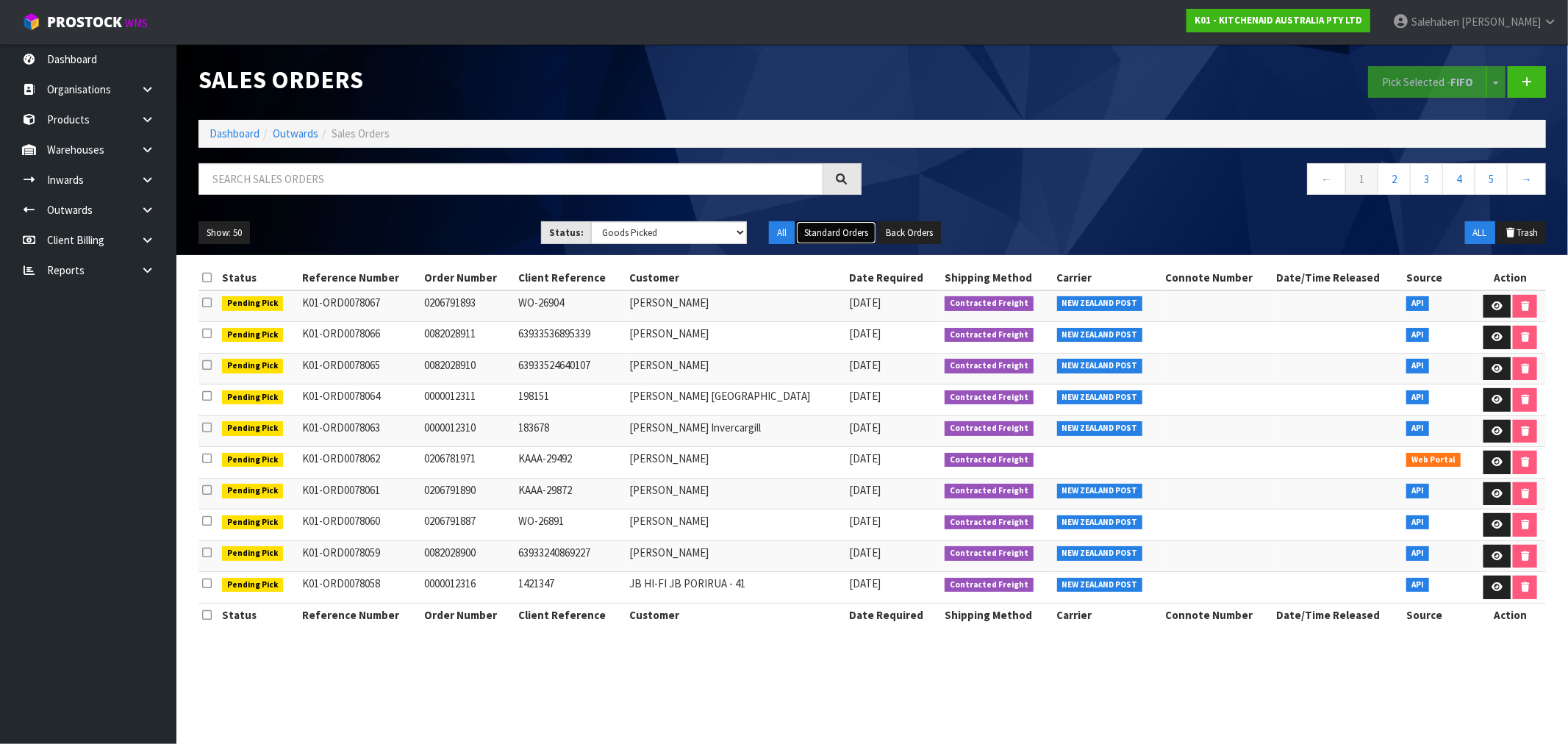
click at [834, 232] on button "Standard Orders" at bounding box center [836, 233] width 80 height 23
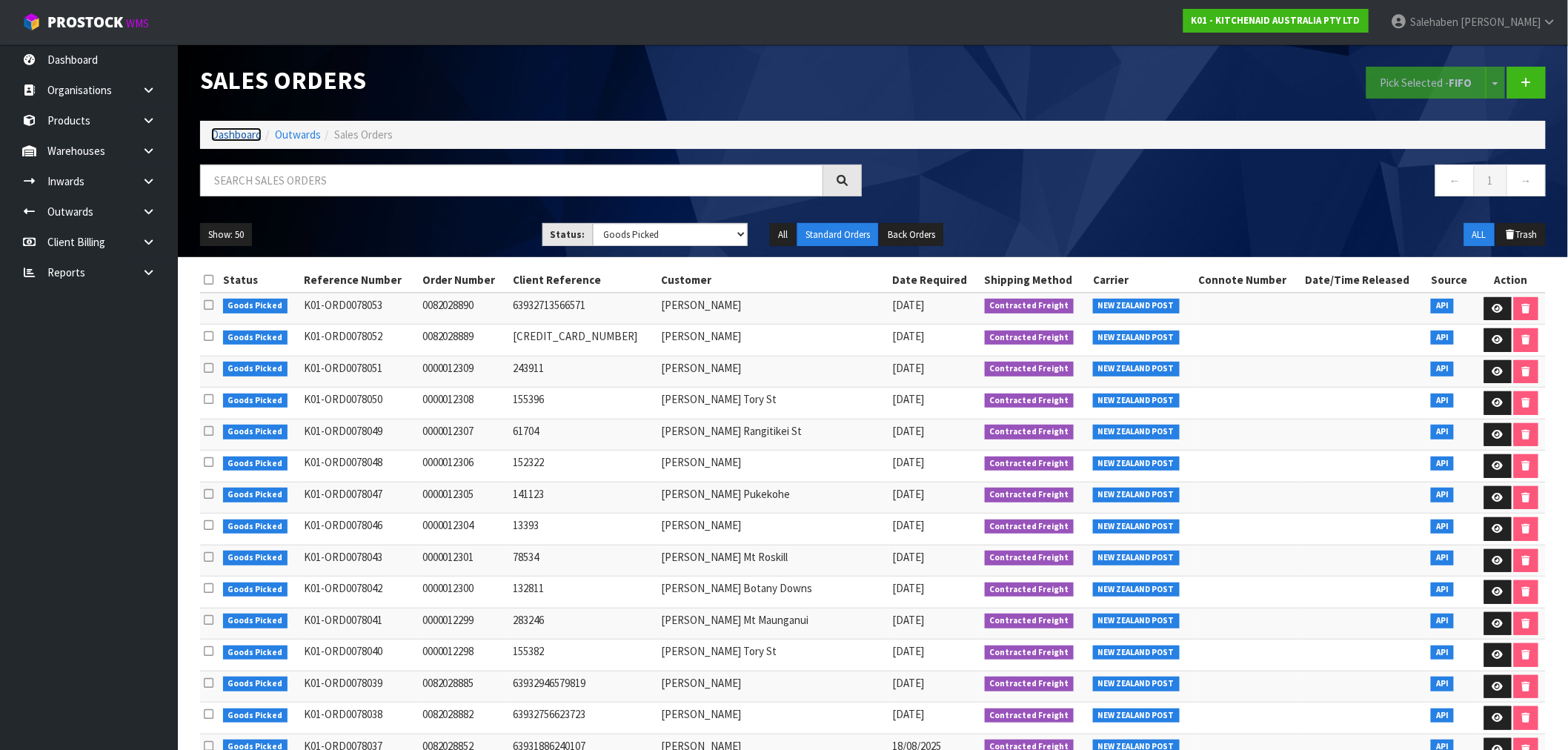
click at [226, 131] on link "Dashboard" at bounding box center [236, 134] width 50 height 14
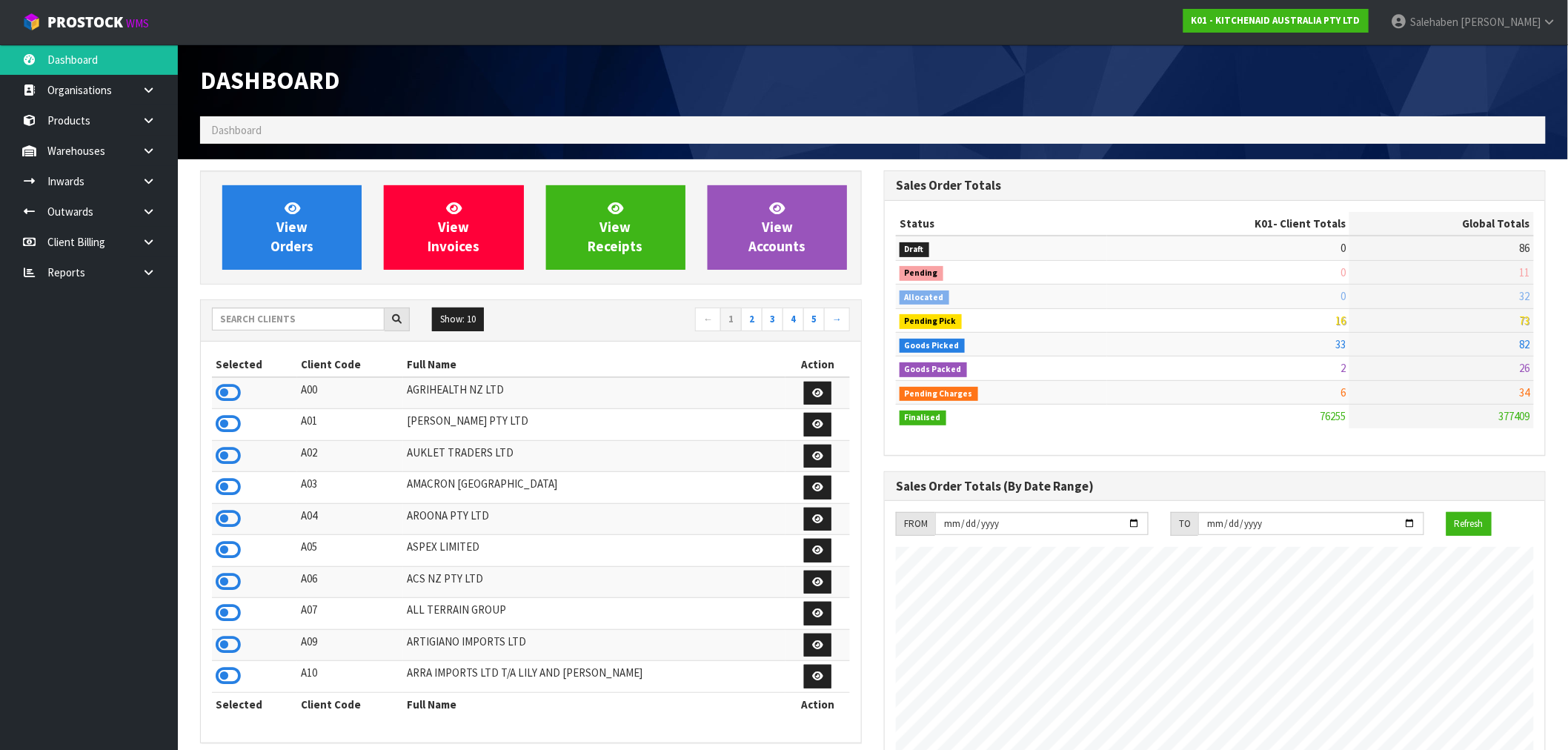
scroll to position [1122, 684]
click at [341, 307] on div "Show: 10 5 10 25 50 ← 1 2 3 4 5 →" at bounding box center [531, 321] width 660 height 42
click at [338, 313] on input "text" at bounding box center [298, 319] width 173 height 23
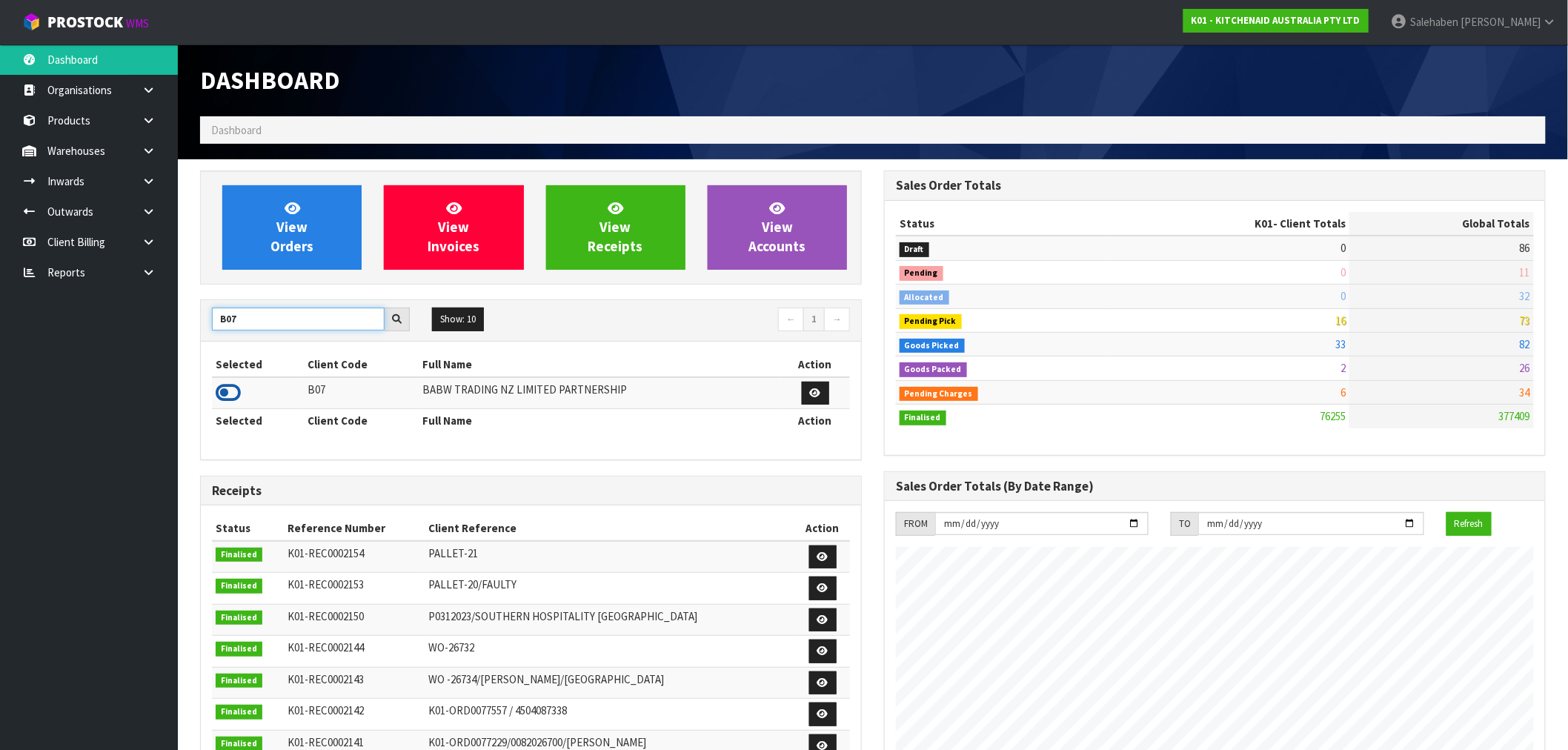
type input "B07"
click at [220, 401] on icon at bounding box center [228, 392] width 25 height 22
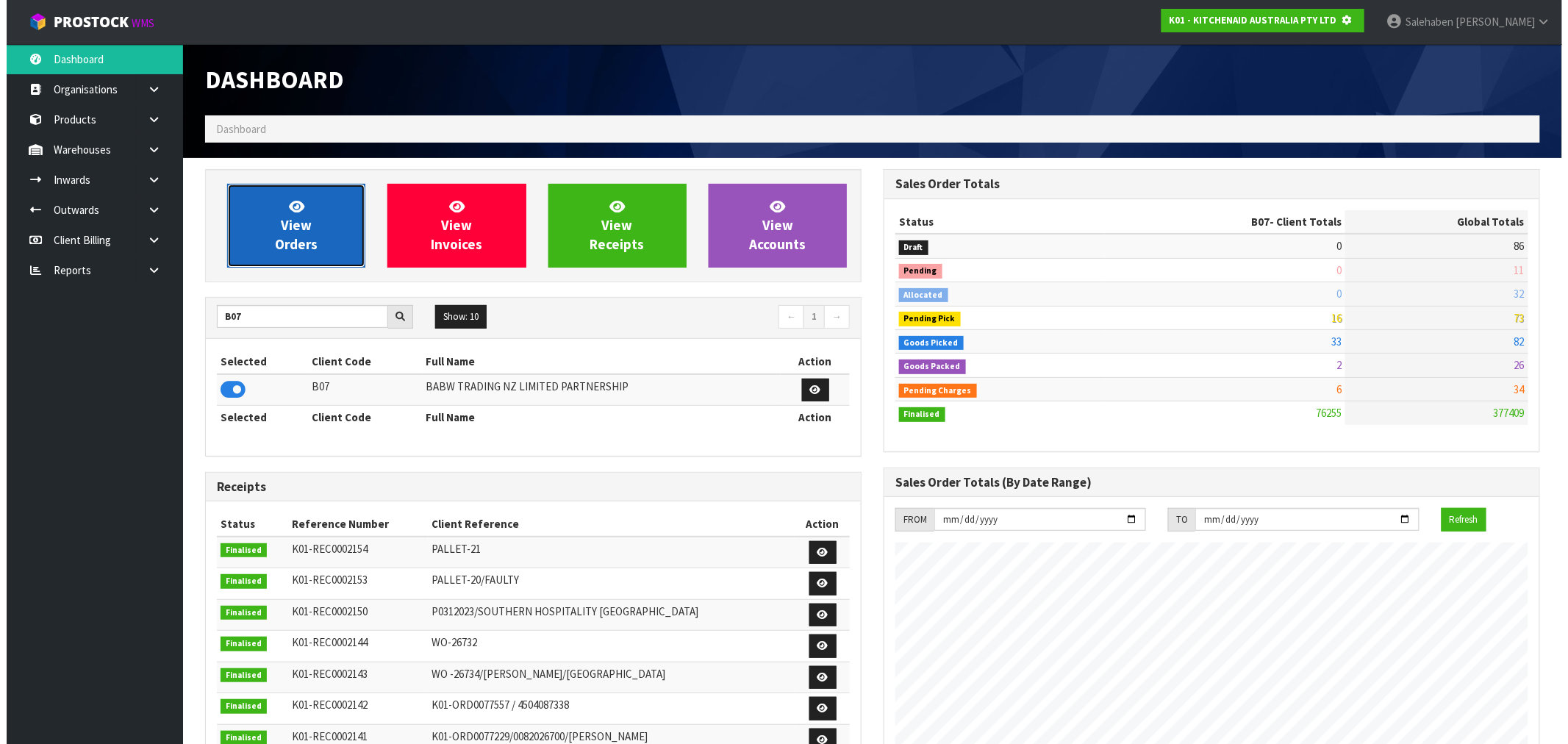
scroll to position [734140, 734423]
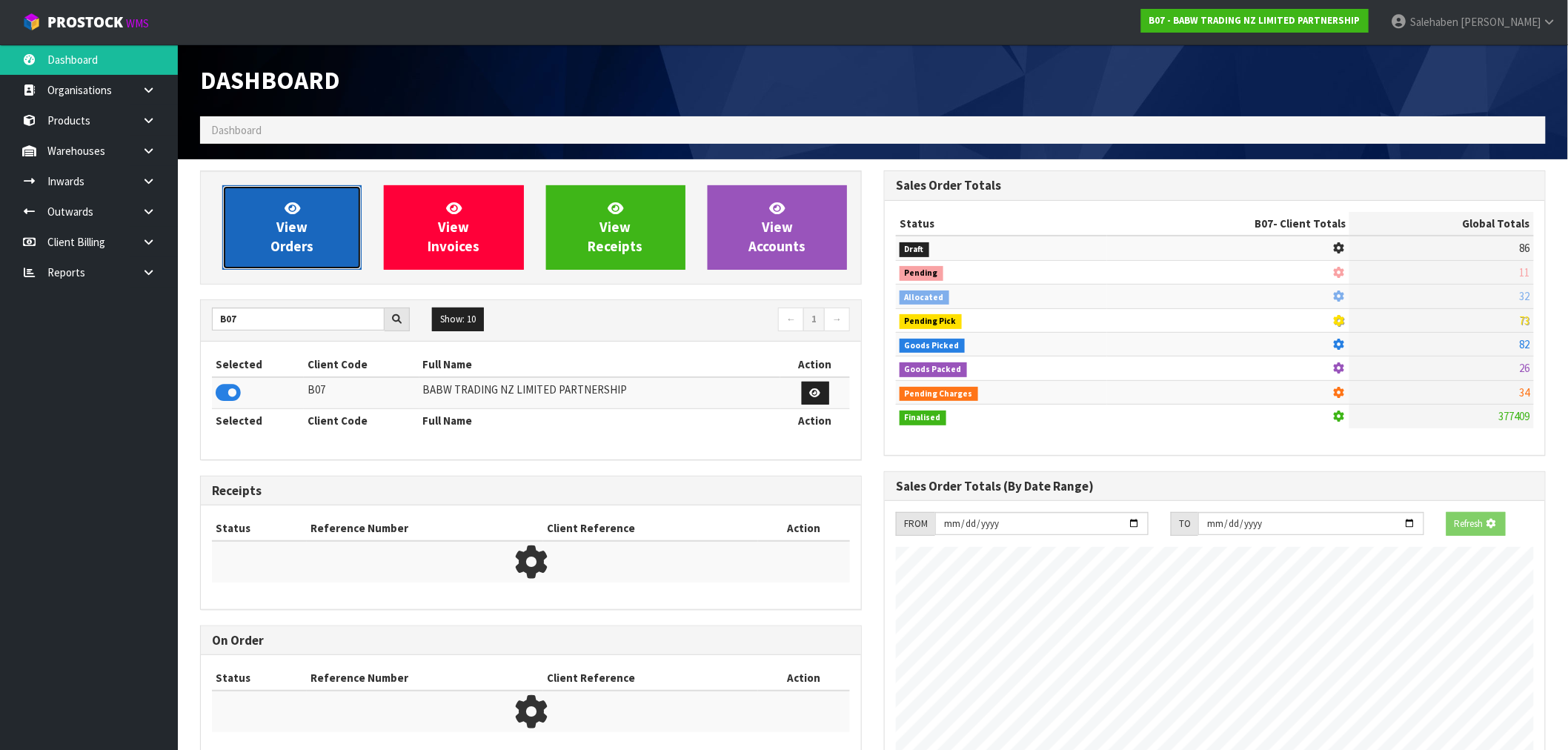
click at [284, 248] on span "View Orders" at bounding box center [292, 226] width 43 height 55
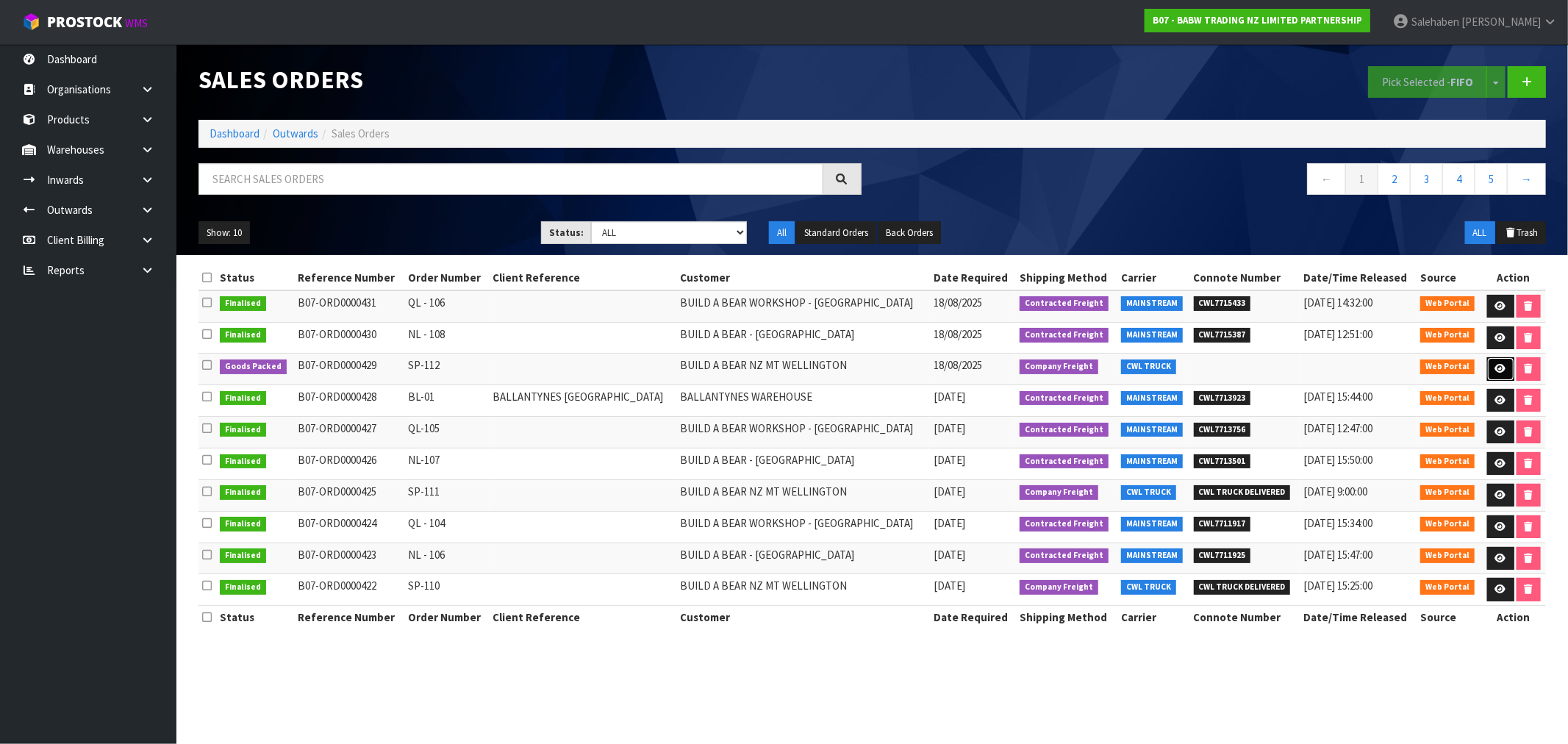
click at [1495, 368] on icon at bounding box center [1500, 369] width 11 height 10
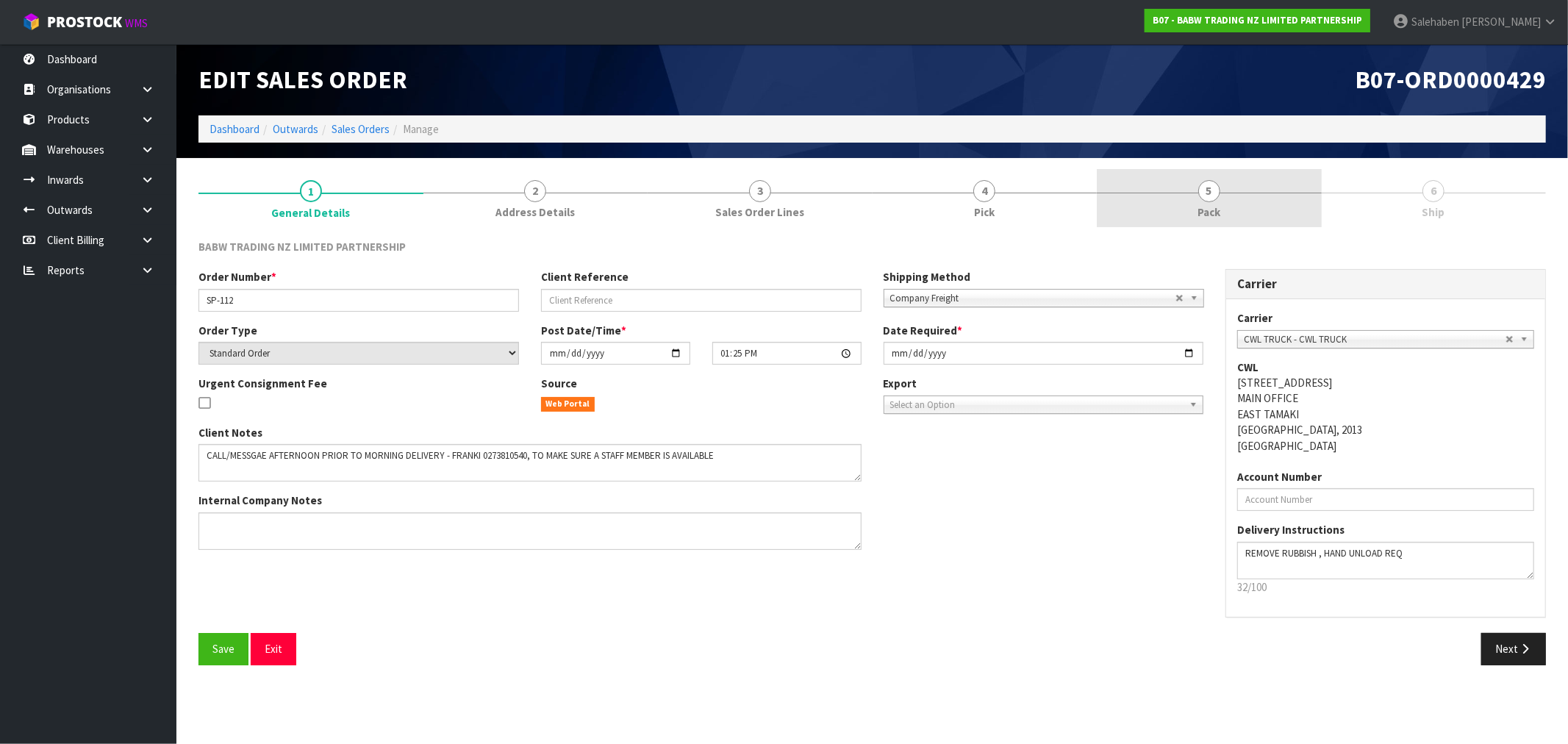
click at [1218, 208] on span "Pack" at bounding box center [1208, 212] width 23 height 15
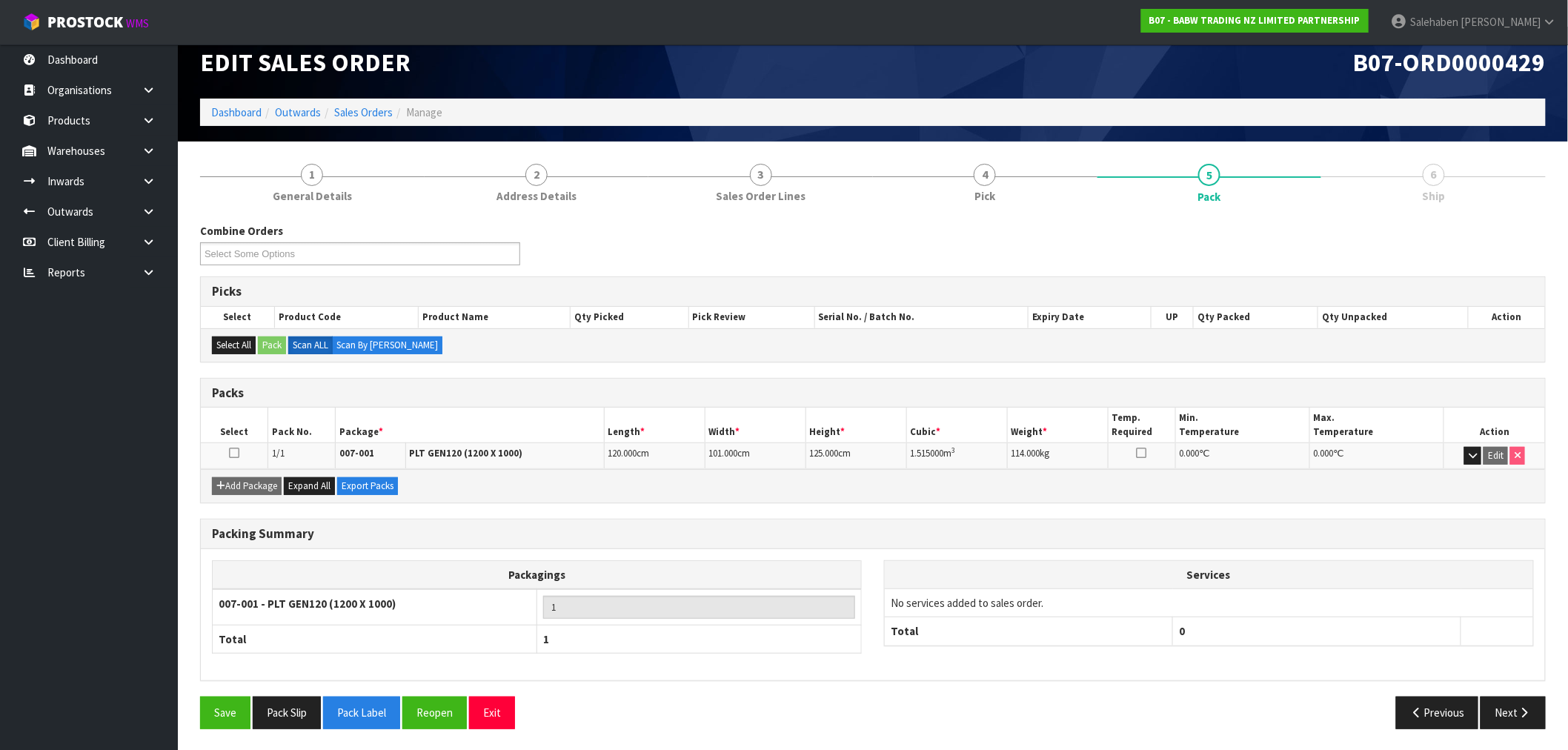
scroll to position [18, 0]
click at [1513, 720] on button "Next" at bounding box center [1513, 712] width 65 height 32
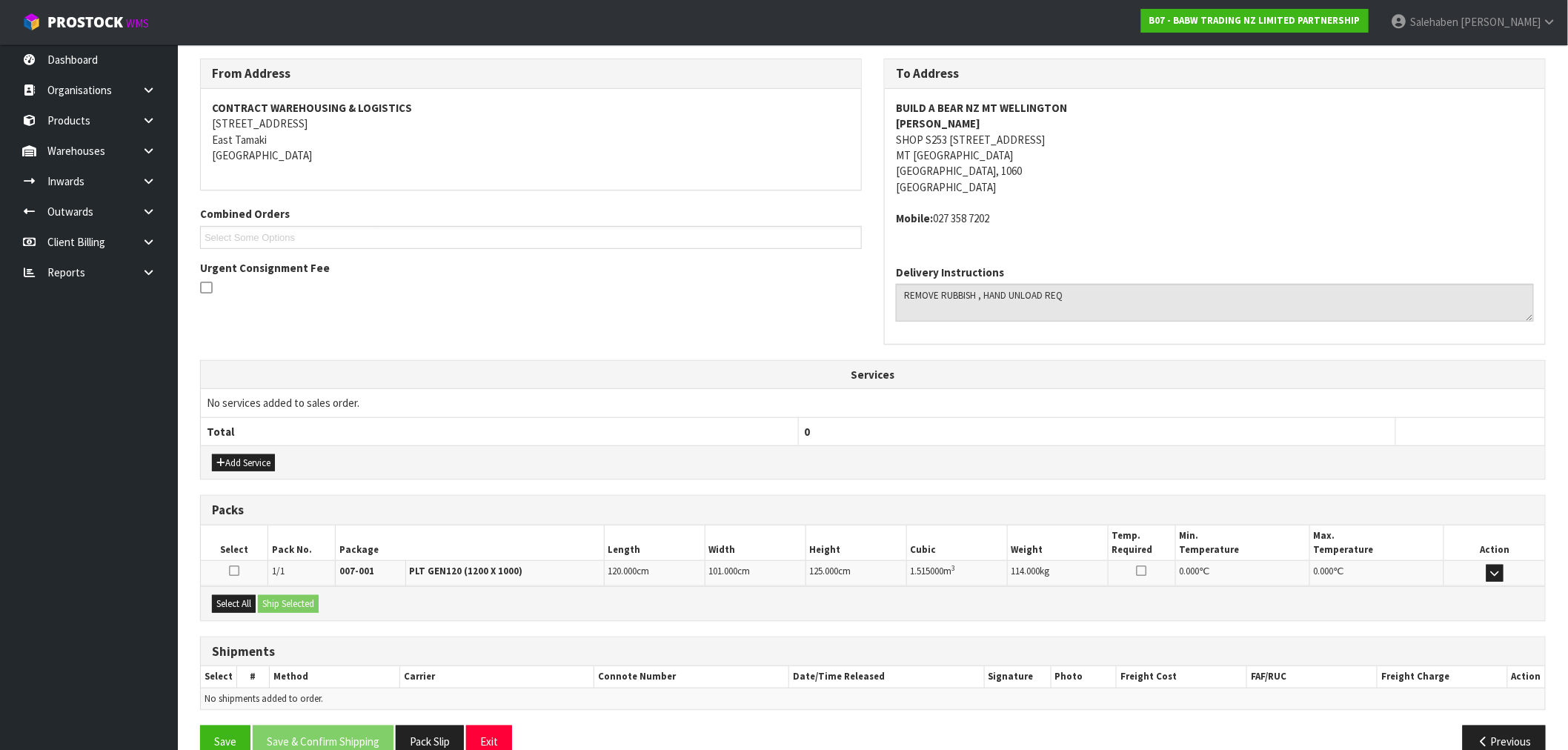
scroll to position [212, 0]
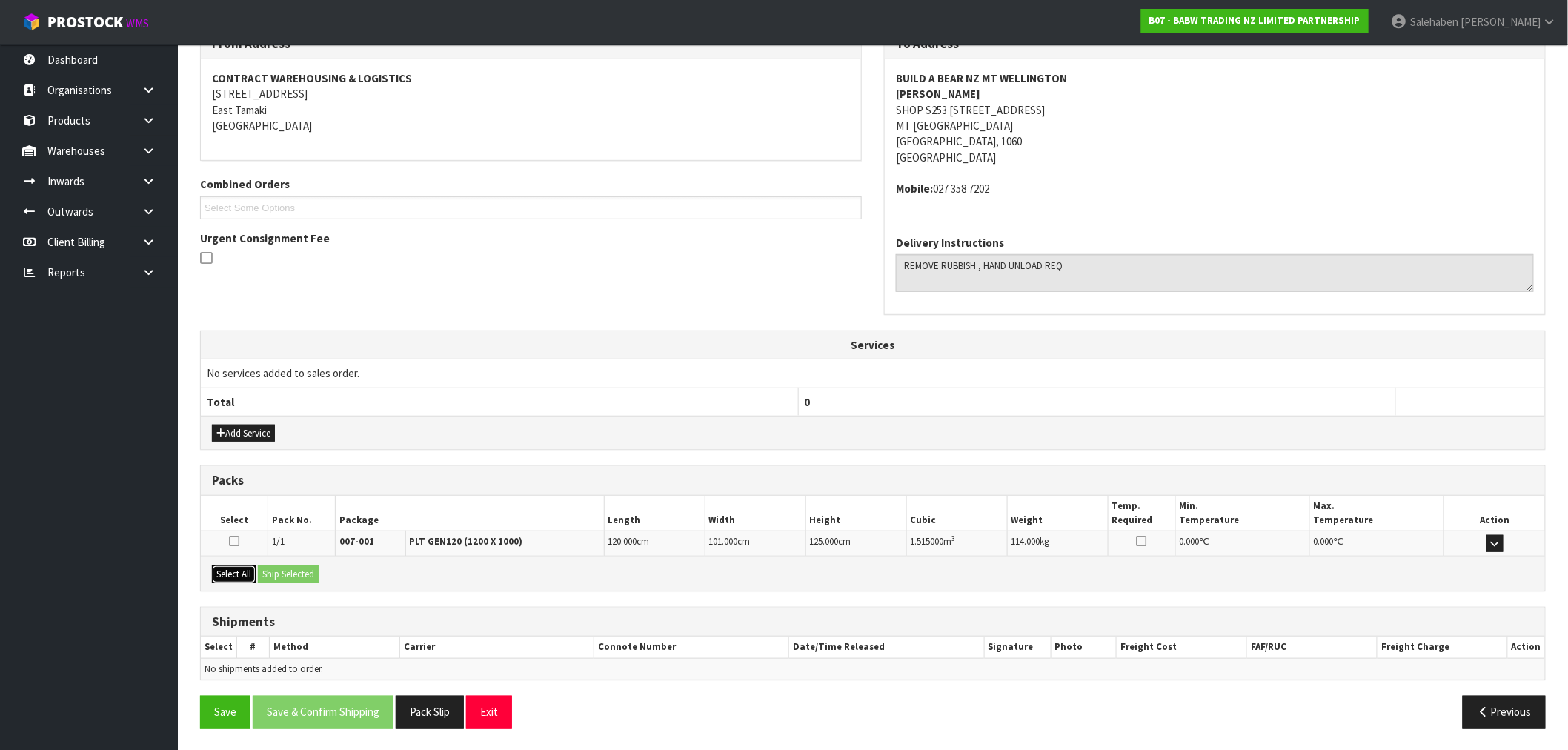
drag, startPoint x: 237, startPoint y: 572, endPoint x: 247, endPoint y: 568, distance: 10.8
click at [237, 573] on button "Select All" at bounding box center [234, 574] width 44 height 17
click at [287, 568] on button "Ship Selected" at bounding box center [288, 574] width 61 height 17
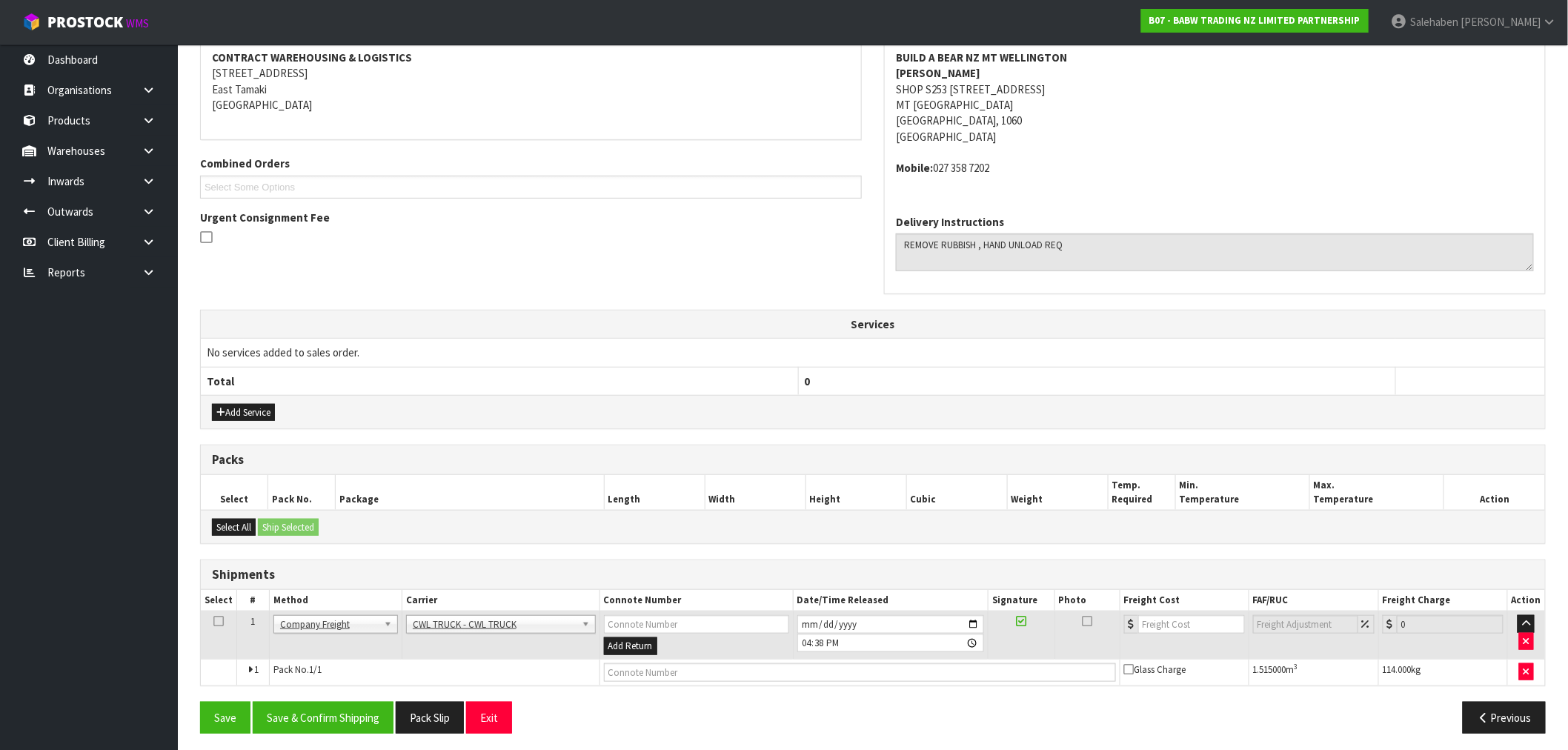
scroll to position [239, 0]
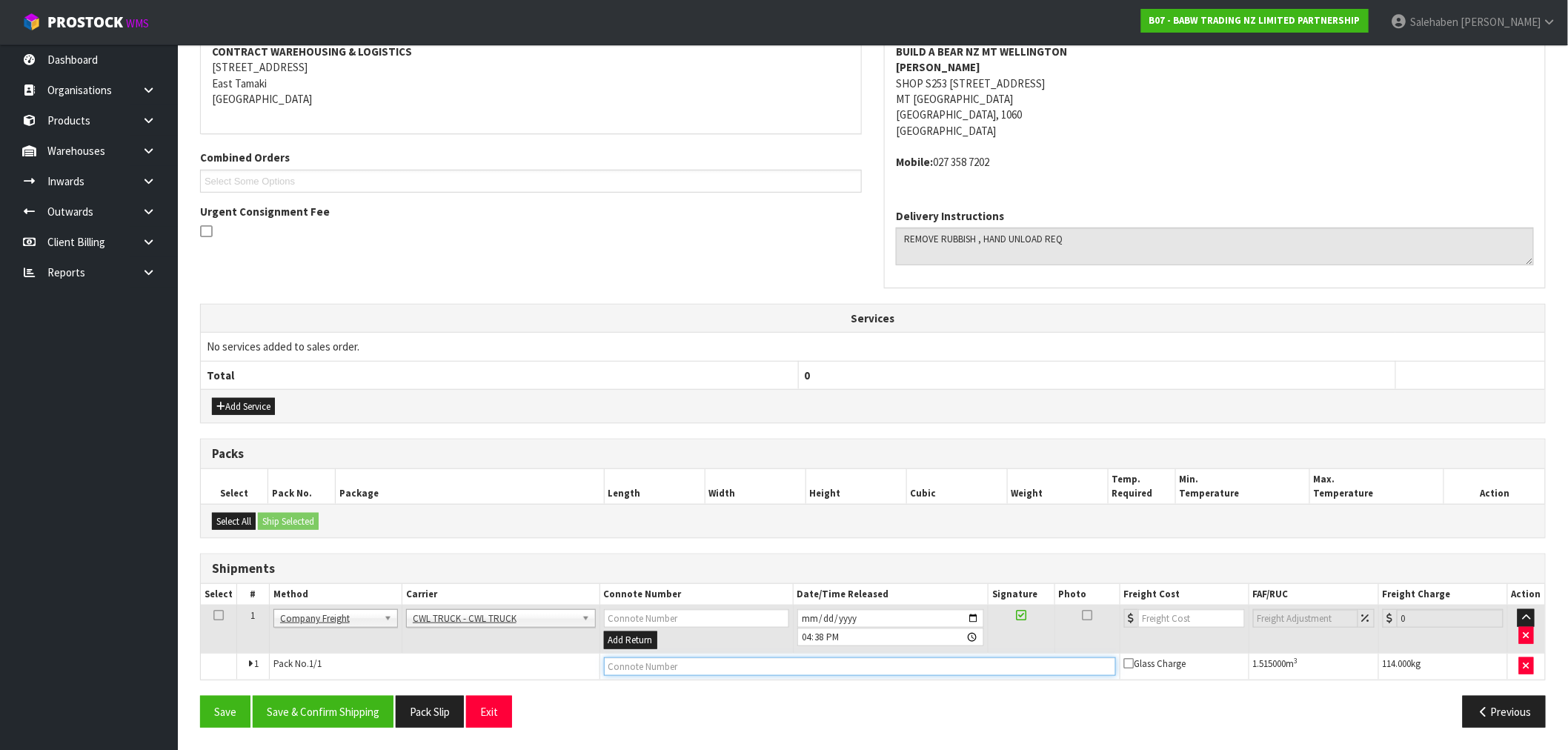
click at [635, 663] on input "text" at bounding box center [860, 666] width 512 height 18
type input "CWL TRUCK DELIVERY"
click at [976, 620] on input "[DATE]" at bounding box center [891, 619] width 188 height 18
type input "[DATE]"
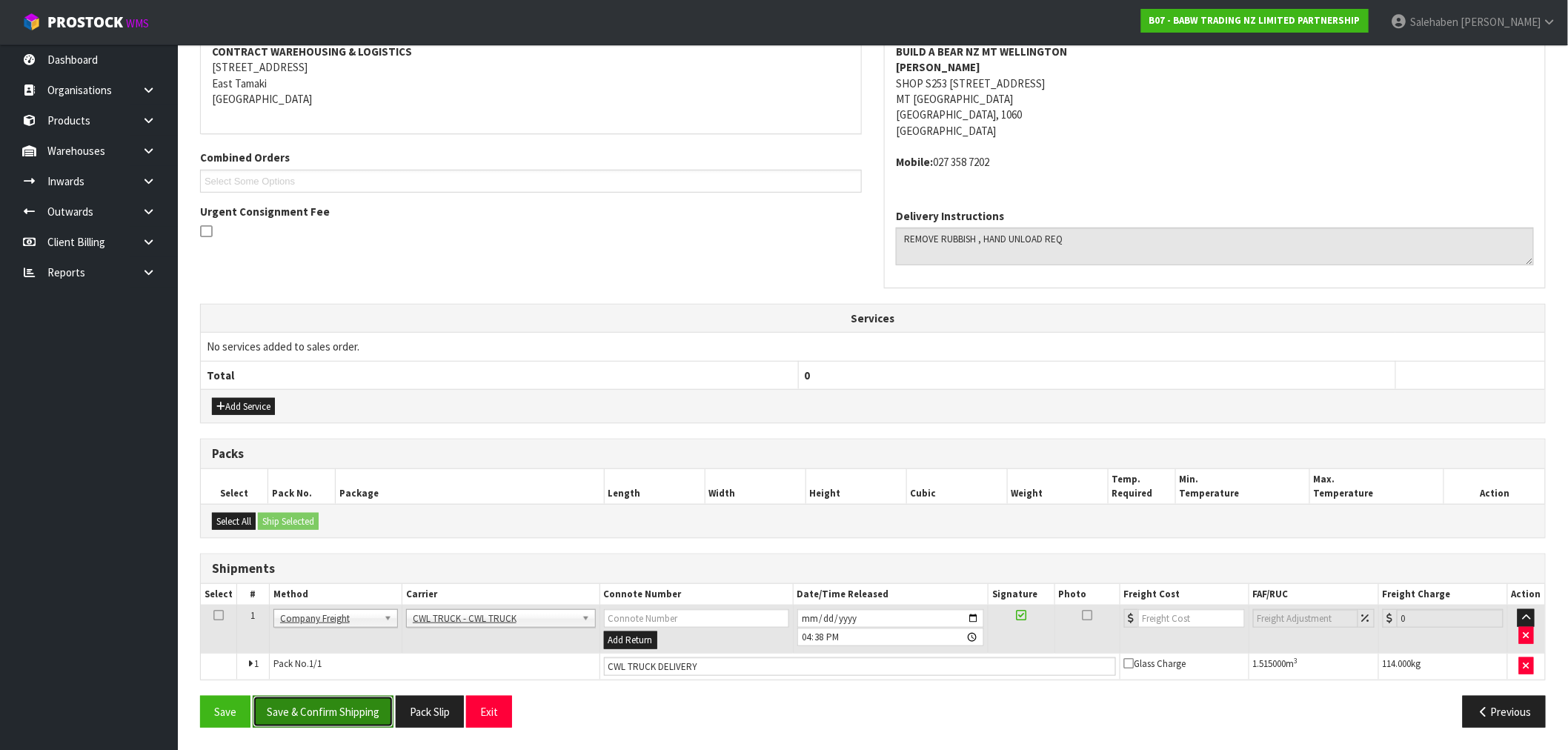
click at [350, 709] on button "Save & Confirm Shipping" at bounding box center [323, 712] width 141 height 32
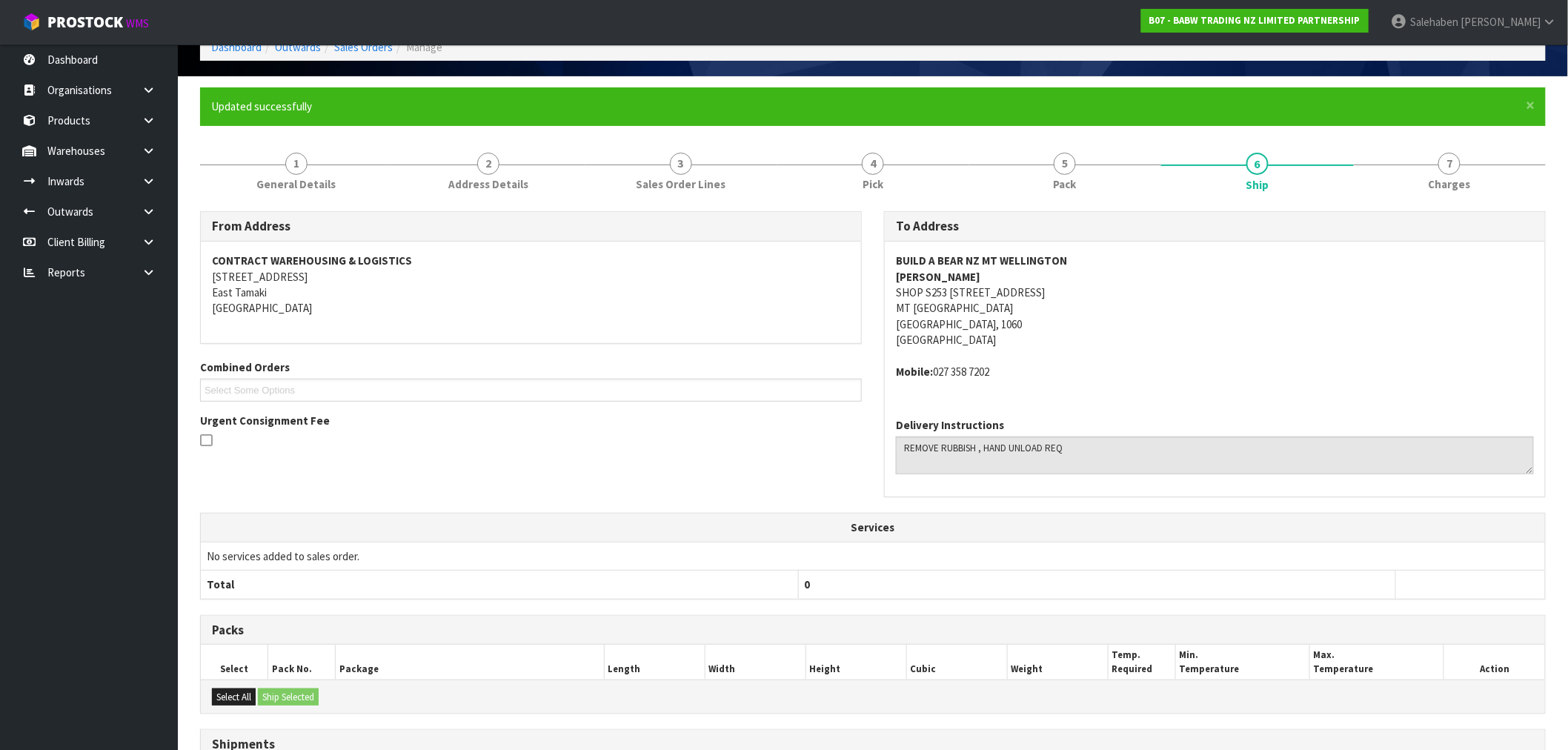
scroll to position [255, 0]
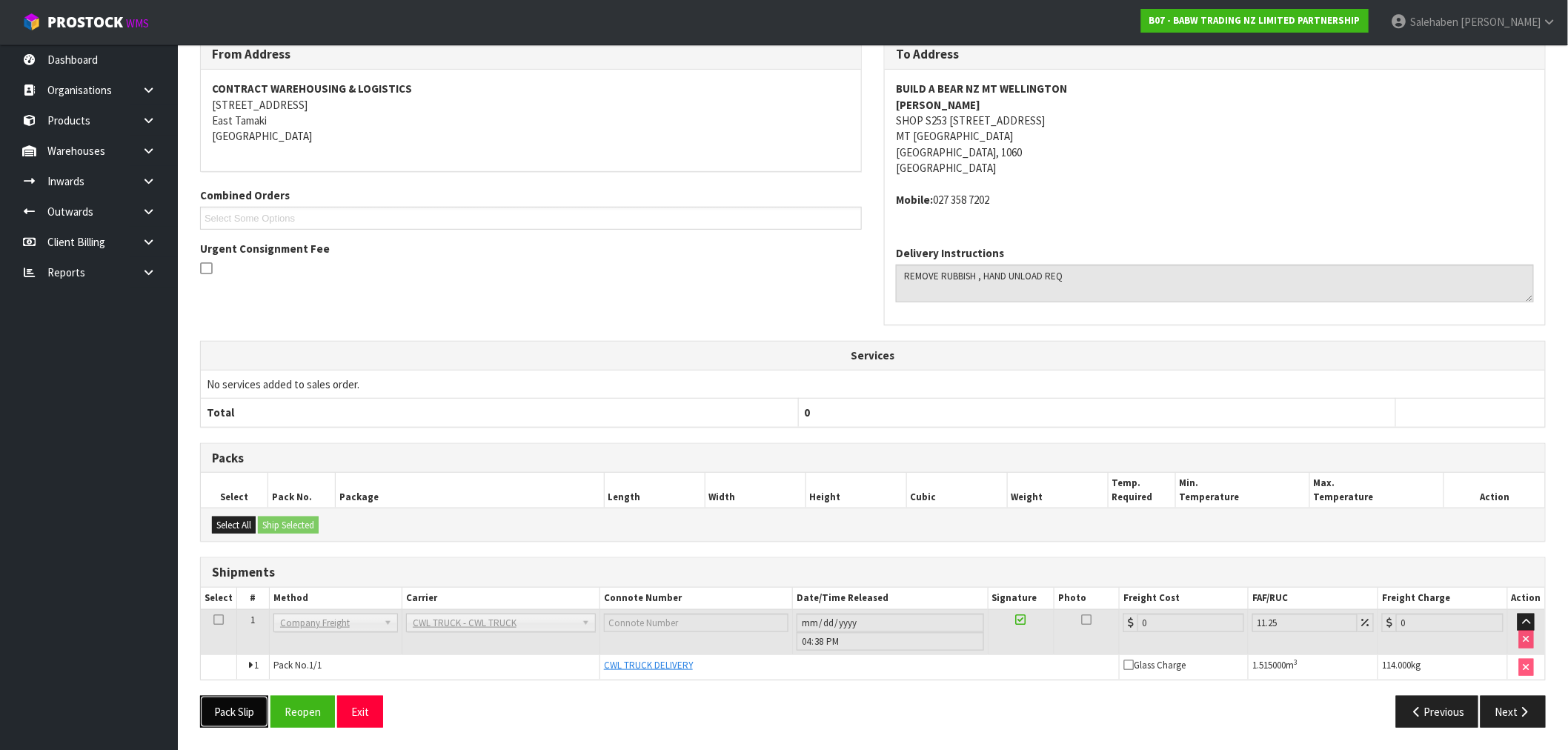
click at [239, 711] on button "Pack Slip" at bounding box center [234, 712] width 68 height 32
